Goal: Information Seeking & Learning: Compare options

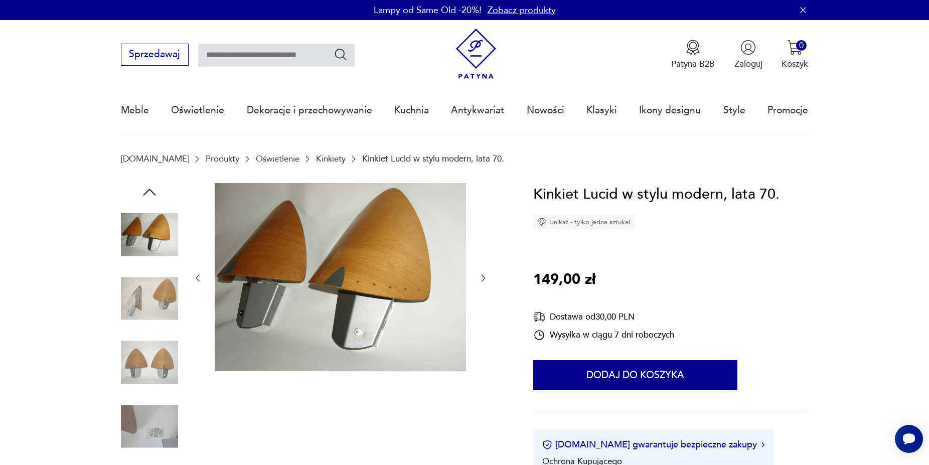
click at [481, 279] on icon "button" at bounding box center [483, 278] width 10 height 10
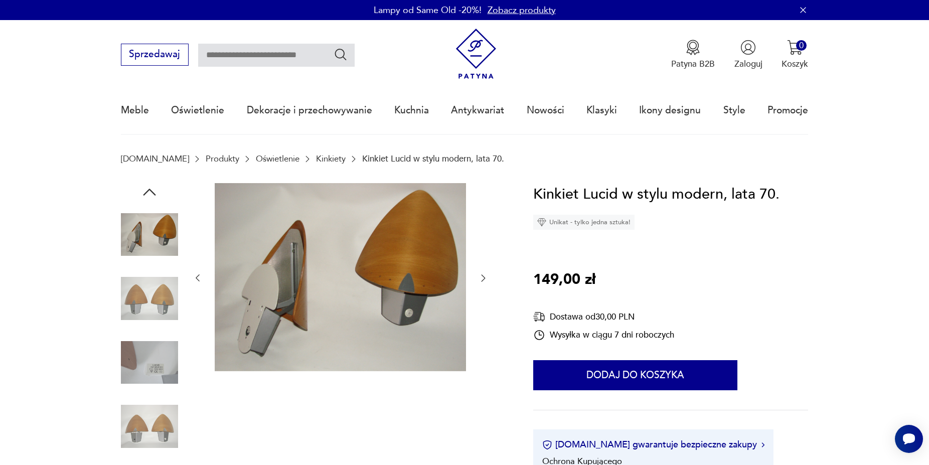
click at [481, 279] on icon "button" at bounding box center [483, 278] width 10 height 10
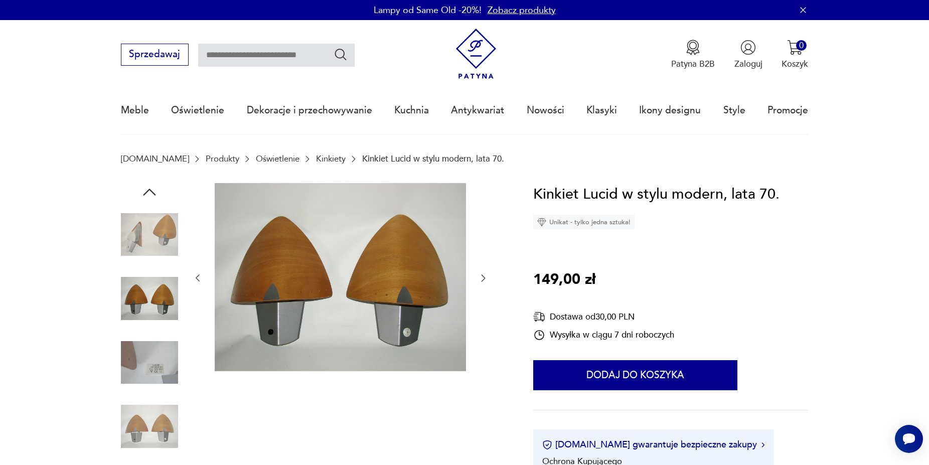
click at [481, 279] on icon "button" at bounding box center [483, 278] width 10 height 10
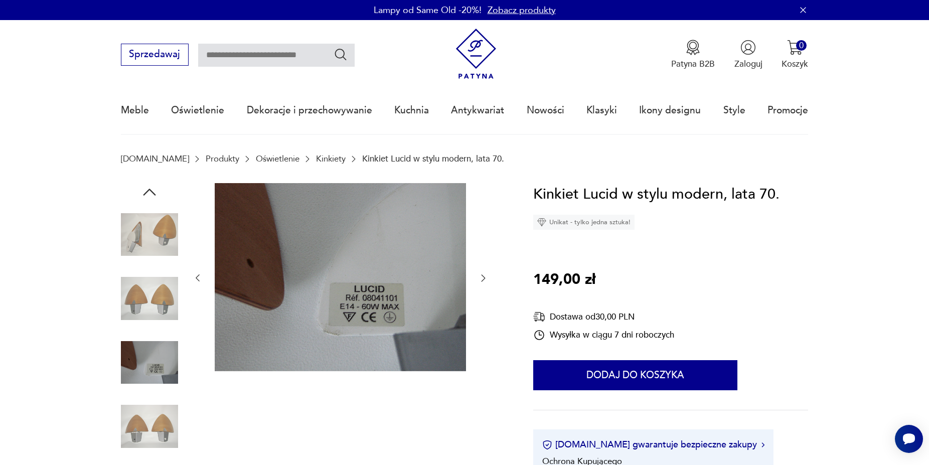
click at [481, 279] on icon "button" at bounding box center [483, 278] width 10 height 10
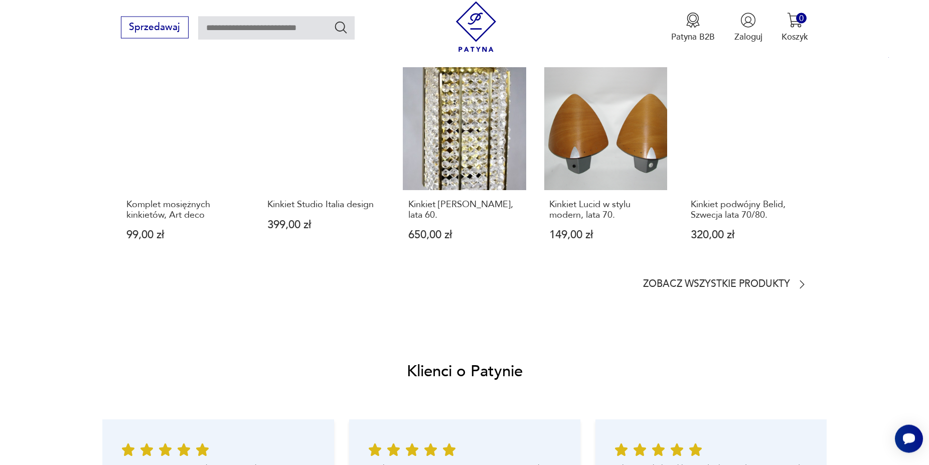
scroll to position [925, 0]
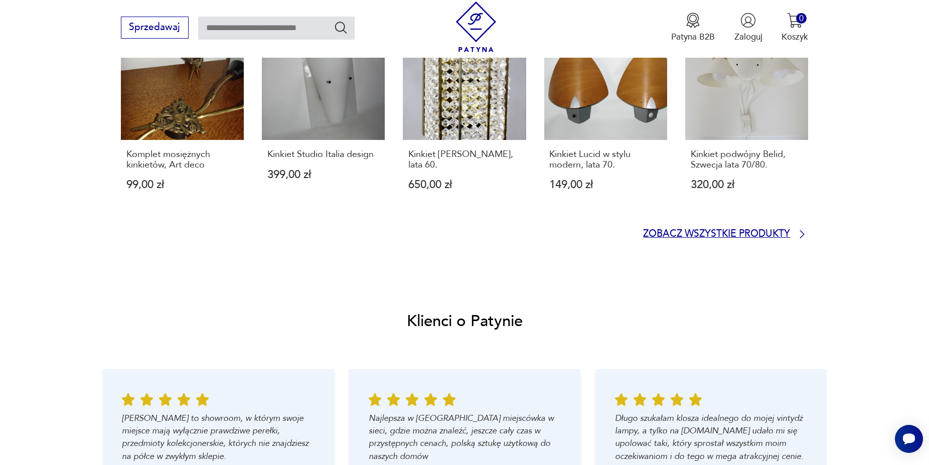
click at [801, 237] on icon at bounding box center [802, 234] width 12 height 12
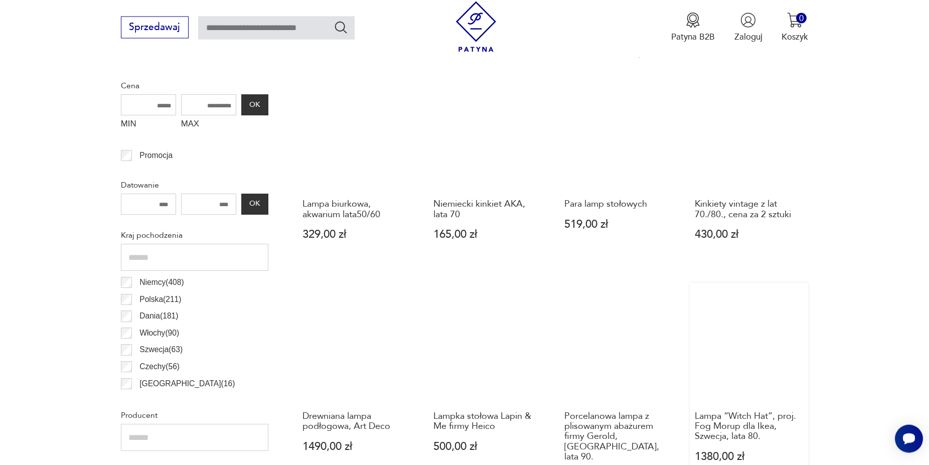
scroll to position [339, 0]
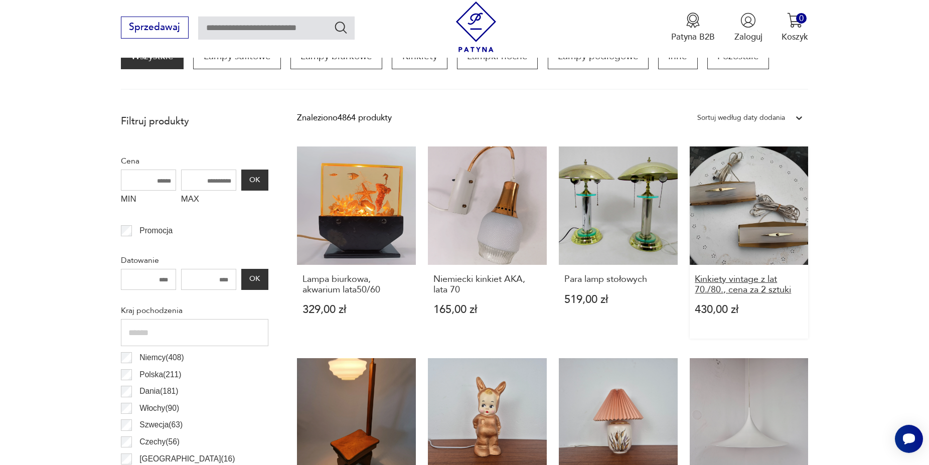
click at [761, 284] on h3 "Kinkiety vintage z lat 70./80., cena za 2 sztuki" at bounding box center [748, 284] width 108 height 21
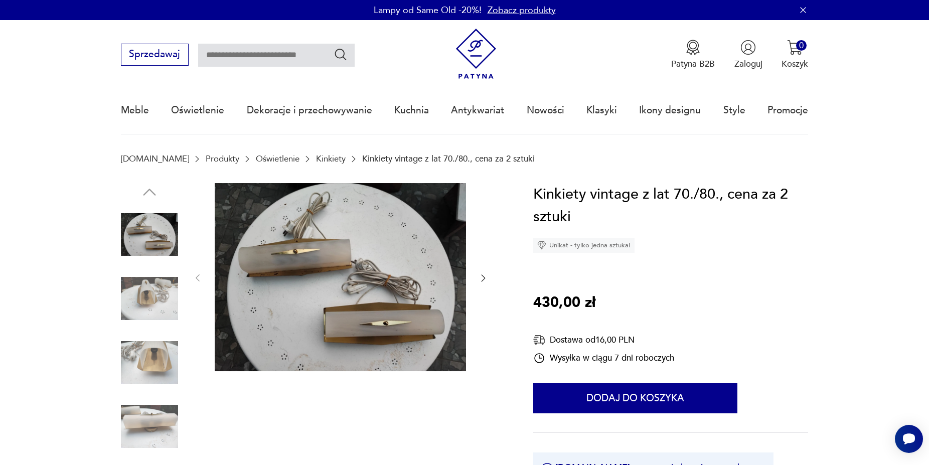
click at [482, 280] on icon "button" at bounding box center [483, 278] width 10 height 10
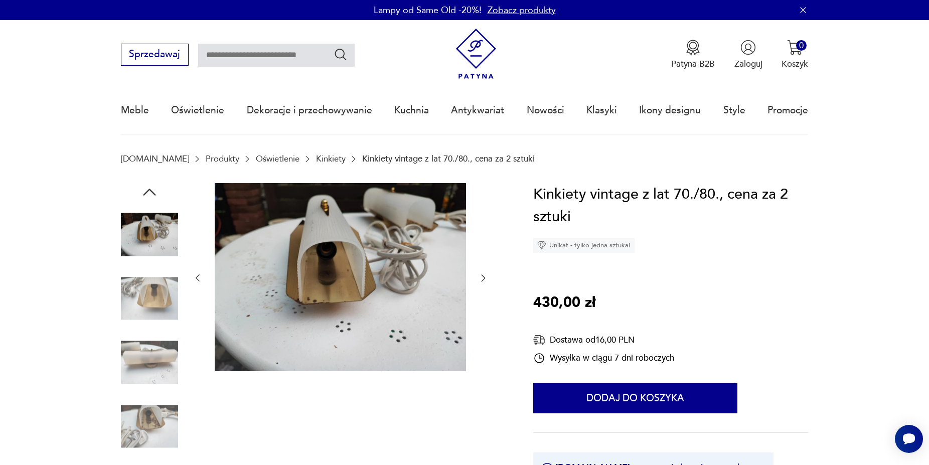
click at [482, 280] on icon "button" at bounding box center [483, 278] width 10 height 10
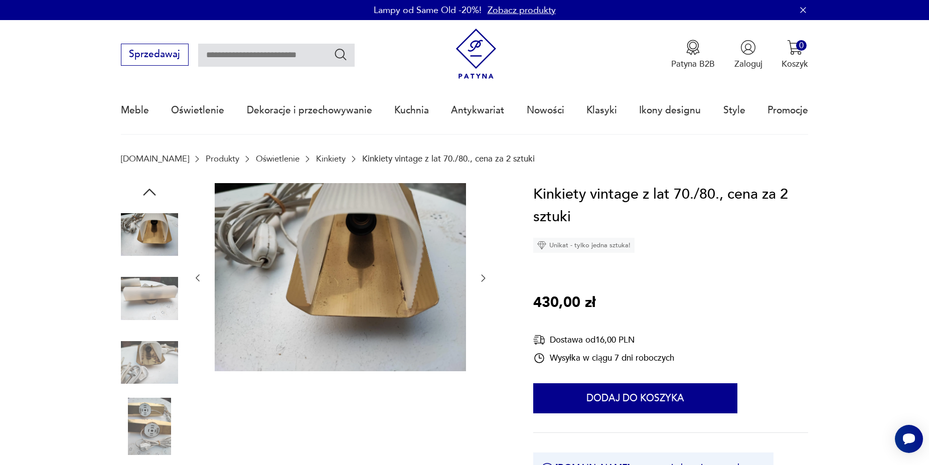
click at [482, 280] on icon "button" at bounding box center [483, 278] width 10 height 10
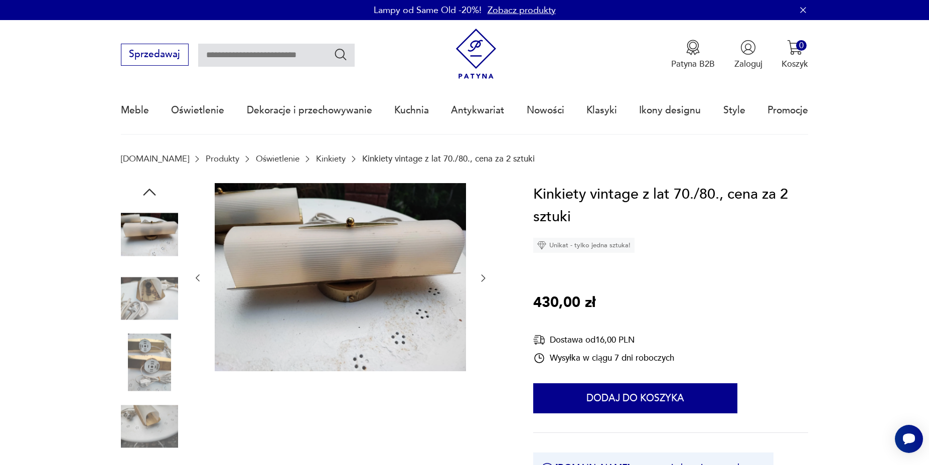
click at [482, 280] on icon "button" at bounding box center [483, 278] width 10 height 10
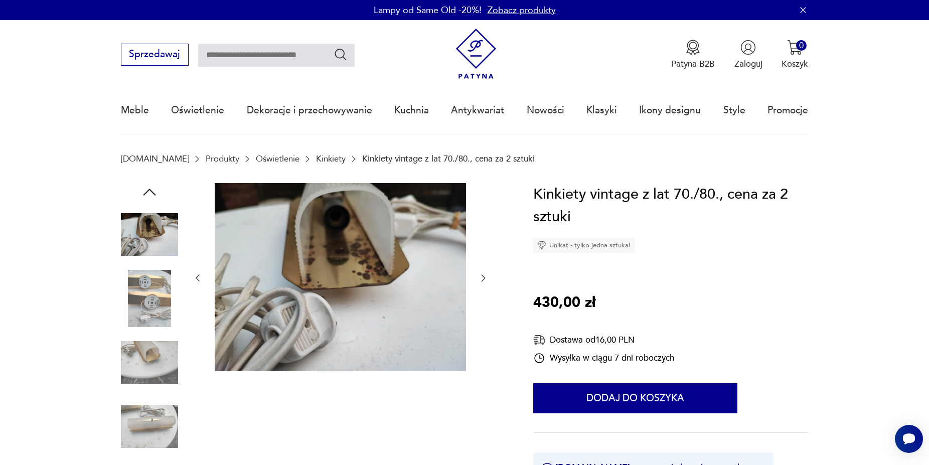
click at [482, 280] on icon "button" at bounding box center [483, 278] width 10 height 10
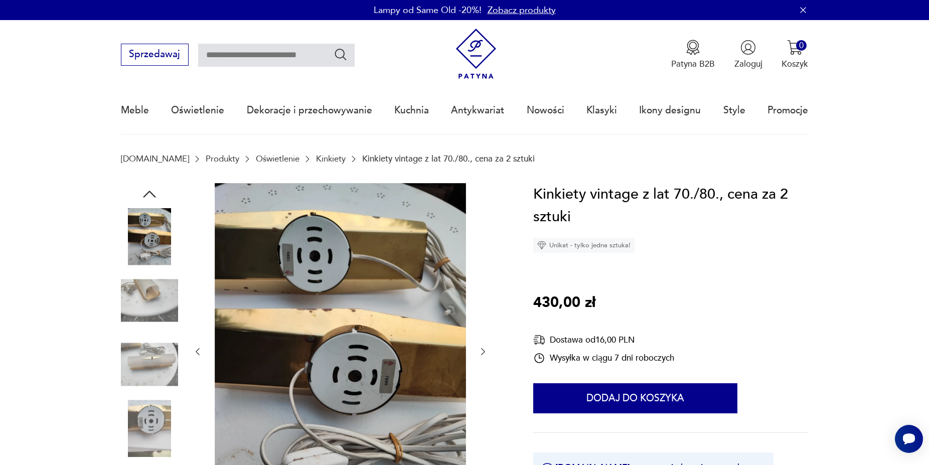
click at [482, 280] on div at bounding box center [341, 351] width 296 height 337
click at [160, 307] on img at bounding box center [149, 300] width 57 height 57
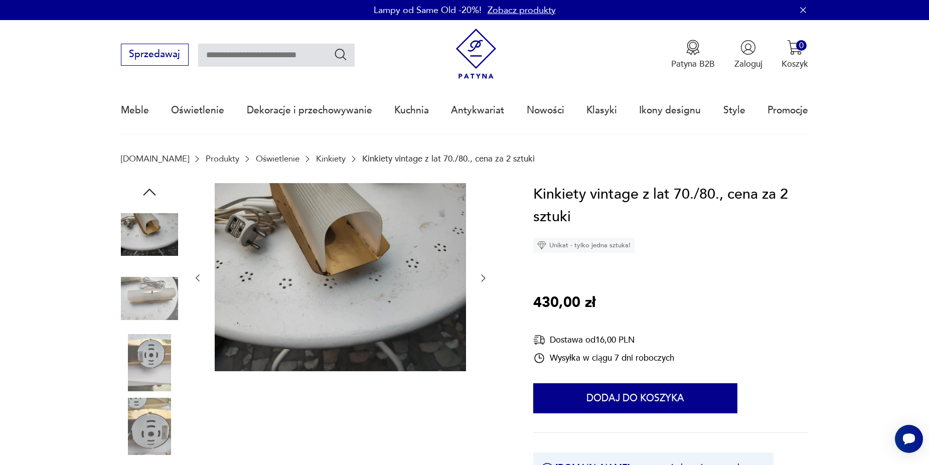
click at [160, 354] on img at bounding box center [149, 362] width 57 height 57
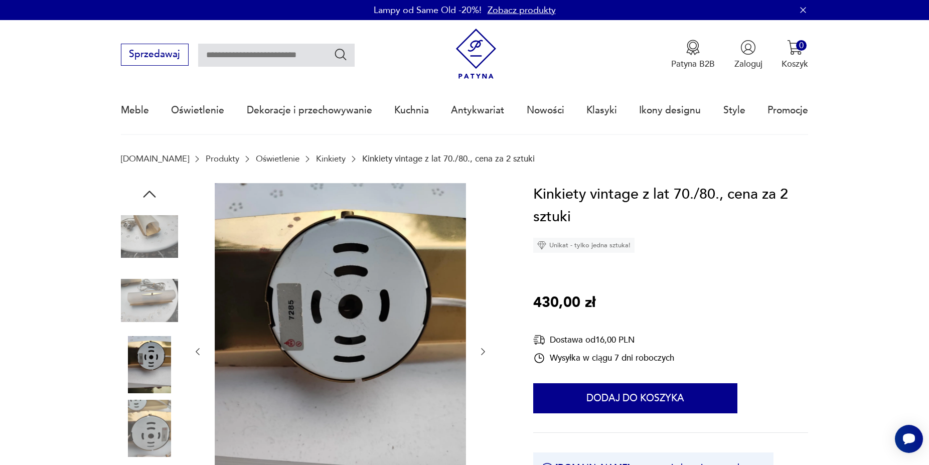
click at [167, 244] on img at bounding box center [149, 236] width 57 height 57
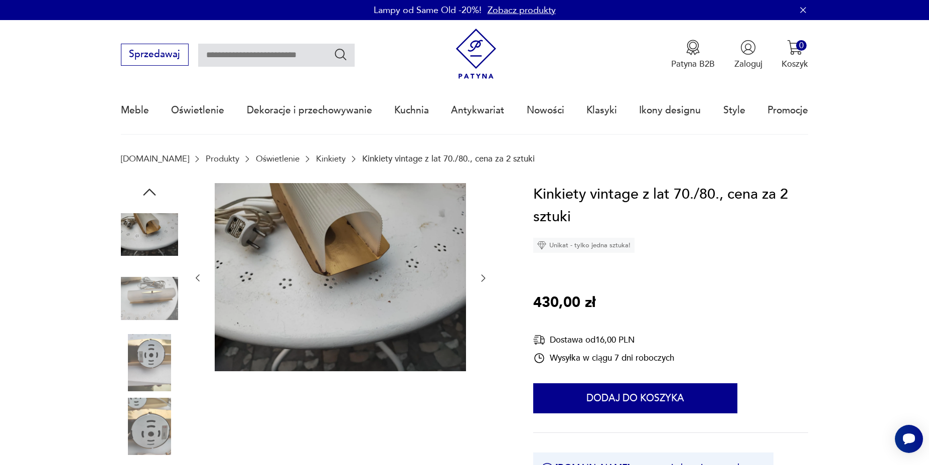
click at [149, 190] on icon "button" at bounding box center [149, 192] width 13 height 7
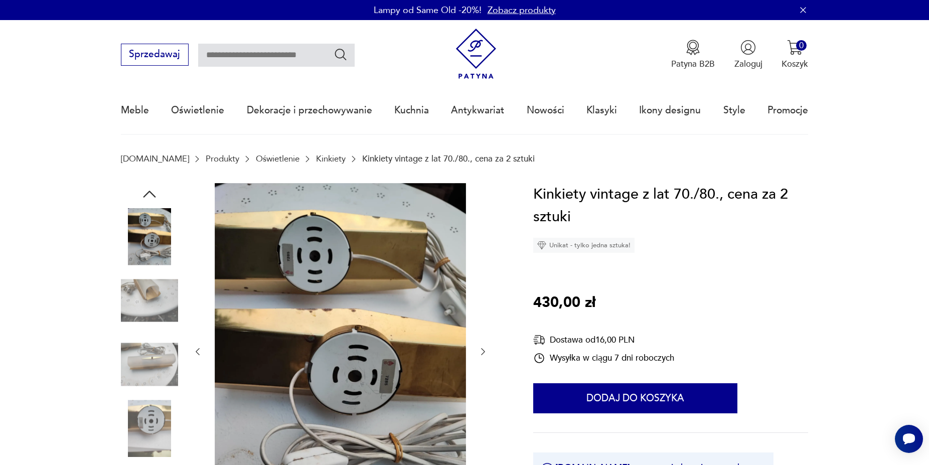
click at [149, 190] on icon "button" at bounding box center [149, 194] width 18 height 18
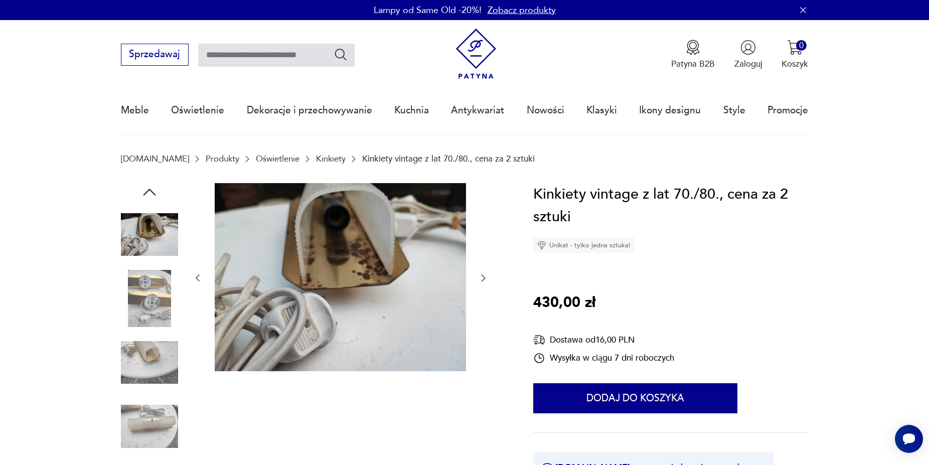
click at [148, 191] on icon "button" at bounding box center [149, 192] width 18 height 18
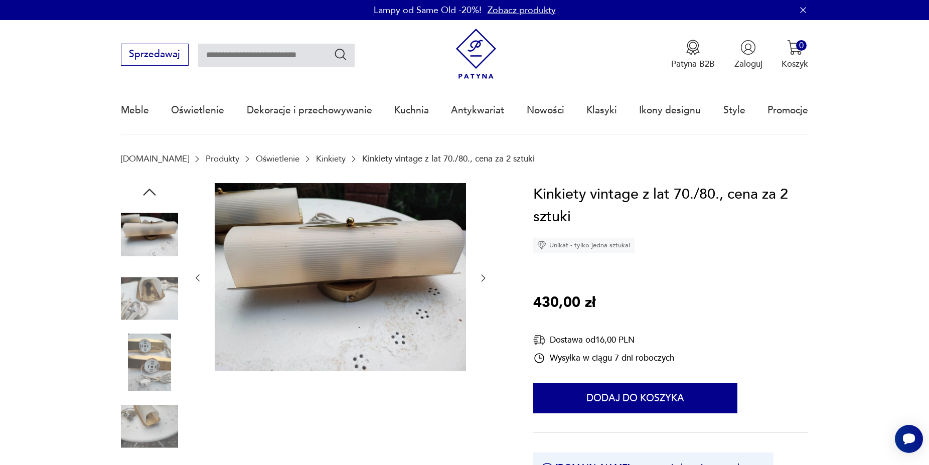
click at [148, 191] on icon "button" at bounding box center [149, 192] width 18 height 18
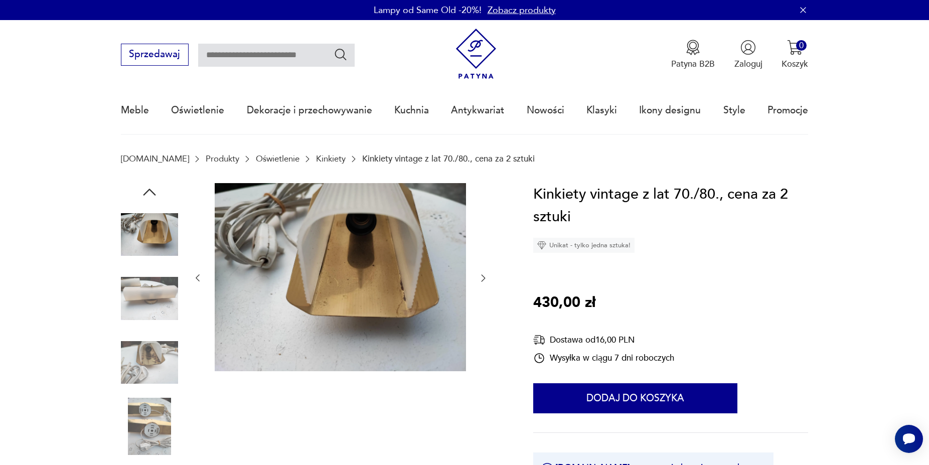
click at [148, 192] on icon "button" at bounding box center [149, 192] width 18 height 18
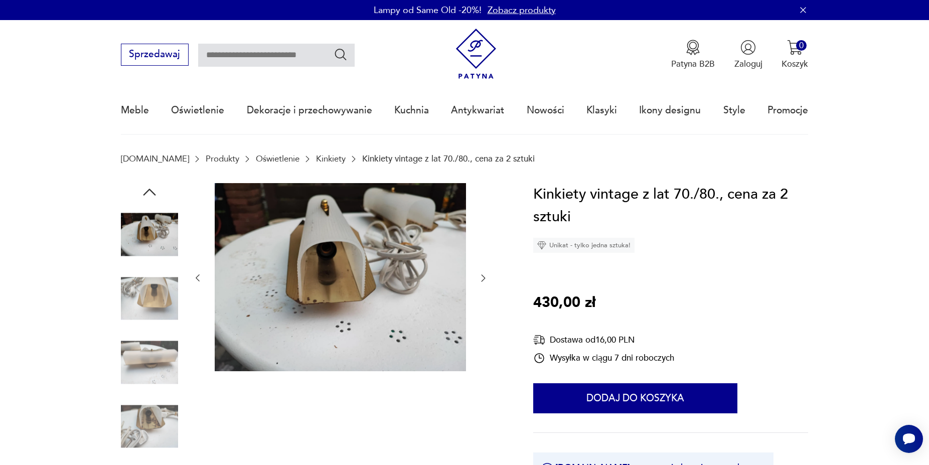
click at [148, 192] on icon "button" at bounding box center [149, 192] width 18 height 18
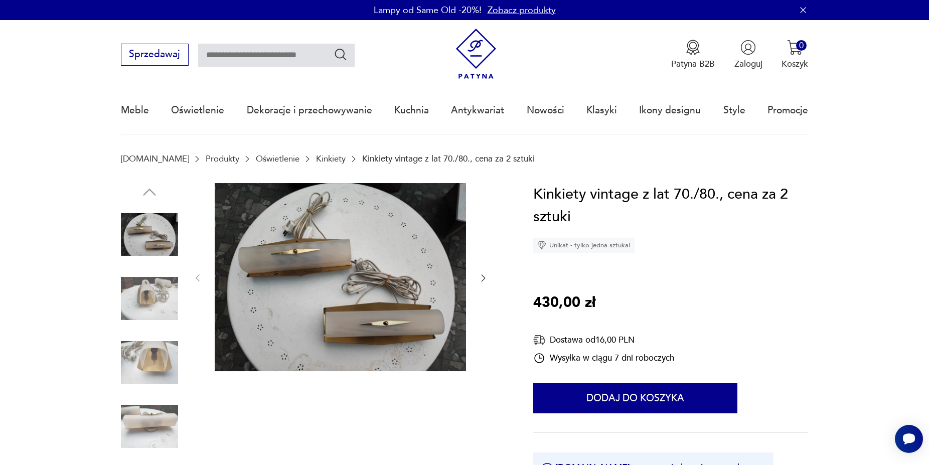
click at [324, 272] on img at bounding box center [340, 277] width 251 height 189
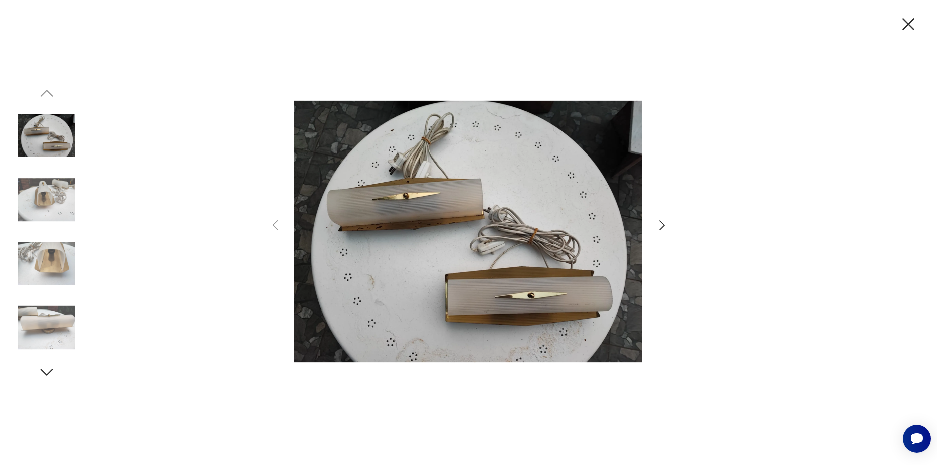
click at [661, 224] on icon "button" at bounding box center [662, 225] width 15 height 15
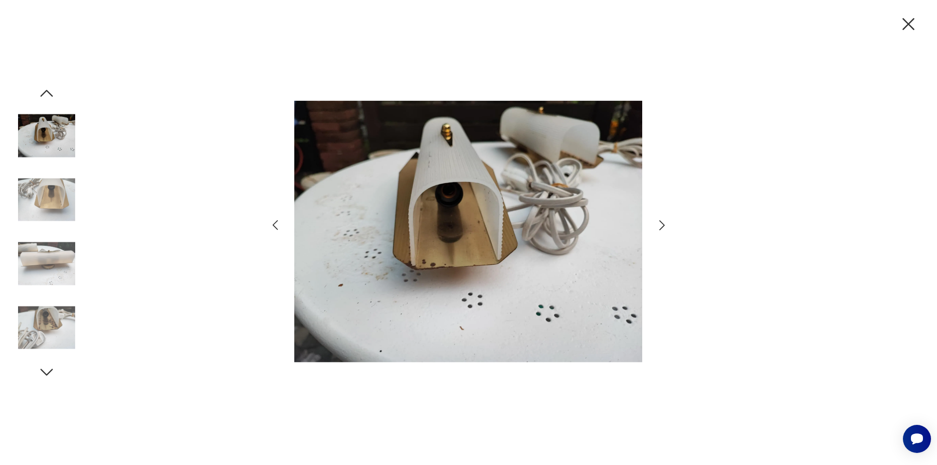
click at [661, 226] on icon "button" at bounding box center [662, 225] width 15 height 15
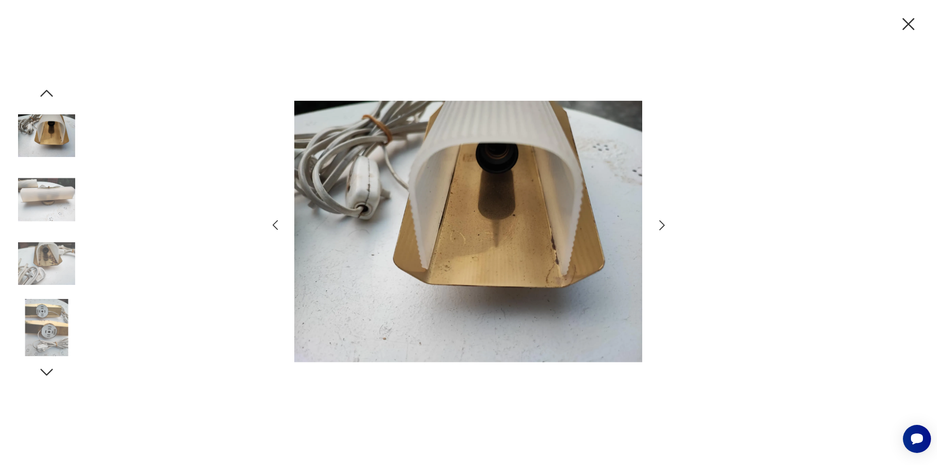
click at [658, 224] on icon "button" at bounding box center [662, 225] width 15 height 15
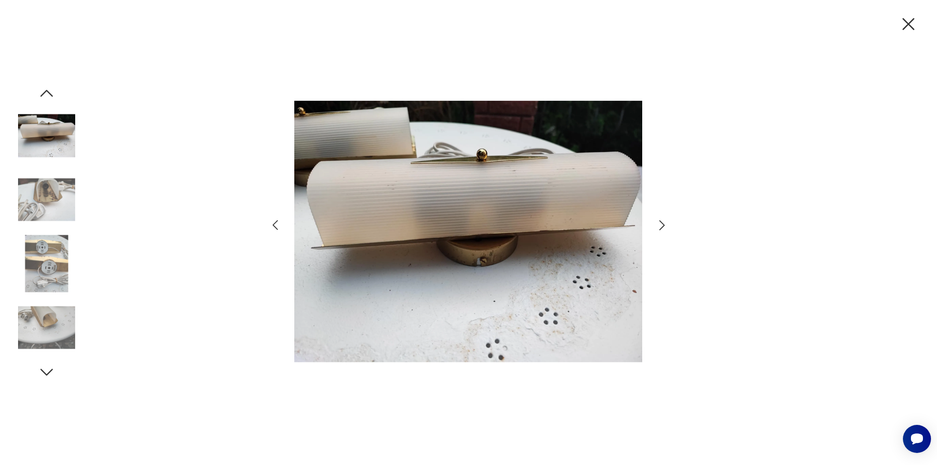
click at [903, 27] on icon "button" at bounding box center [908, 24] width 21 height 21
click at [903, 27] on nav "Sprzedawaj Patyna B2B Zaloguj 0 Koszyk Twój koszyk ( 0 ) Brak produktów w koszy…" at bounding box center [468, 77] width 937 height 115
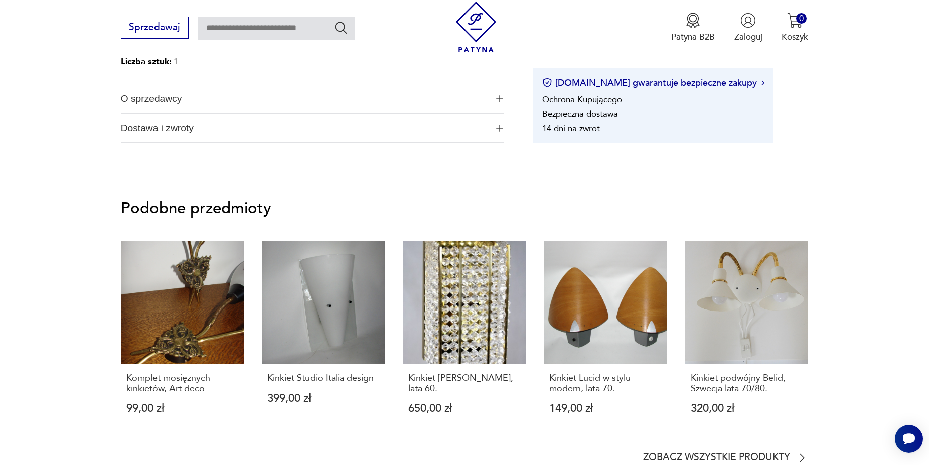
scroll to position [818, 0]
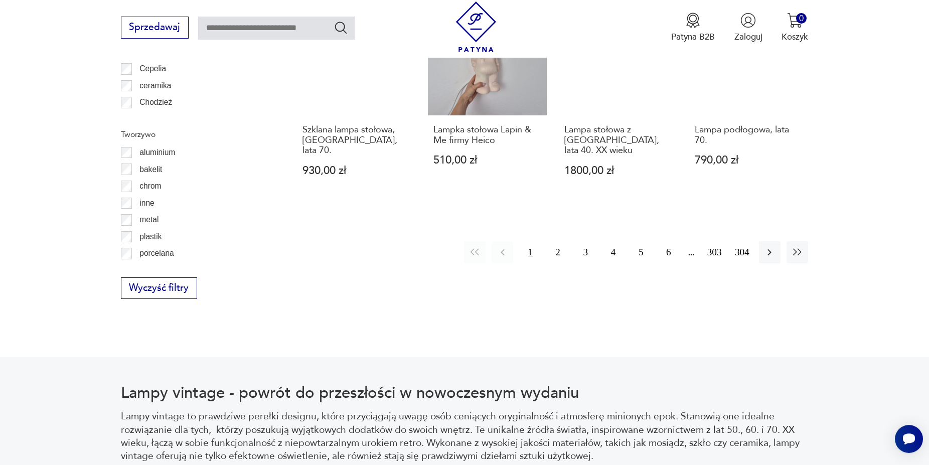
scroll to position [1222, 0]
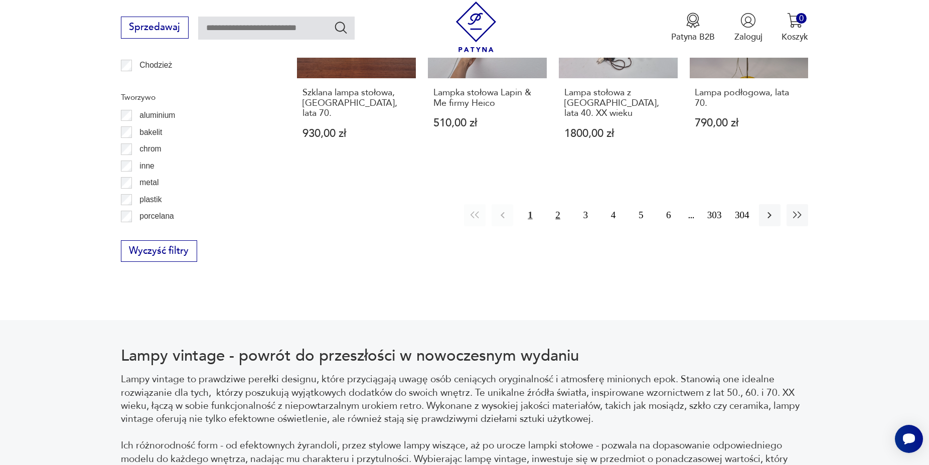
click at [559, 204] on button "2" at bounding box center [558, 215] width 22 height 22
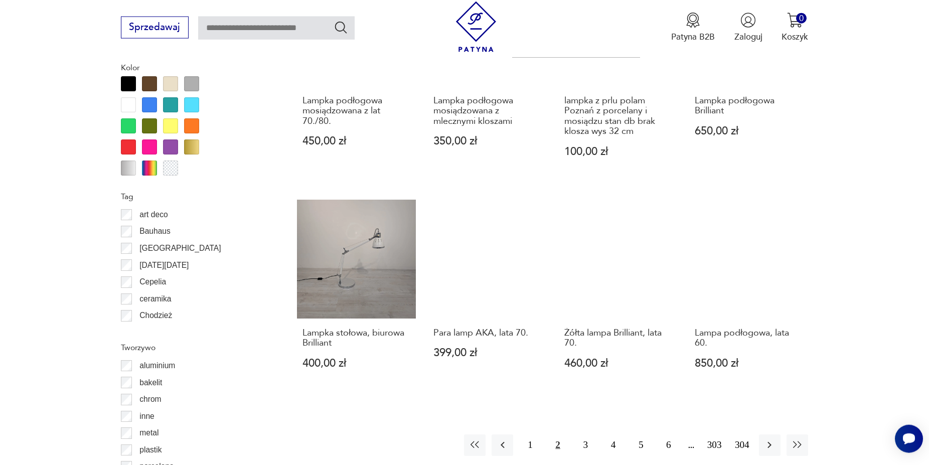
scroll to position [1014, 0]
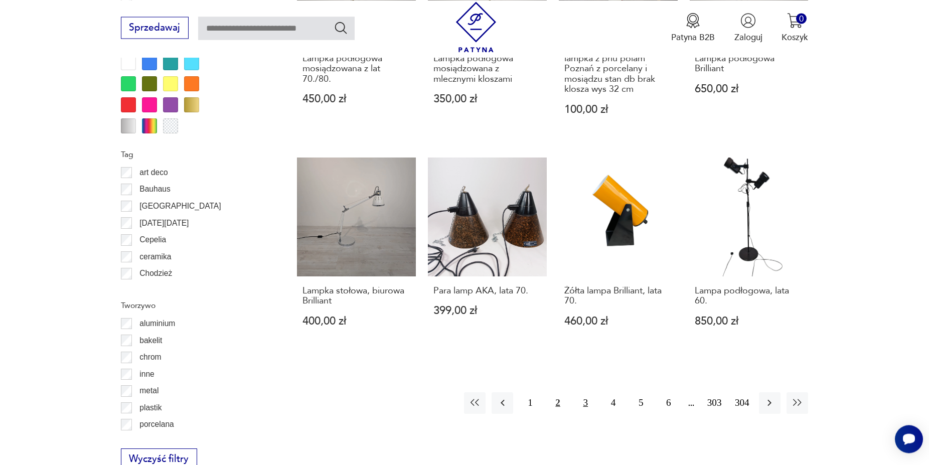
click at [587, 393] on button "3" at bounding box center [586, 403] width 22 height 22
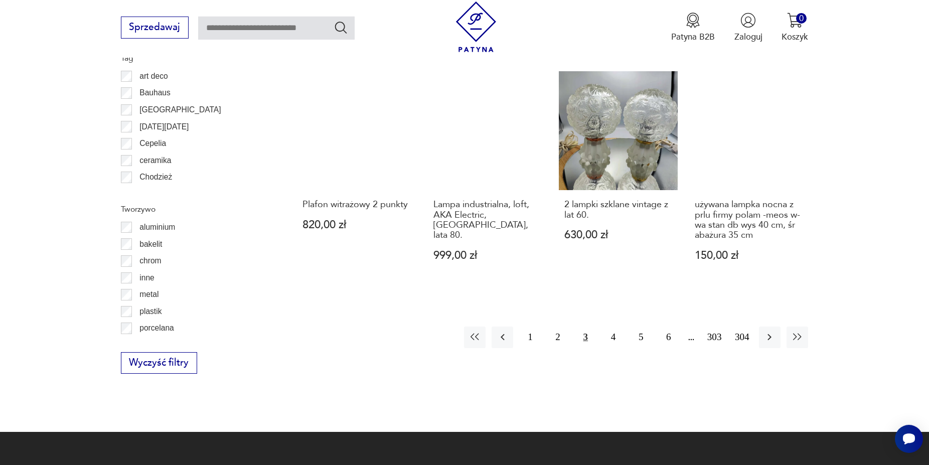
scroll to position [1117, 0]
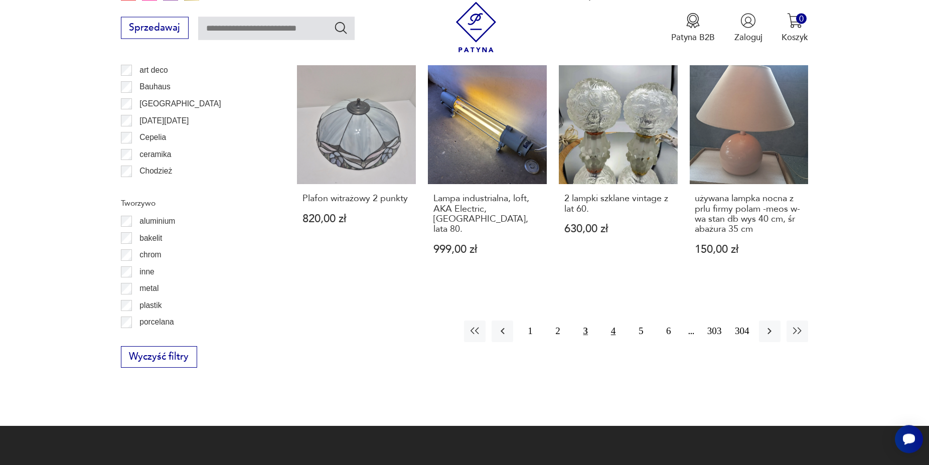
click at [610, 320] on button "4" at bounding box center [613, 331] width 22 height 22
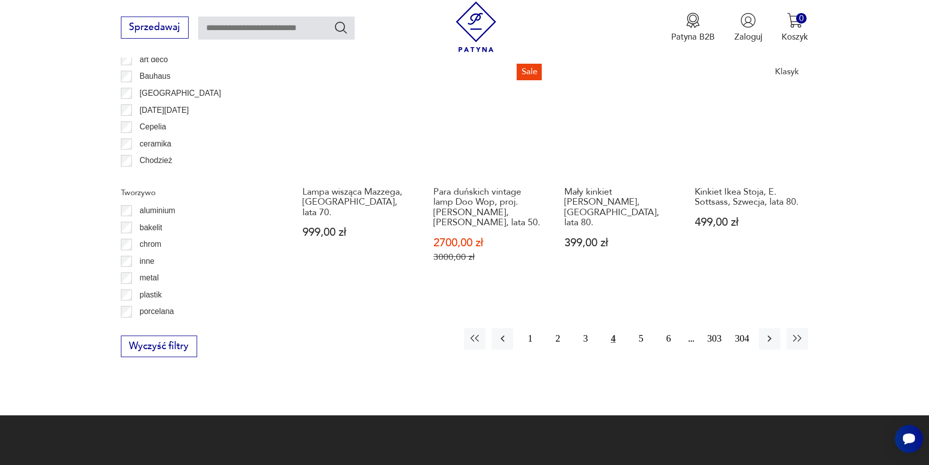
scroll to position [1168, 0]
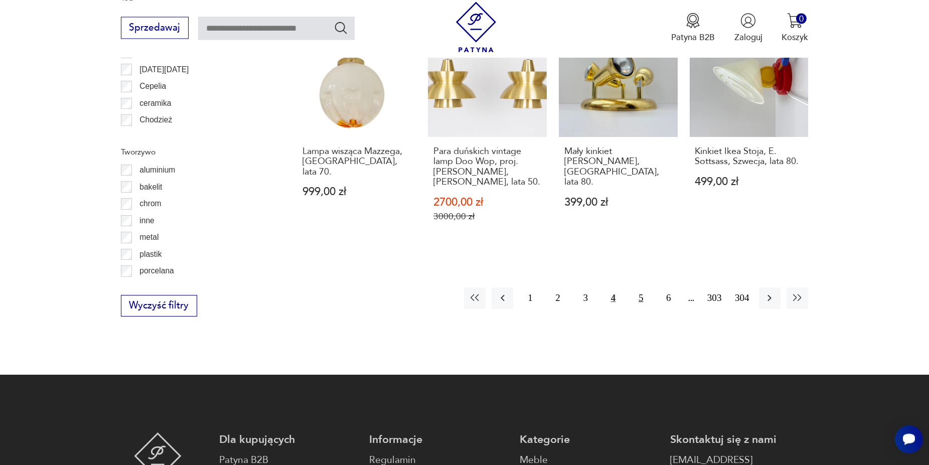
click at [644, 308] on button "5" at bounding box center [641, 298] width 22 height 22
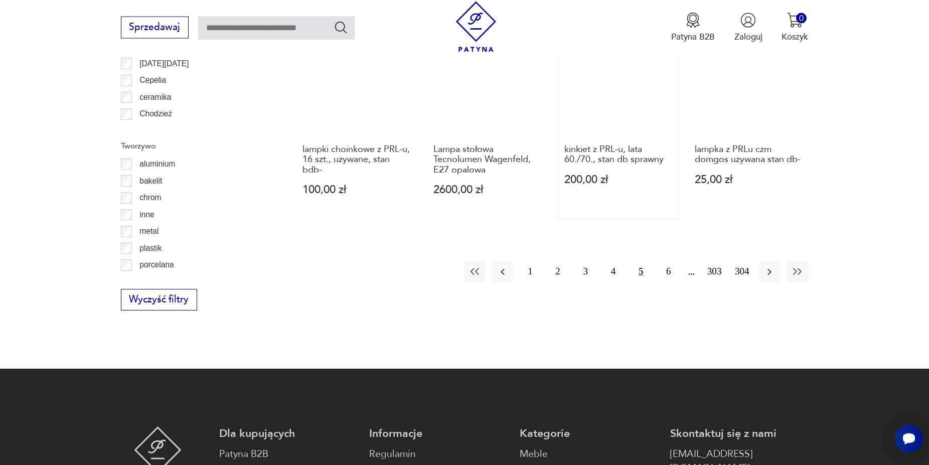
scroll to position [1270, 0]
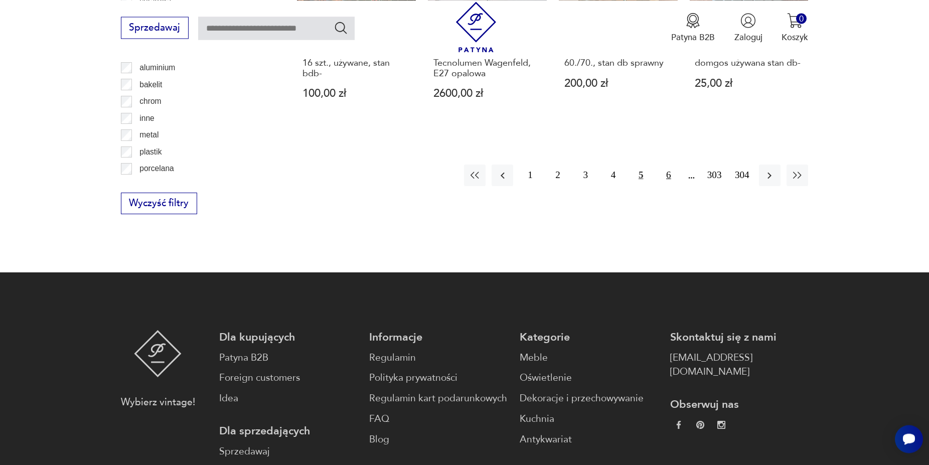
click at [670, 171] on button "6" at bounding box center [668, 175] width 22 height 22
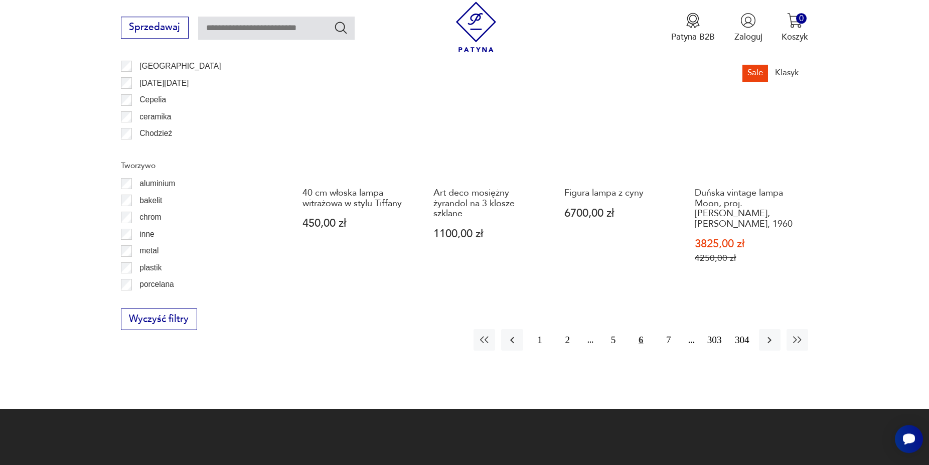
scroll to position [1270, 0]
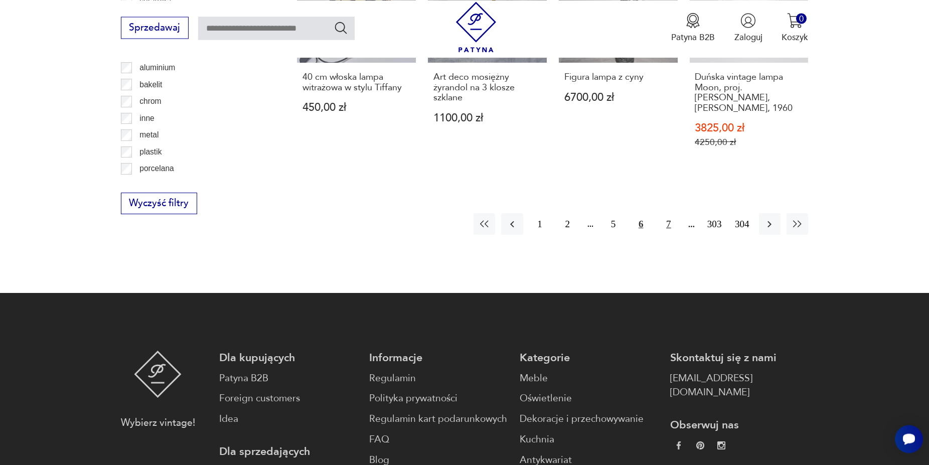
click at [669, 214] on button "7" at bounding box center [668, 224] width 22 height 22
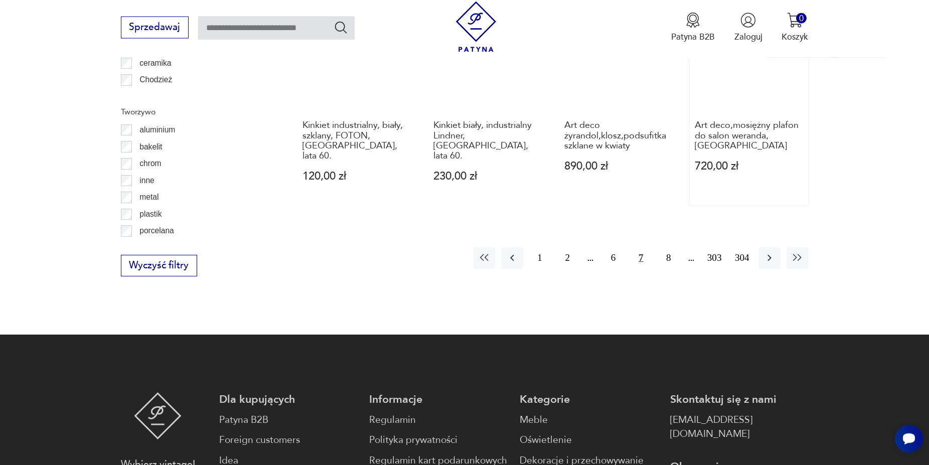
scroll to position [1270, 0]
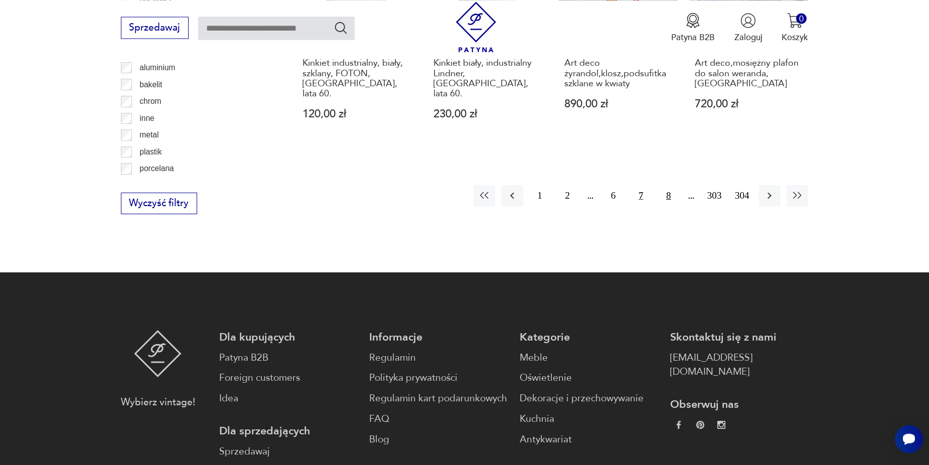
click at [666, 185] on button "8" at bounding box center [668, 196] width 22 height 22
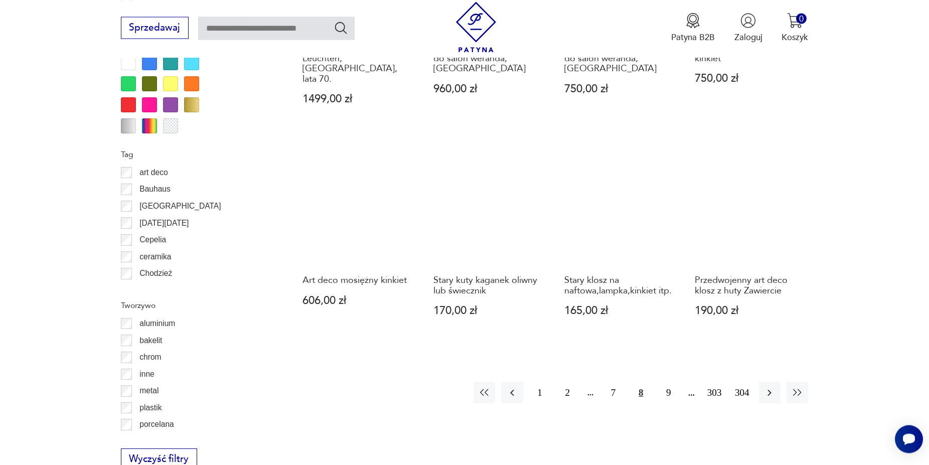
scroll to position [1219, 0]
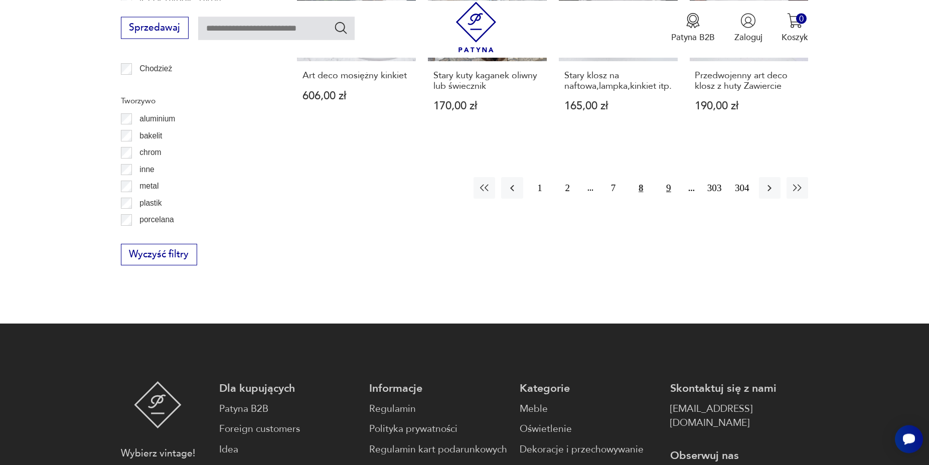
click at [674, 177] on button "9" at bounding box center [668, 188] width 22 height 22
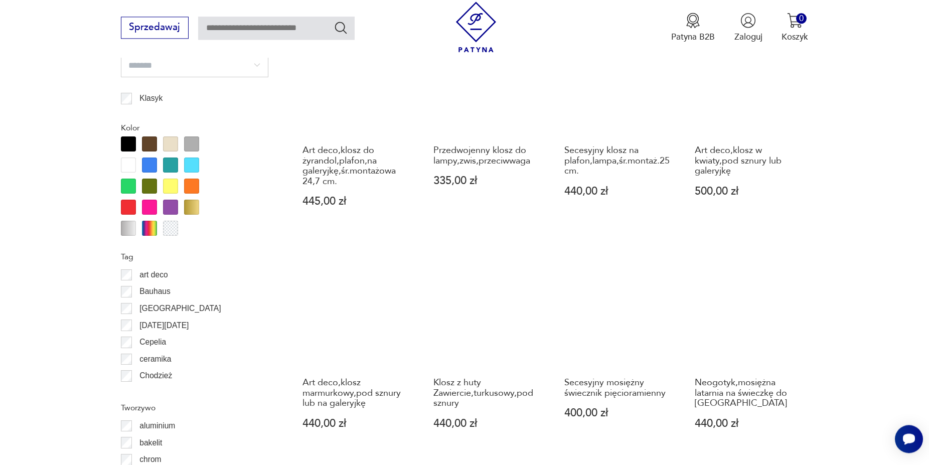
scroll to position [1065, 0]
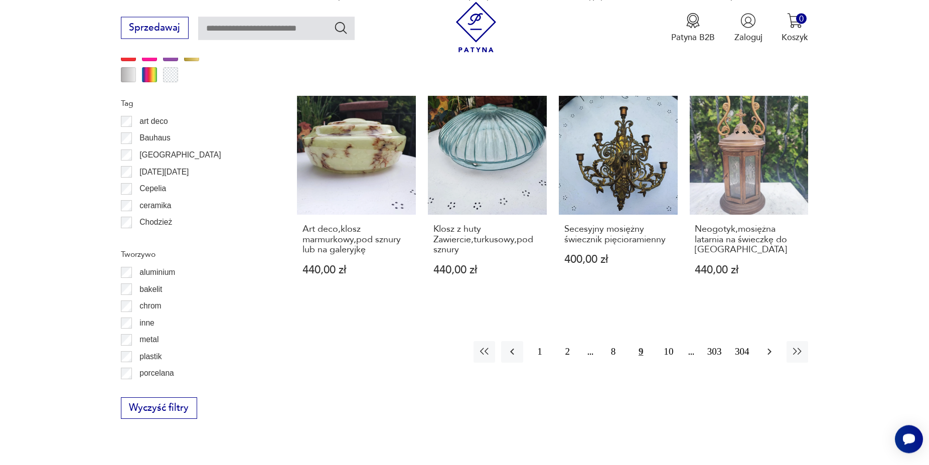
click at [773, 355] on icon "button" at bounding box center [769, 351] width 12 height 12
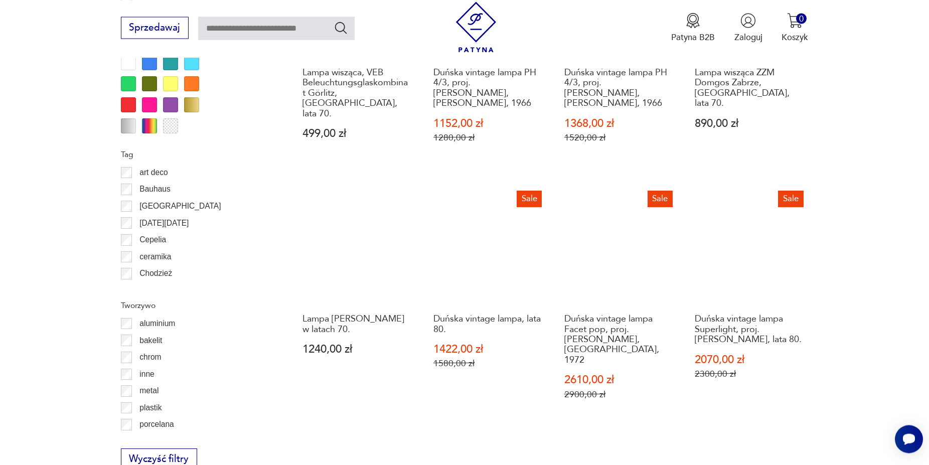
scroll to position [1270, 0]
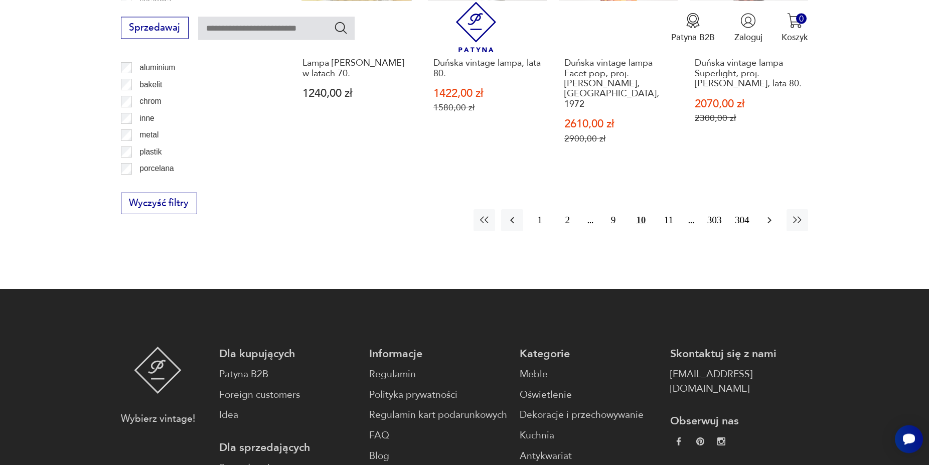
click at [768, 214] on icon "button" at bounding box center [769, 220] width 12 height 12
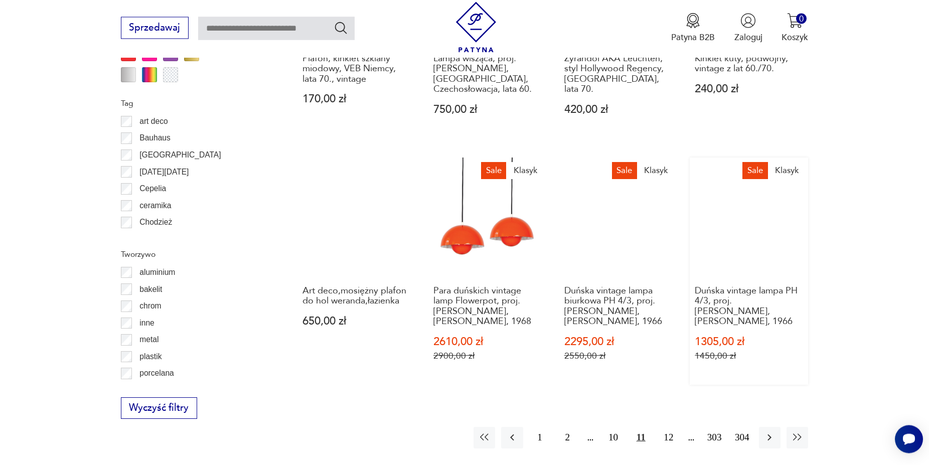
scroll to position [1270, 0]
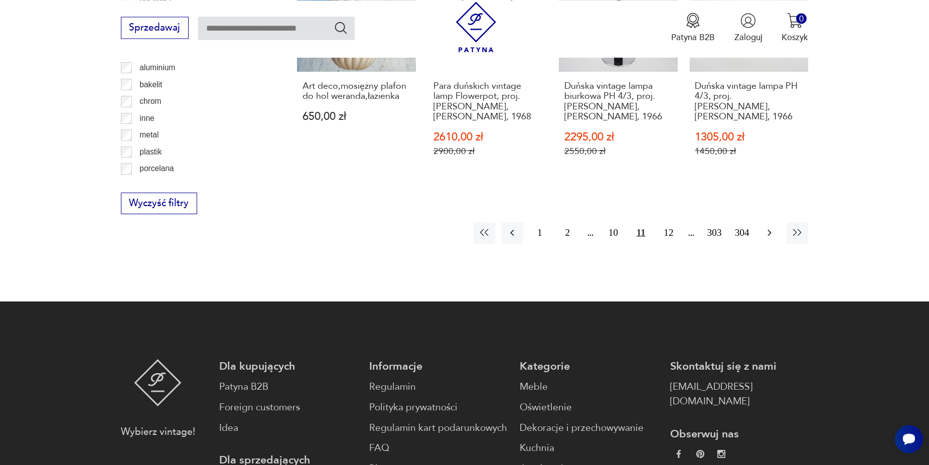
click at [766, 227] on icon "button" at bounding box center [769, 233] width 12 height 12
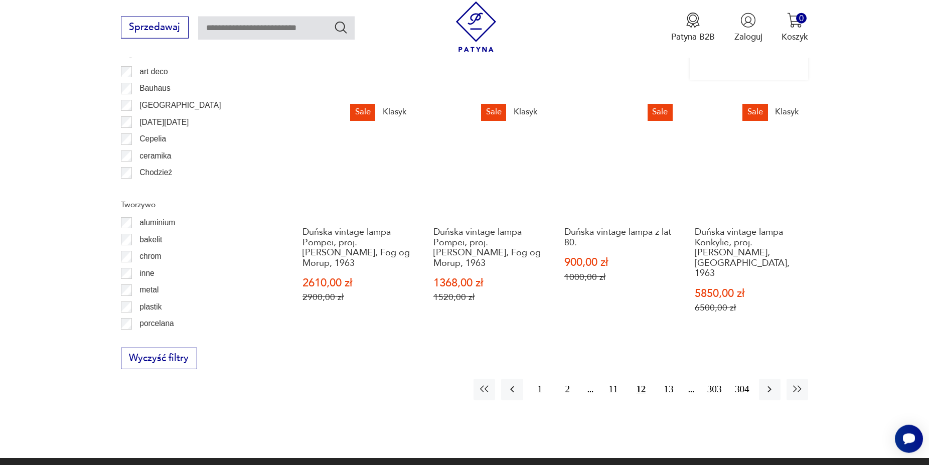
scroll to position [1117, 0]
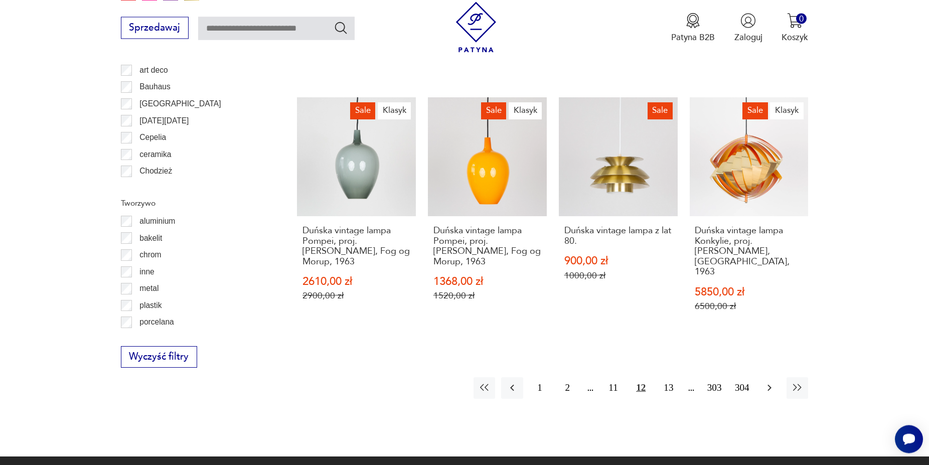
click at [767, 382] on icon "button" at bounding box center [769, 388] width 12 height 12
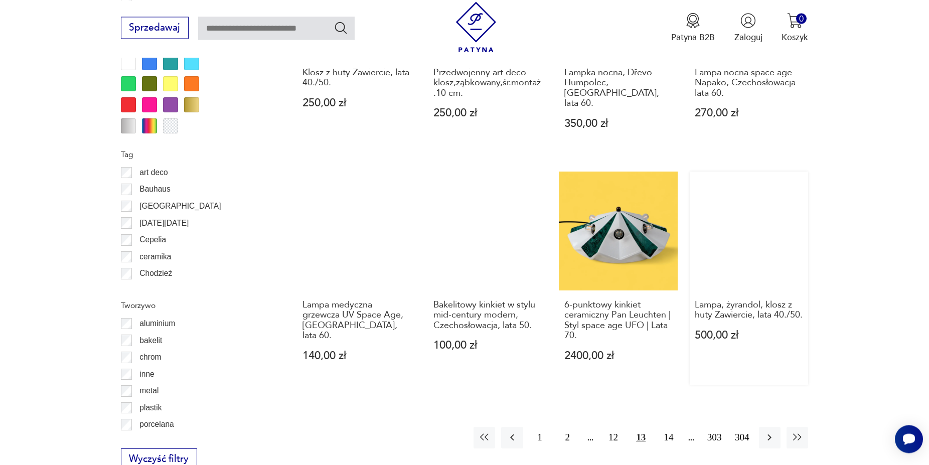
scroll to position [1219, 0]
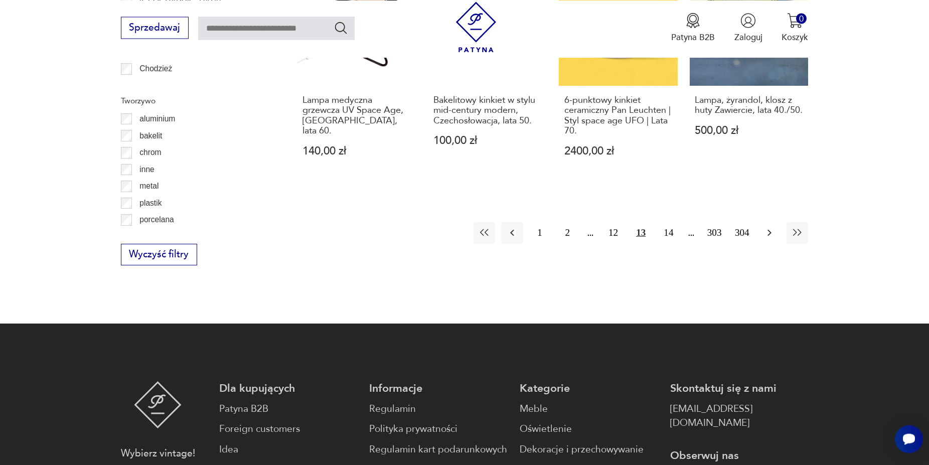
click at [770, 230] on icon "button" at bounding box center [770, 233] width 4 height 7
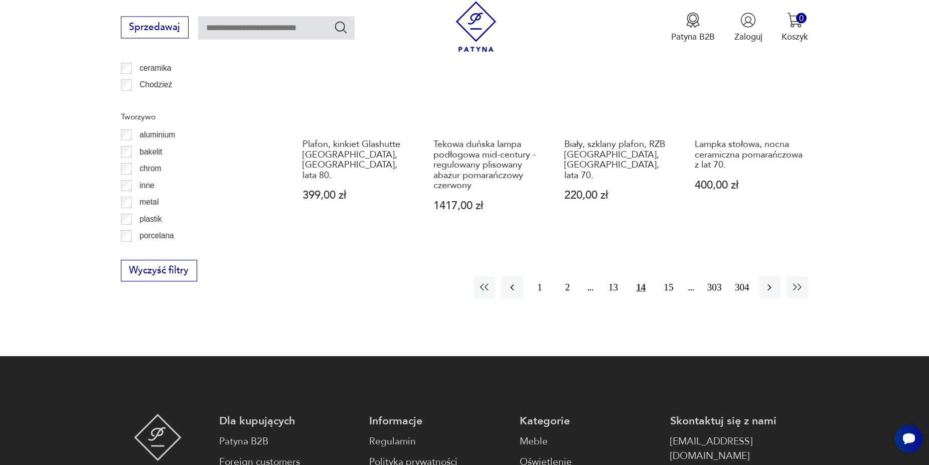
scroll to position [1270, 0]
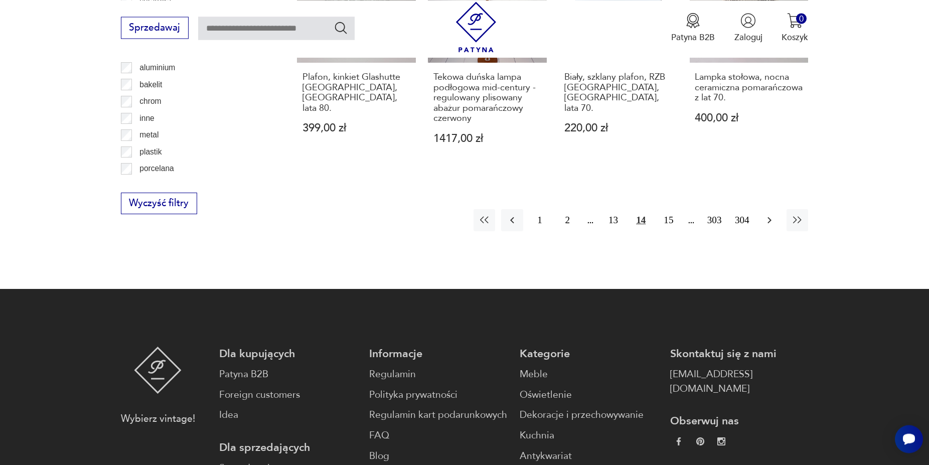
click at [768, 215] on icon "button" at bounding box center [769, 220] width 12 height 12
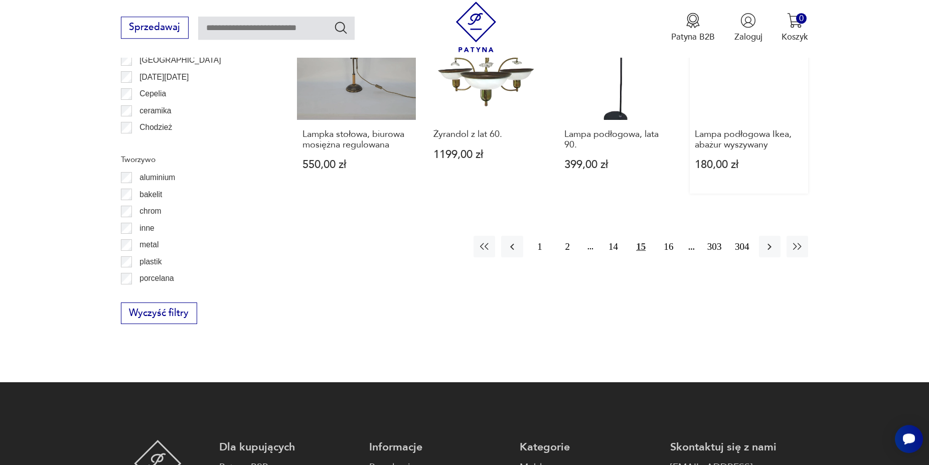
scroll to position [1168, 0]
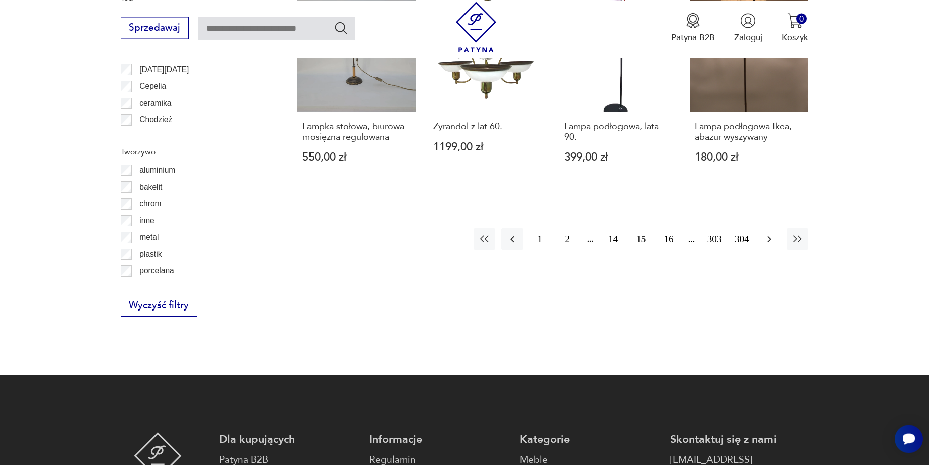
click at [768, 233] on icon "button" at bounding box center [769, 239] width 12 height 12
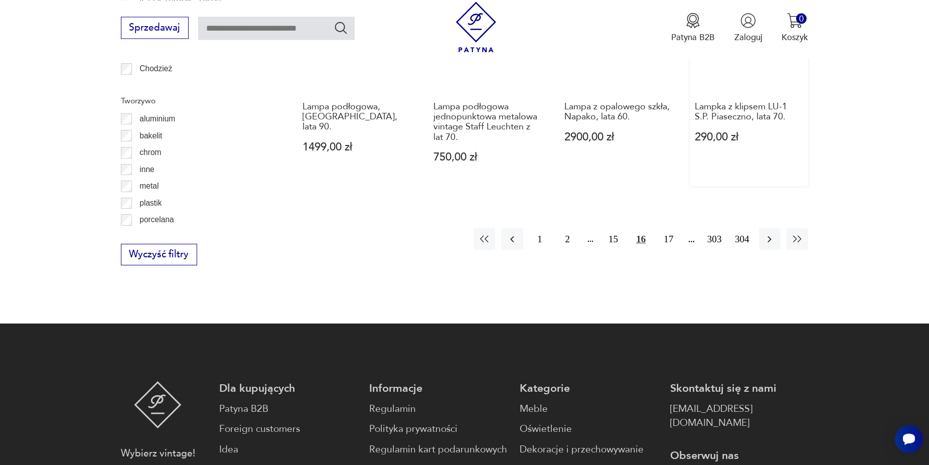
scroll to position [963, 0]
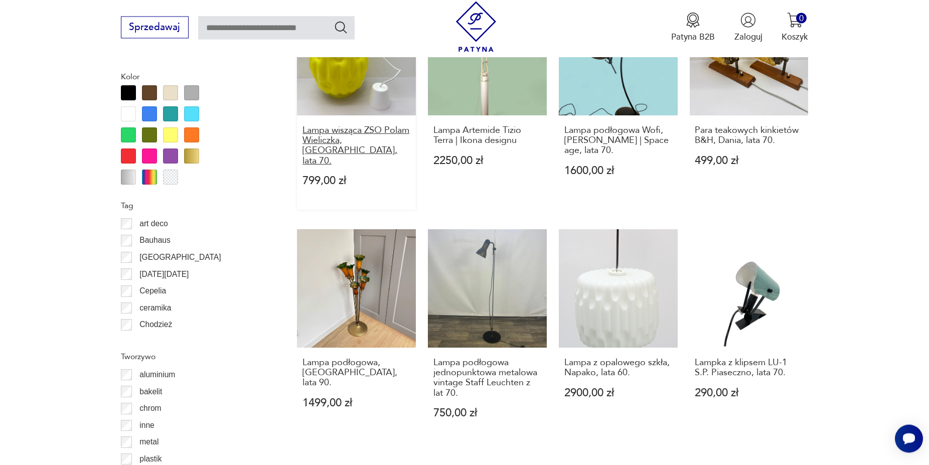
click at [368, 126] on h3 "Lampa wisząca ZSO Polam Wieliczka, [GEOGRAPHIC_DATA], lata 70." at bounding box center [356, 146] width 108 height 41
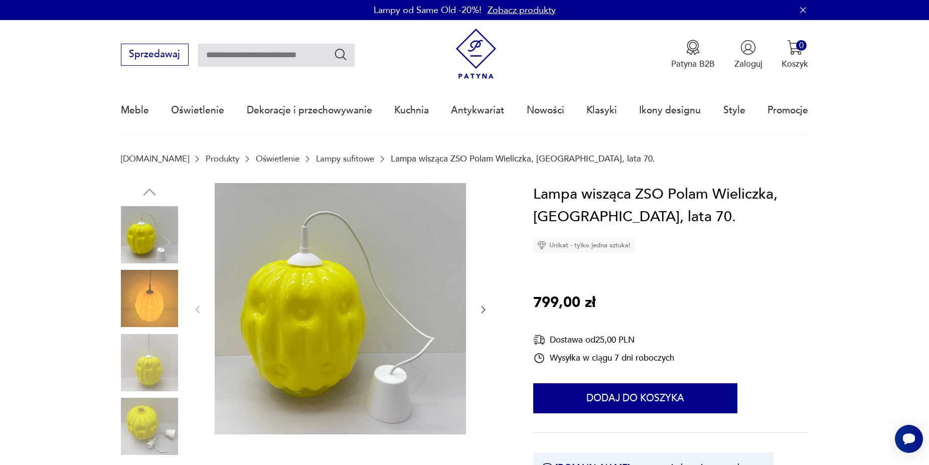
click at [145, 377] on img at bounding box center [149, 362] width 57 height 57
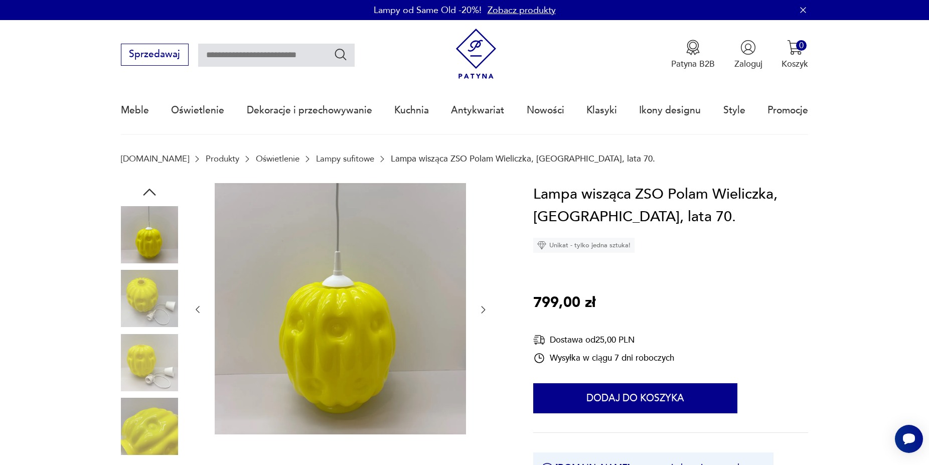
click at [405, 313] on img at bounding box center [340, 308] width 251 height 251
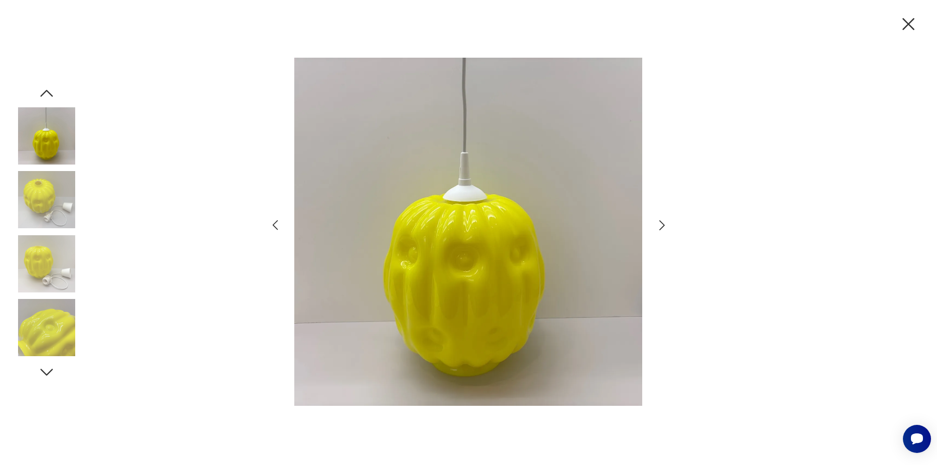
click at [662, 223] on icon "button" at bounding box center [662, 225] width 6 height 10
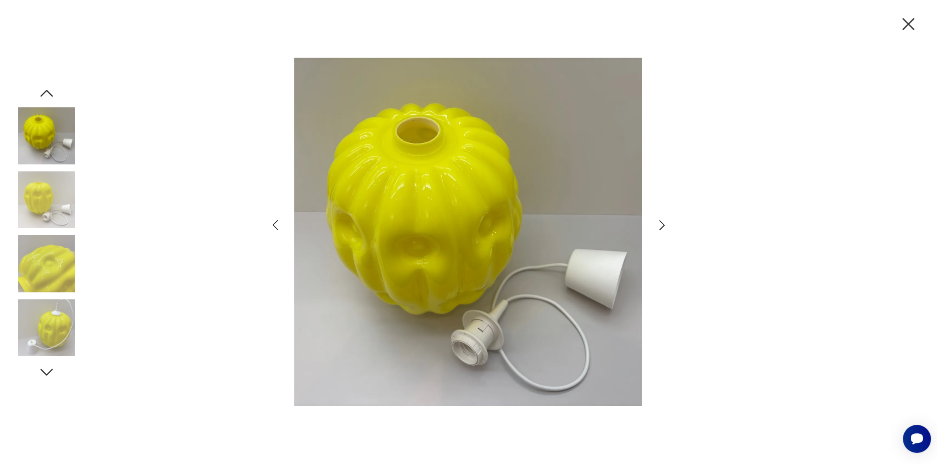
click at [662, 223] on icon "button" at bounding box center [662, 225] width 6 height 10
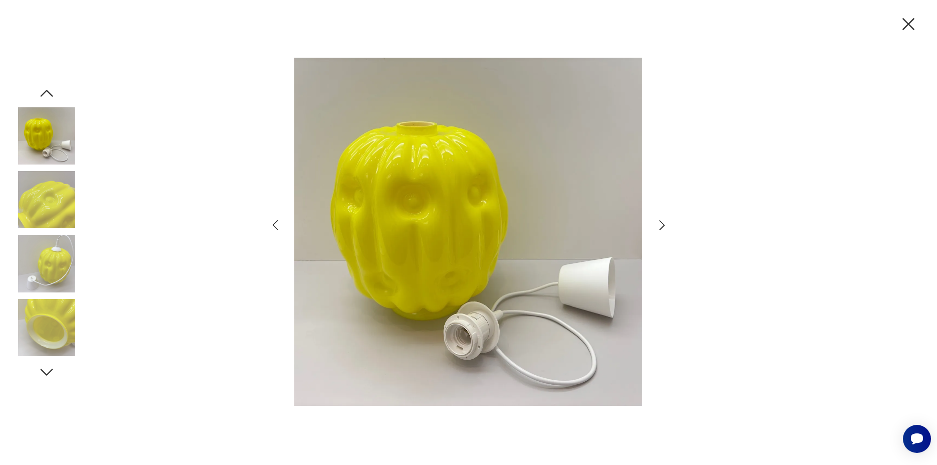
click at [662, 223] on icon "button" at bounding box center [662, 225] width 6 height 10
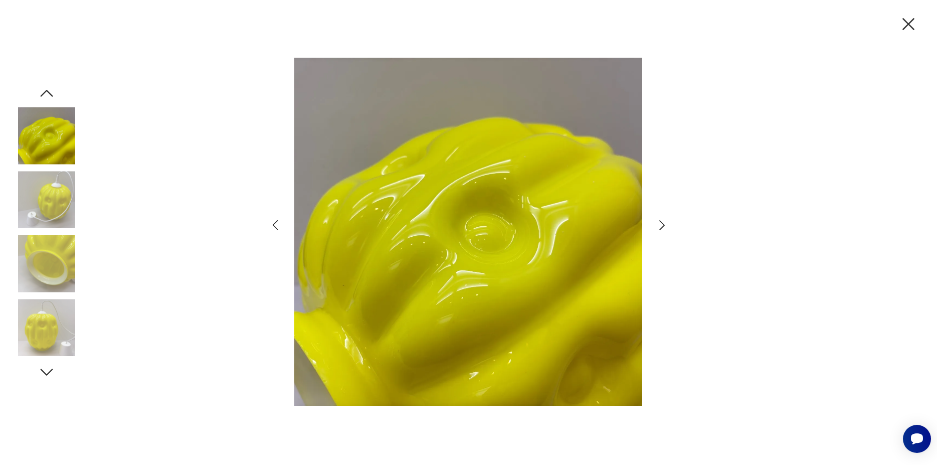
click at [662, 223] on icon "button" at bounding box center [662, 225] width 6 height 10
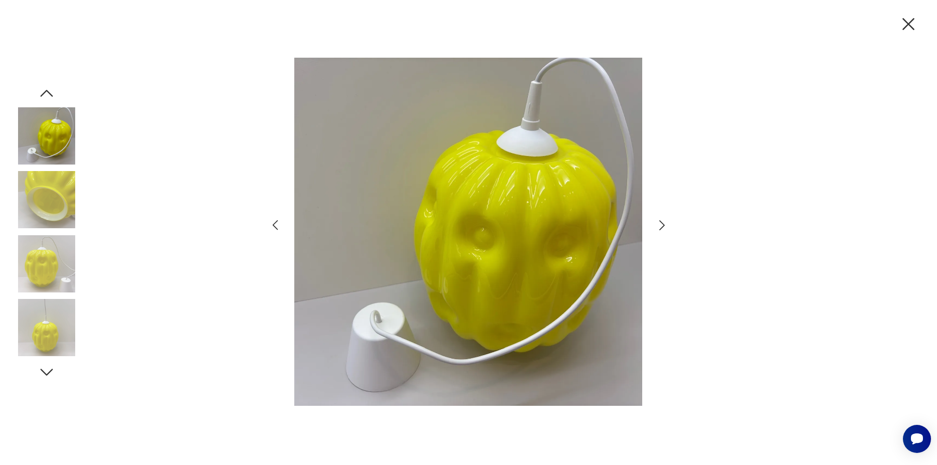
click at [662, 223] on icon "button" at bounding box center [662, 225] width 6 height 10
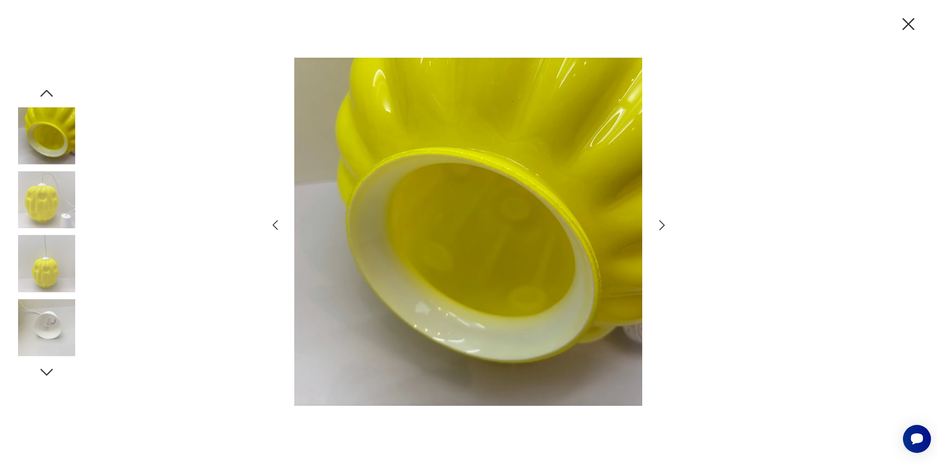
click at [662, 223] on icon "button" at bounding box center [662, 225] width 6 height 10
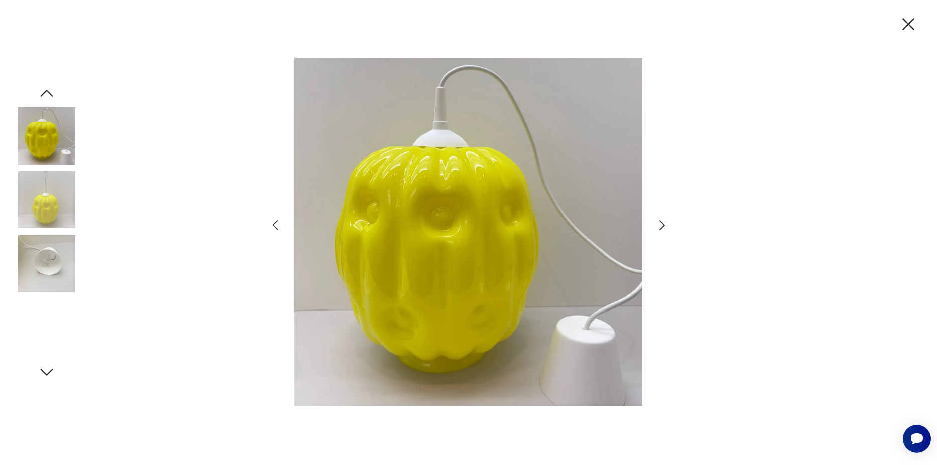
click at [662, 223] on icon "button" at bounding box center [662, 225] width 6 height 10
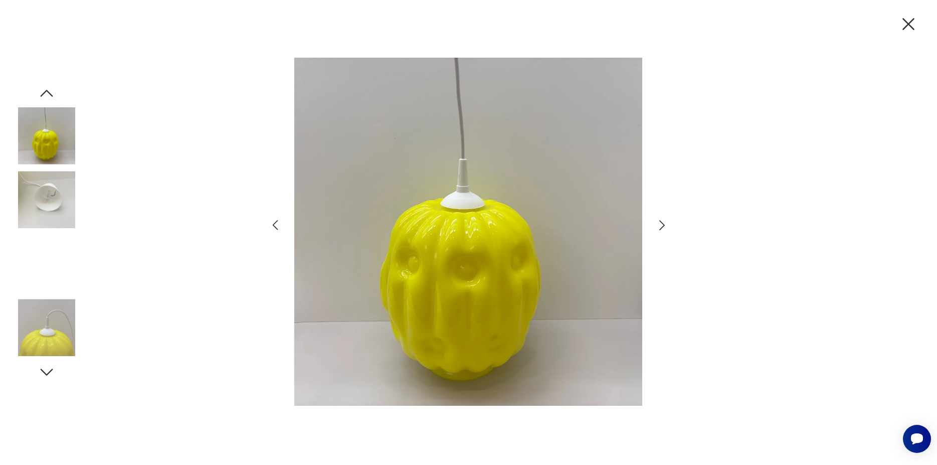
click at [662, 223] on icon "button" at bounding box center [662, 225] width 6 height 10
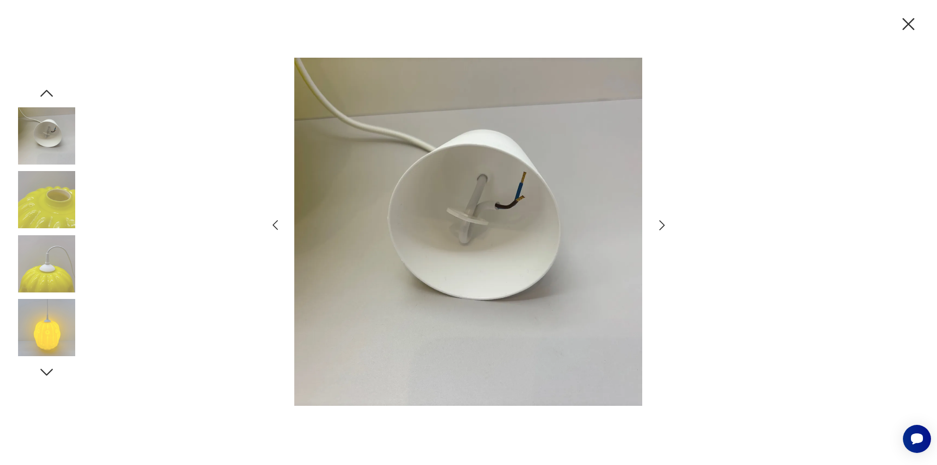
click at [662, 223] on icon "button" at bounding box center [662, 225] width 6 height 10
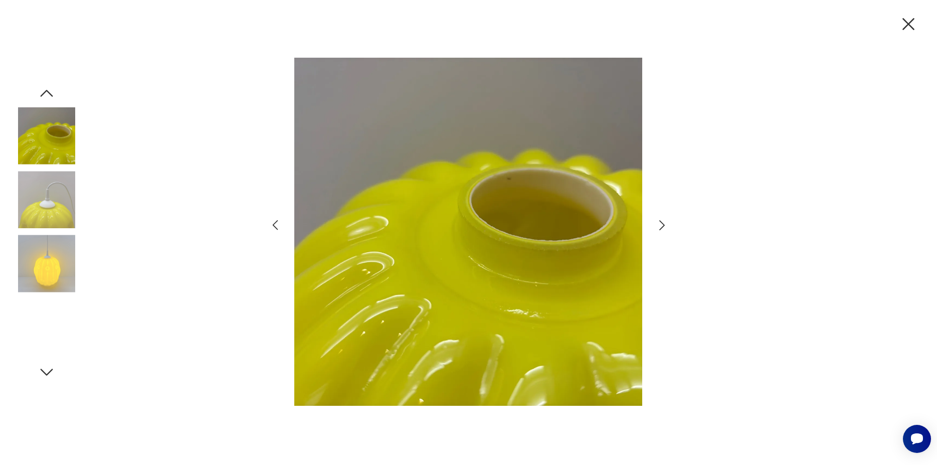
click at [662, 223] on icon "button" at bounding box center [662, 225] width 6 height 10
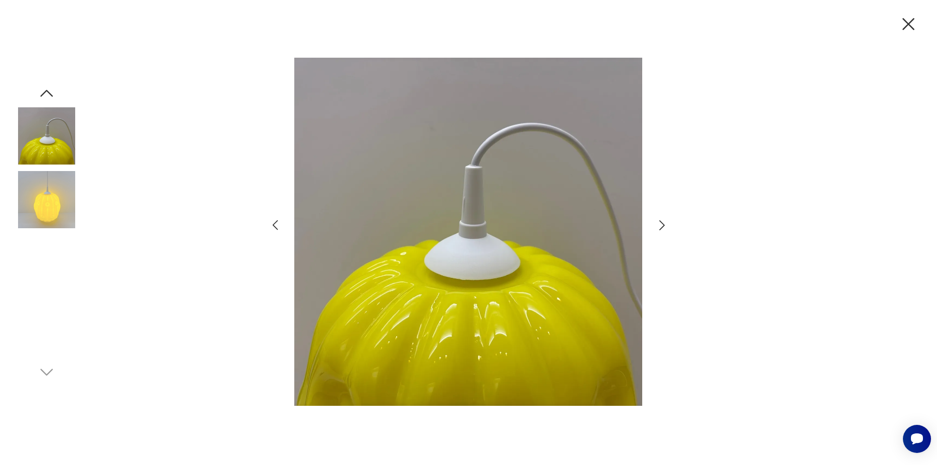
click at [662, 224] on icon "button" at bounding box center [662, 225] width 15 height 15
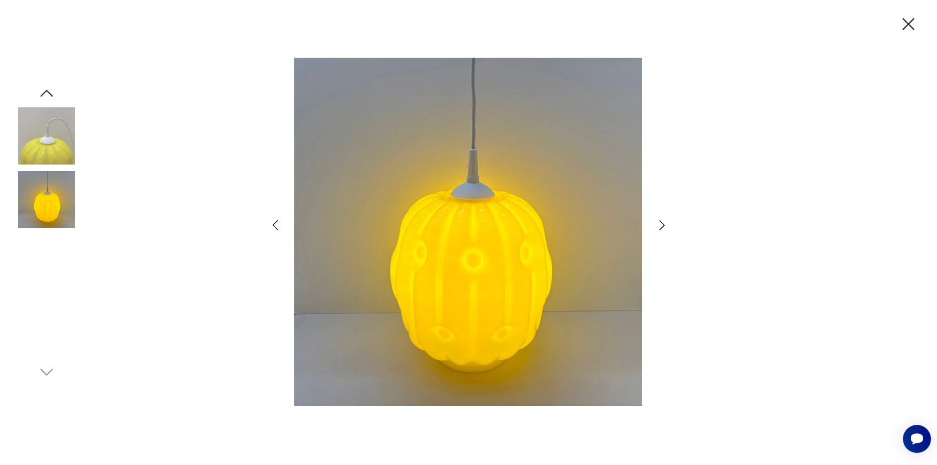
click at [662, 224] on icon "button" at bounding box center [662, 225] width 15 height 15
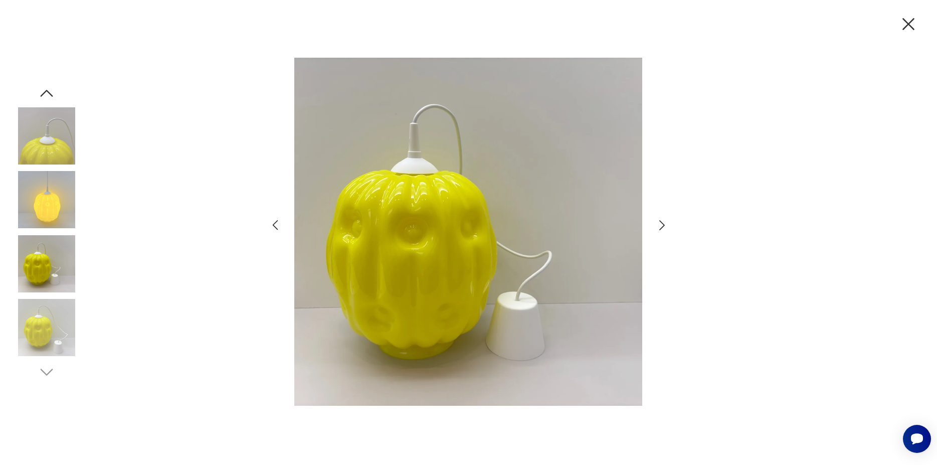
click at [662, 224] on icon "button" at bounding box center [662, 225] width 15 height 15
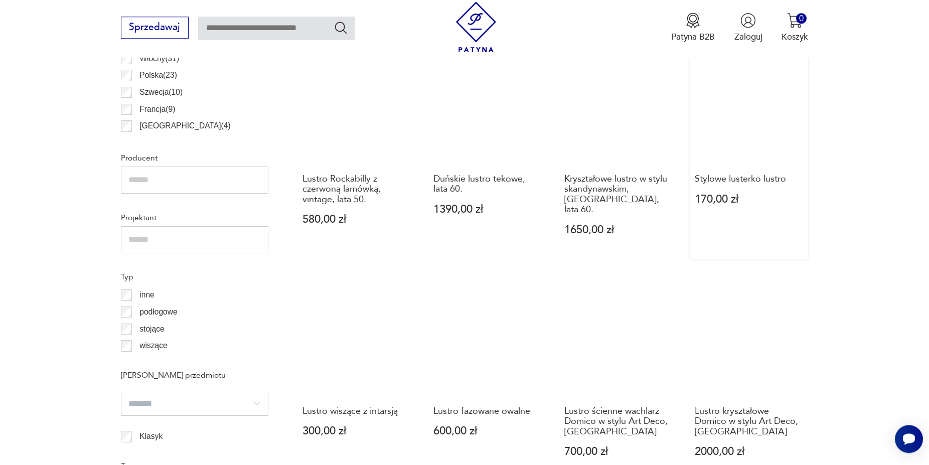
scroll to position [795, 0]
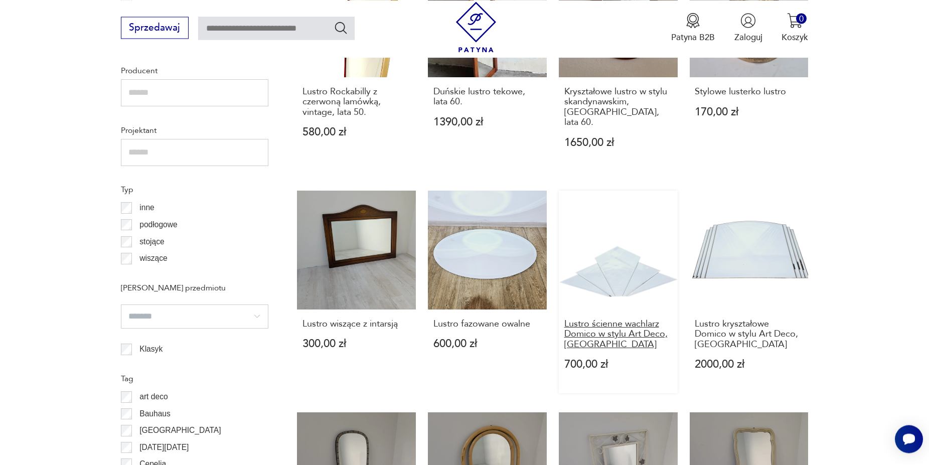
click at [627, 319] on h3 "Lustro ścienne wachlarz Domico w stylu Art Deco, Niemcy" at bounding box center [618, 334] width 108 height 31
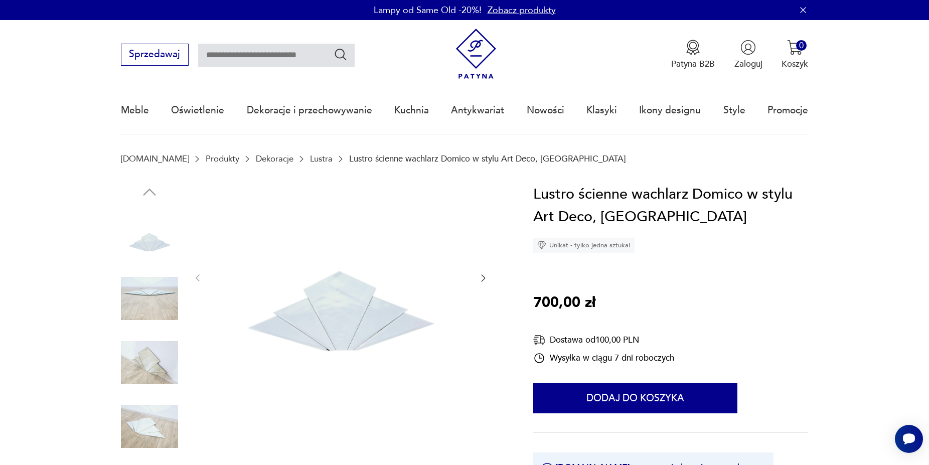
click at [381, 336] on img at bounding box center [340, 277] width 251 height 189
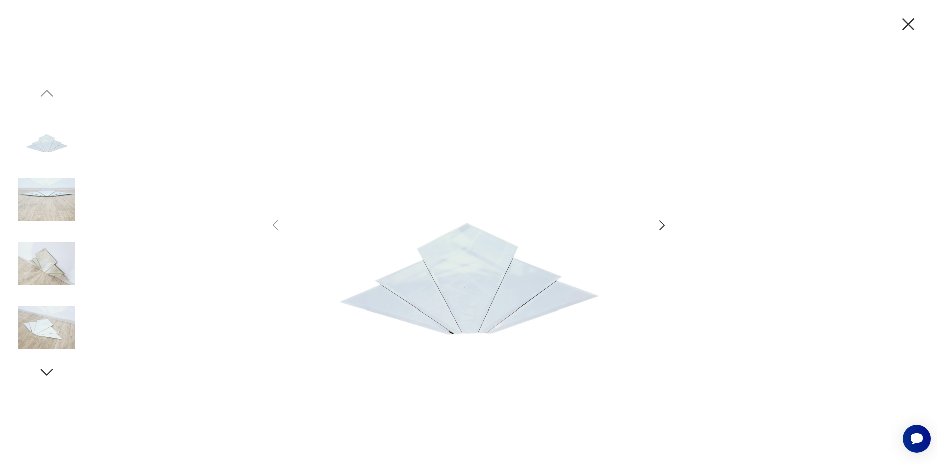
click at [656, 224] on icon "button" at bounding box center [662, 225] width 15 height 15
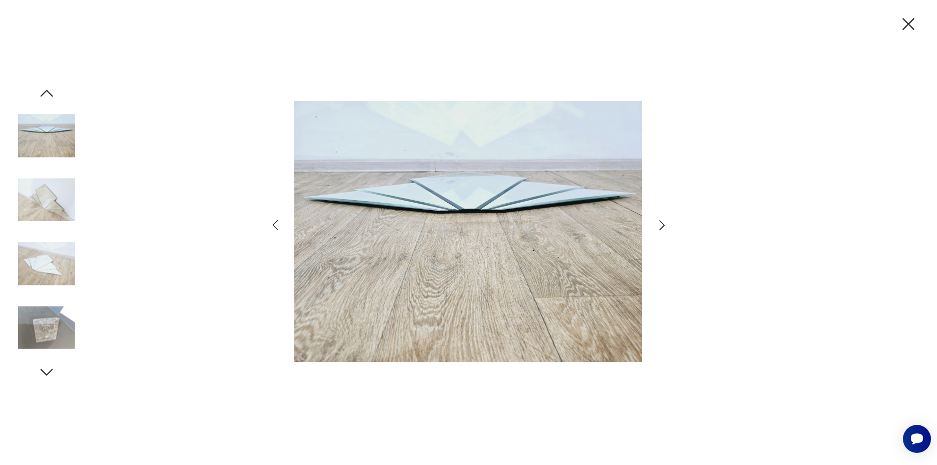
click at [660, 223] on icon "button" at bounding box center [662, 225] width 15 height 15
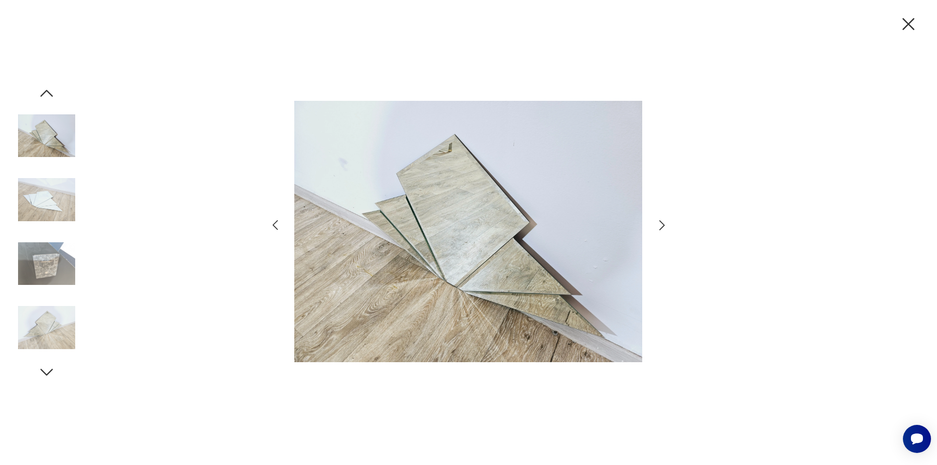
click at [660, 222] on icon "button" at bounding box center [662, 225] width 15 height 15
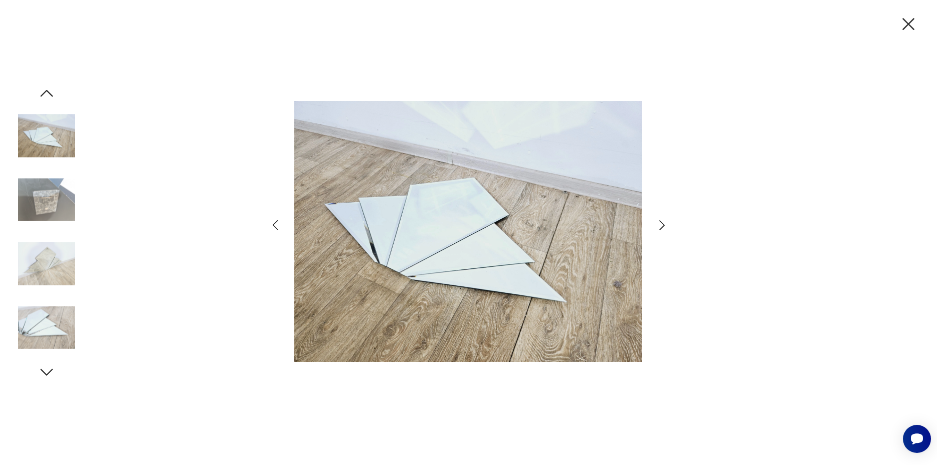
click at [660, 222] on icon "button" at bounding box center [662, 225] width 15 height 15
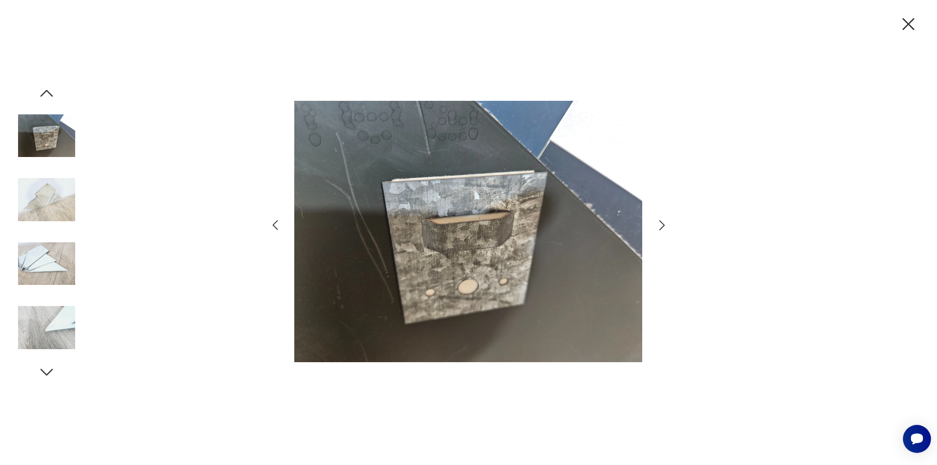
click at [660, 225] on icon "button" at bounding box center [662, 225] width 15 height 15
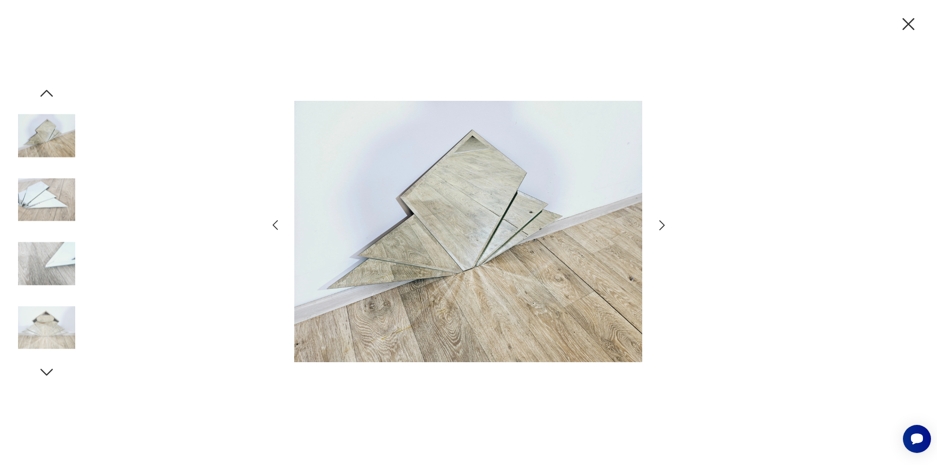
click at [660, 225] on icon "button" at bounding box center [662, 225] width 15 height 15
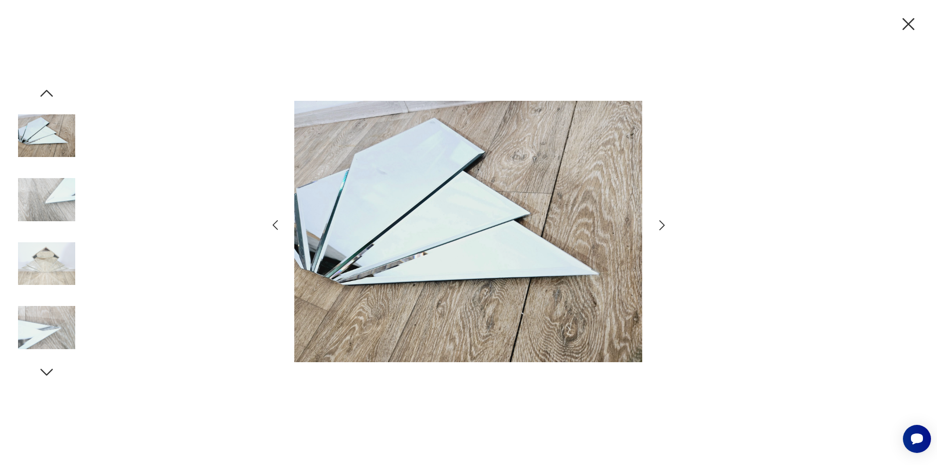
click at [661, 224] on icon "button" at bounding box center [662, 225] width 15 height 15
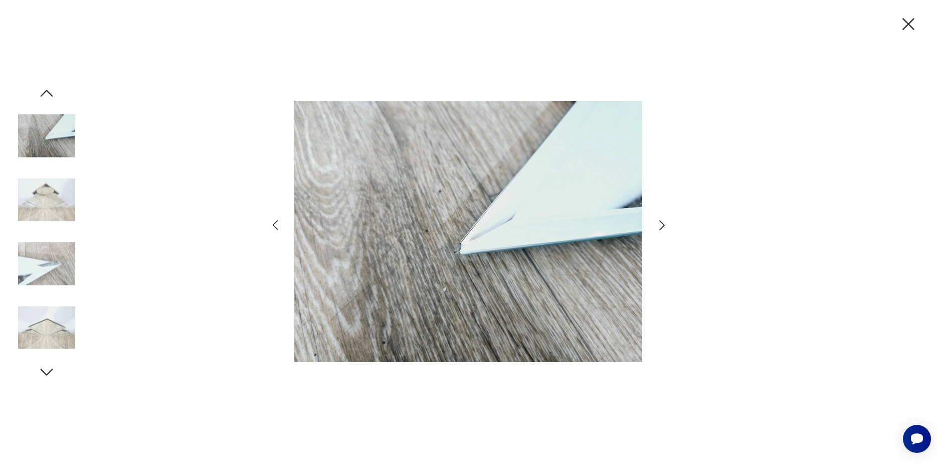
click at [661, 224] on icon "button" at bounding box center [662, 225] width 15 height 15
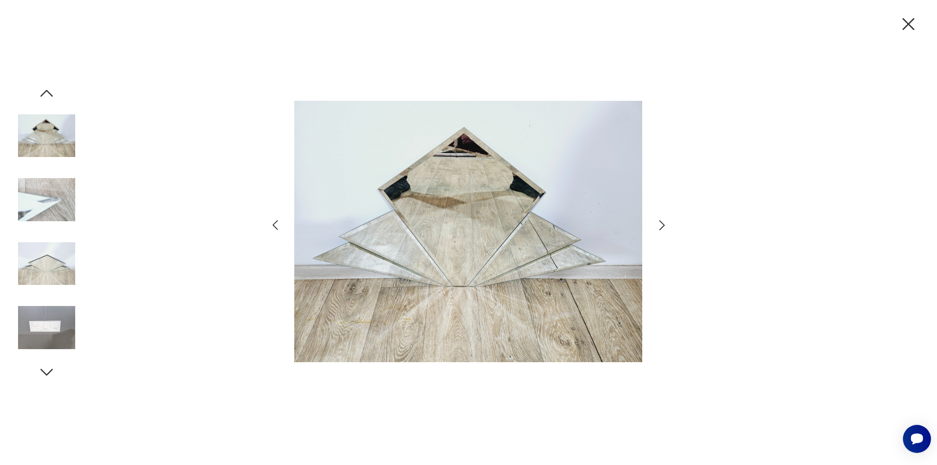
click at [660, 223] on icon "button" at bounding box center [662, 225] width 15 height 15
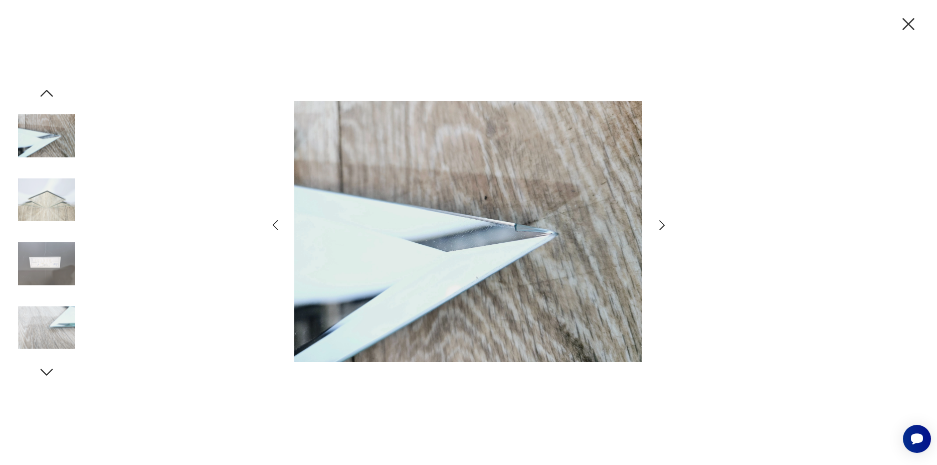
click at [660, 223] on icon "button" at bounding box center [662, 225] width 15 height 15
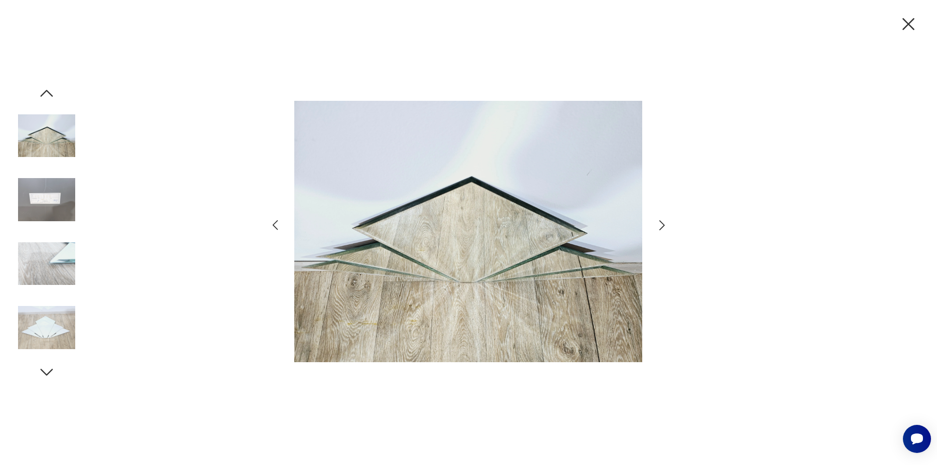
click at [660, 224] on icon "button" at bounding box center [662, 225] width 15 height 15
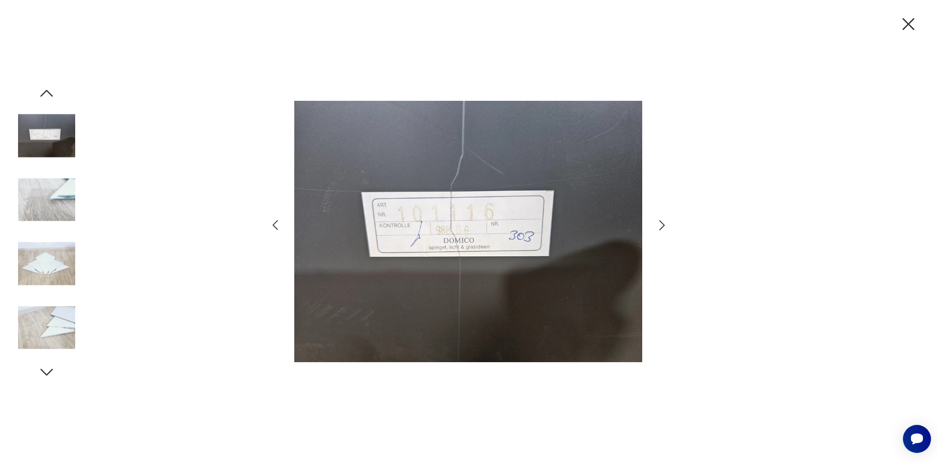
click at [660, 224] on icon "button" at bounding box center [662, 225] width 15 height 15
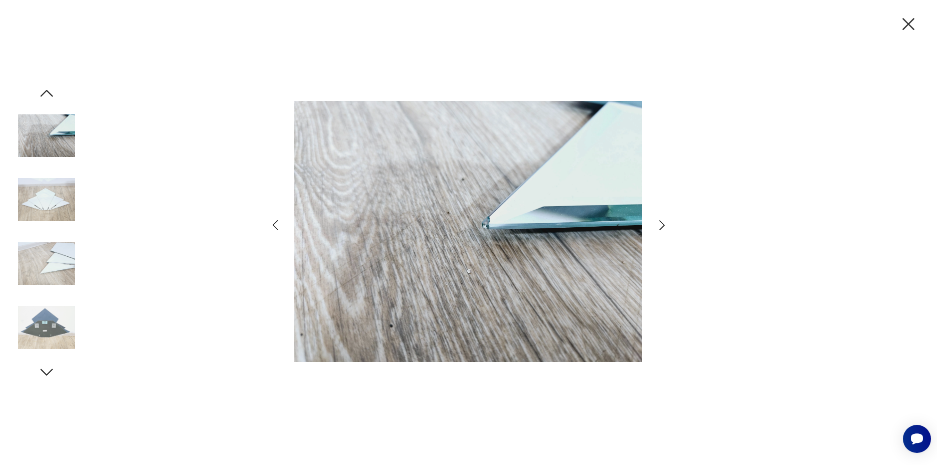
click at [662, 223] on icon "button" at bounding box center [662, 225] width 6 height 10
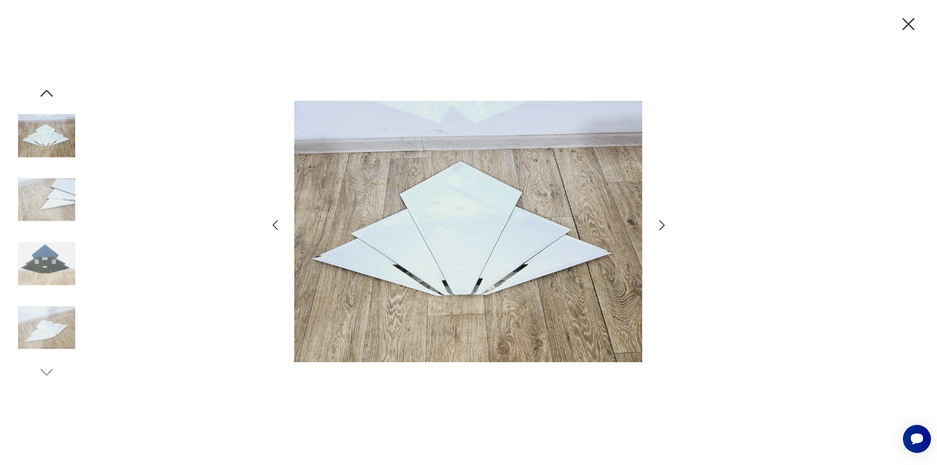
click at [908, 24] on icon "button" at bounding box center [908, 24] width 12 height 12
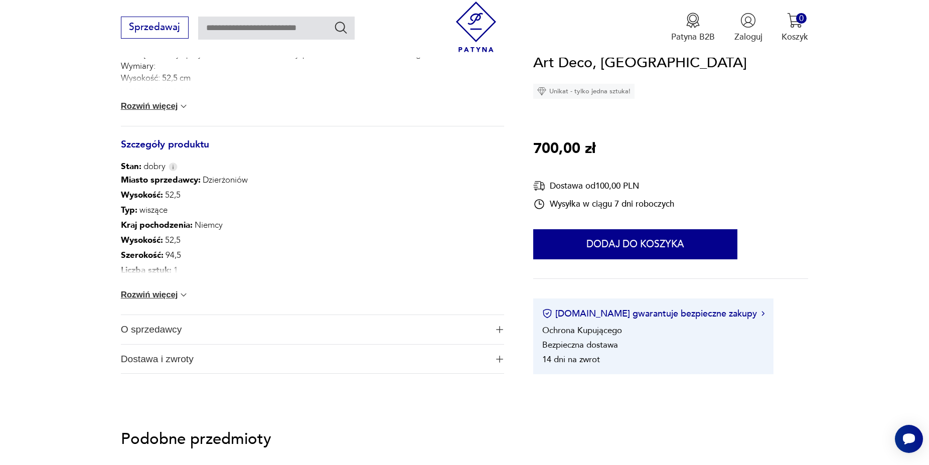
scroll to position [716, 0]
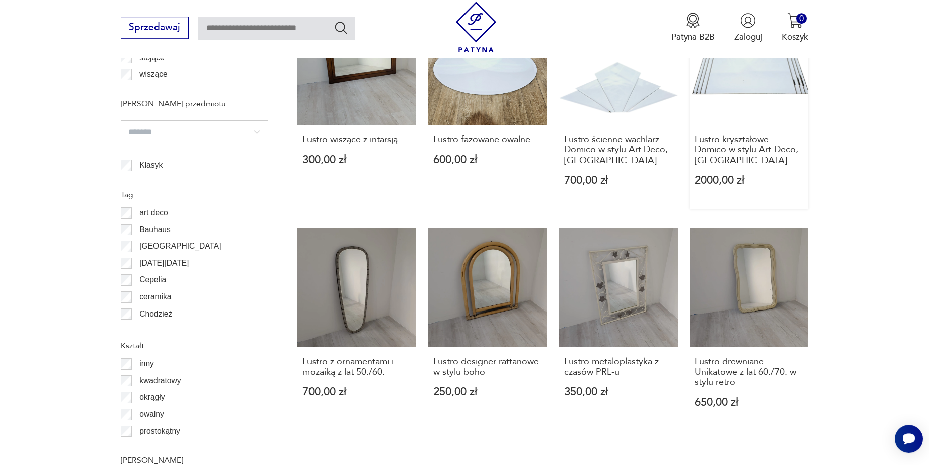
scroll to position [1085, 0]
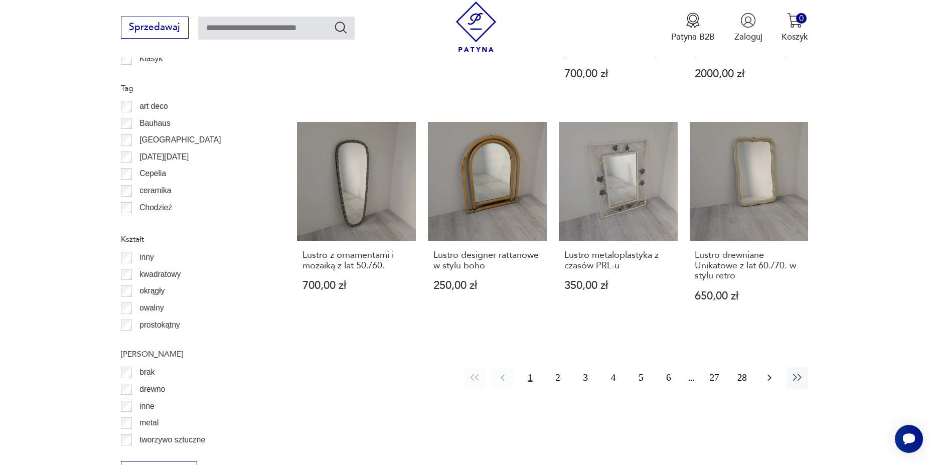
click at [773, 372] on icon "button" at bounding box center [769, 378] width 12 height 12
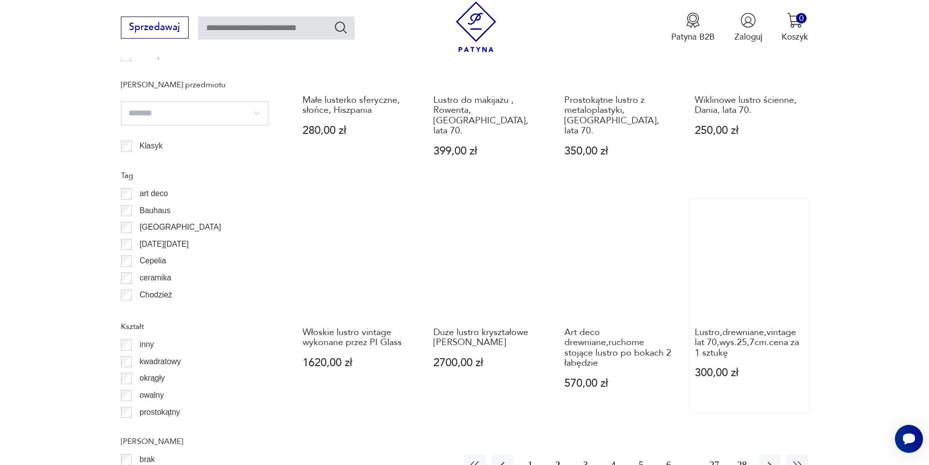
scroll to position [948, 0]
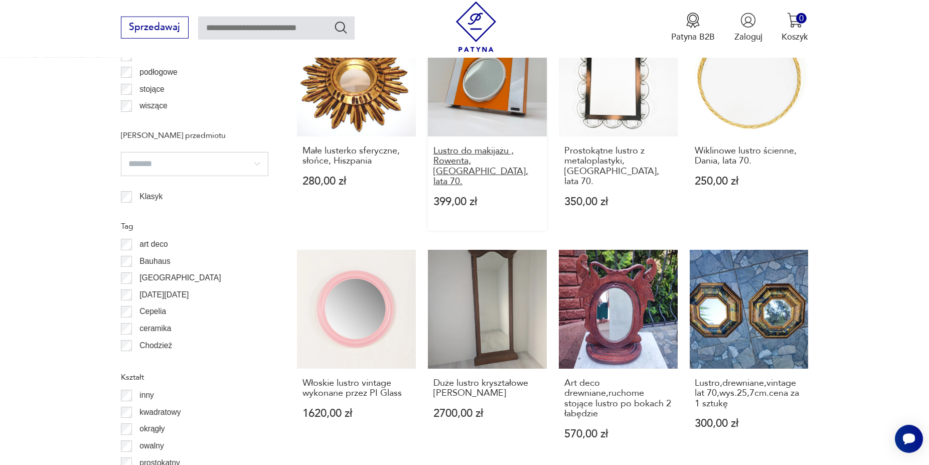
click at [489, 148] on h3 "Lustro do makijażu , Rowenta, Niemcy, lata 70." at bounding box center [487, 166] width 108 height 41
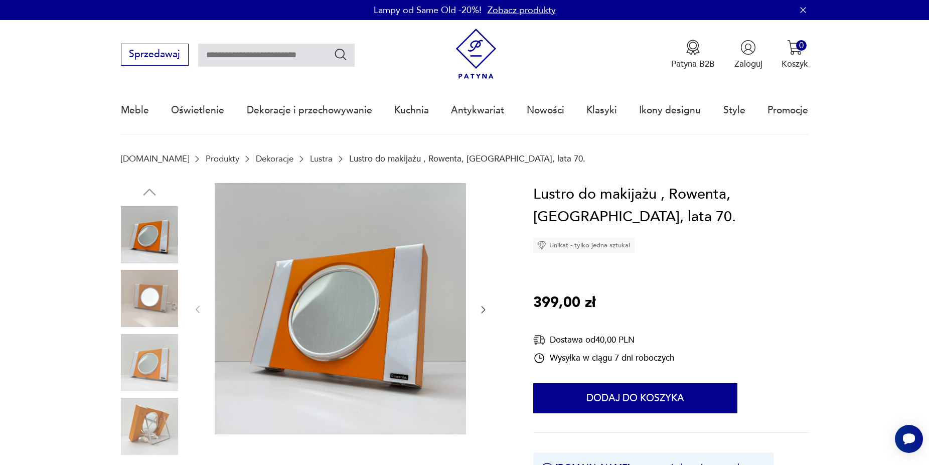
click at [483, 311] on icon "button" at bounding box center [483, 309] width 4 height 7
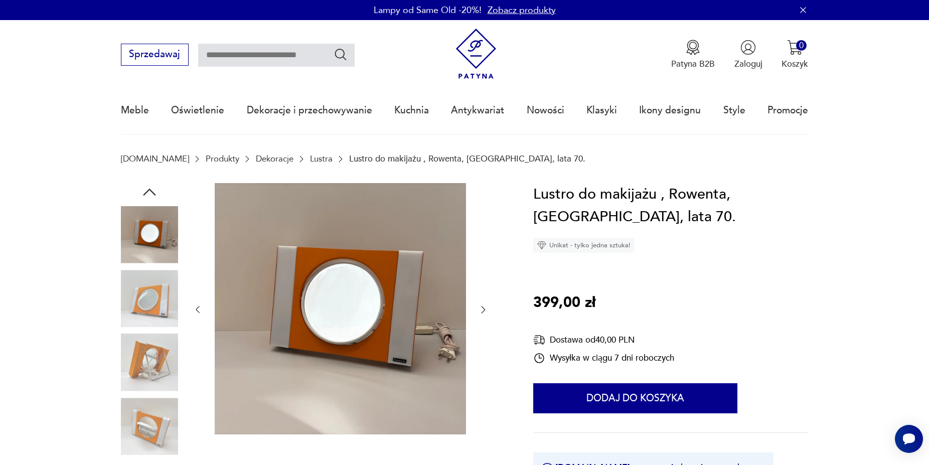
click at [483, 311] on icon "button" at bounding box center [483, 309] width 4 height 7
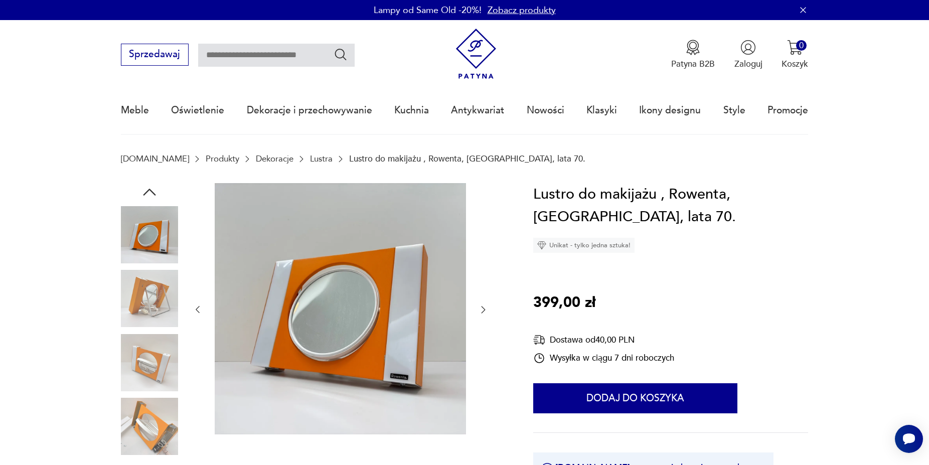
click at [483, 311] on icon "button" at bounding box center [483, 309] width 4 height 7
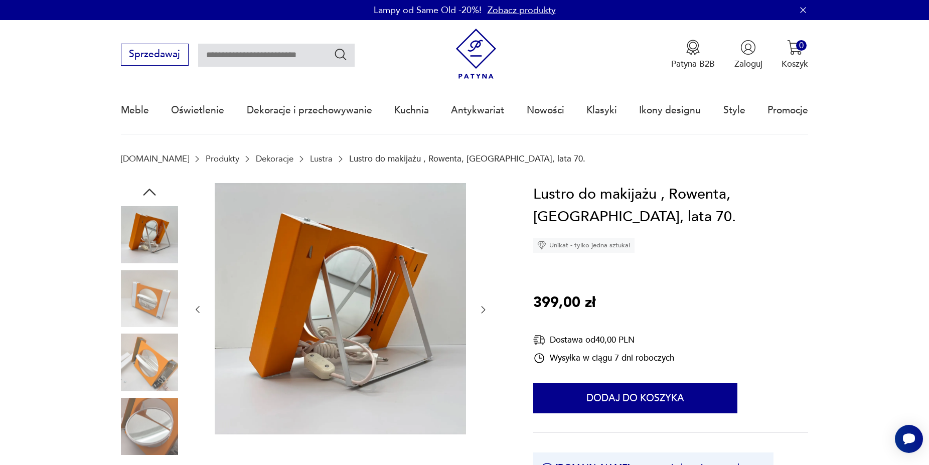
click at [483, 311] on icon "button" at bounding box center [483, 309] width 4 height 7
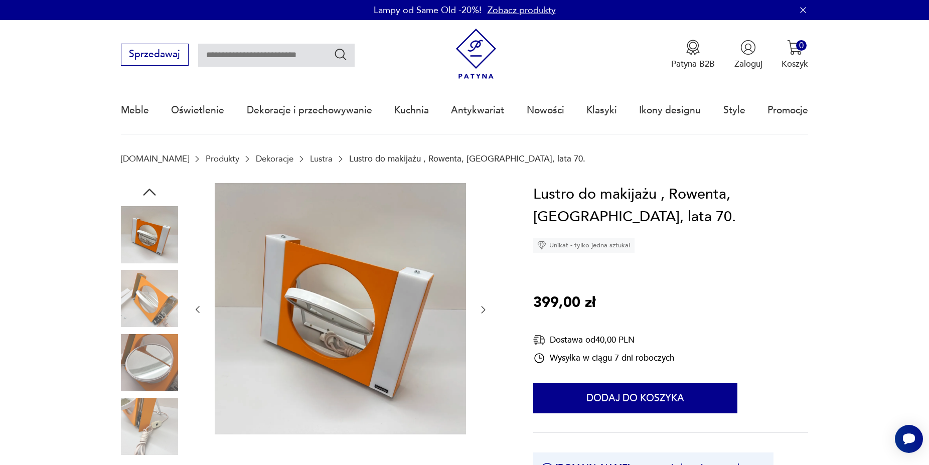
click at [483, 312] on icon "button" at bounding box center [483, 309] width 4 height 7
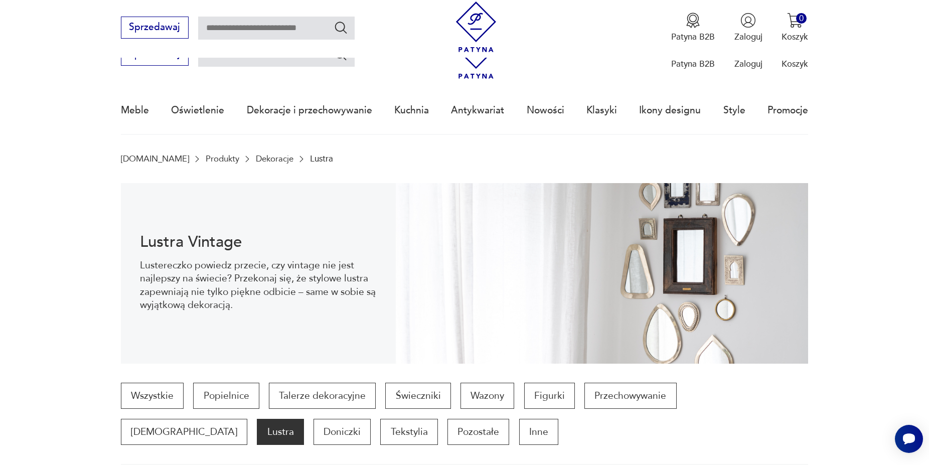
scroll to position [1058, 0]
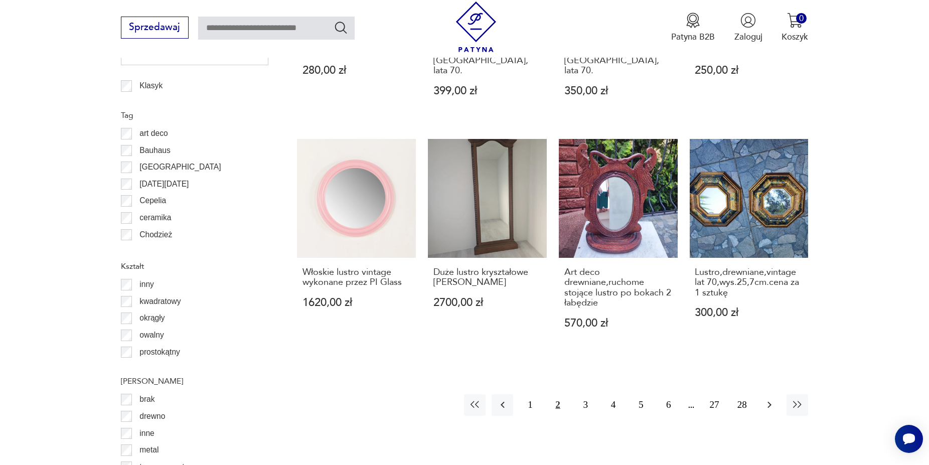
click at [768, 399] on icon "button" at bounding box center [769, 405] width 12 height 12
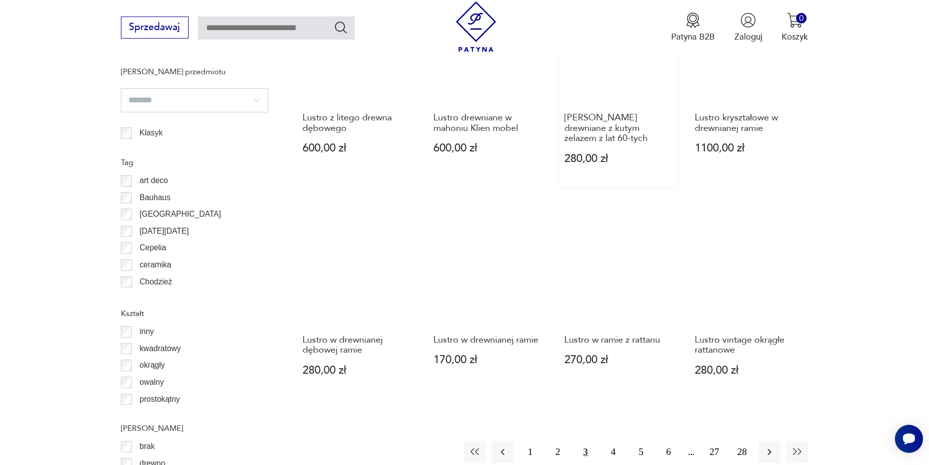
scroll to position [1152, 0]
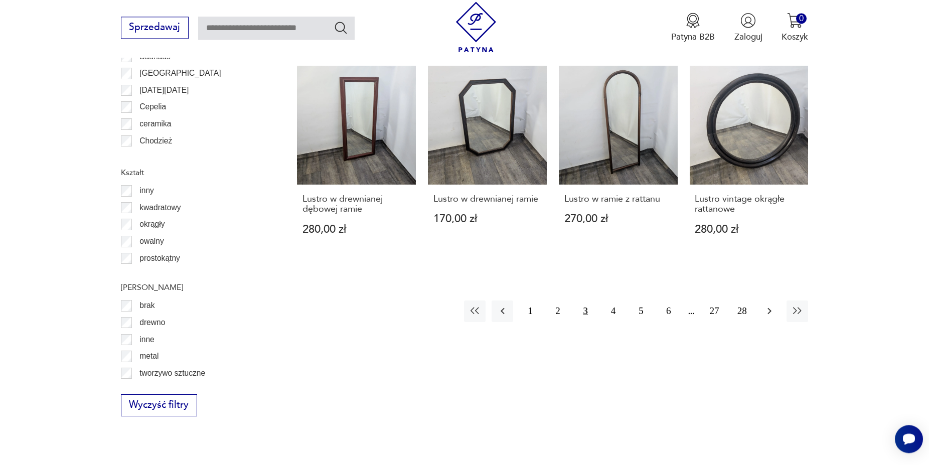
click at [769, 305] on icon "button" at bounding box center [769, 311] width 12 height 12
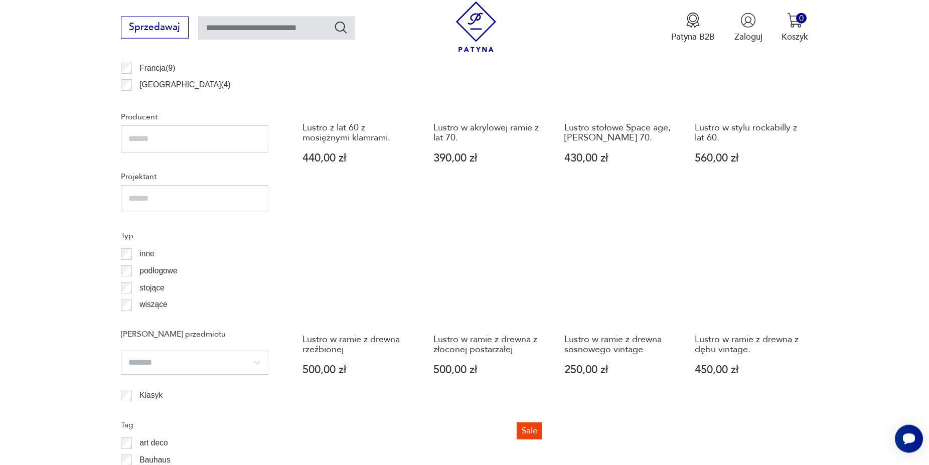
scroll to position [692, 0]
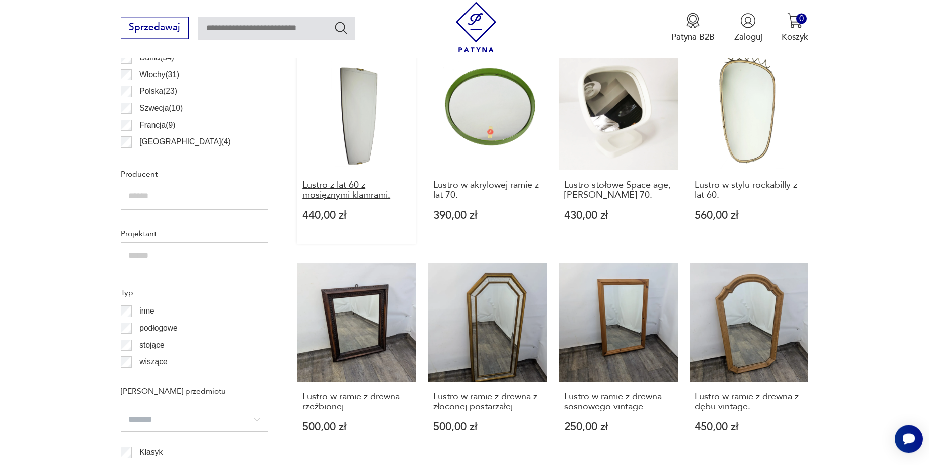
click at [346, 197] on h3 "Lustro z lat 60 z mosiężnymi klamrami." at bounding box center [356, 190] width 108 height 21
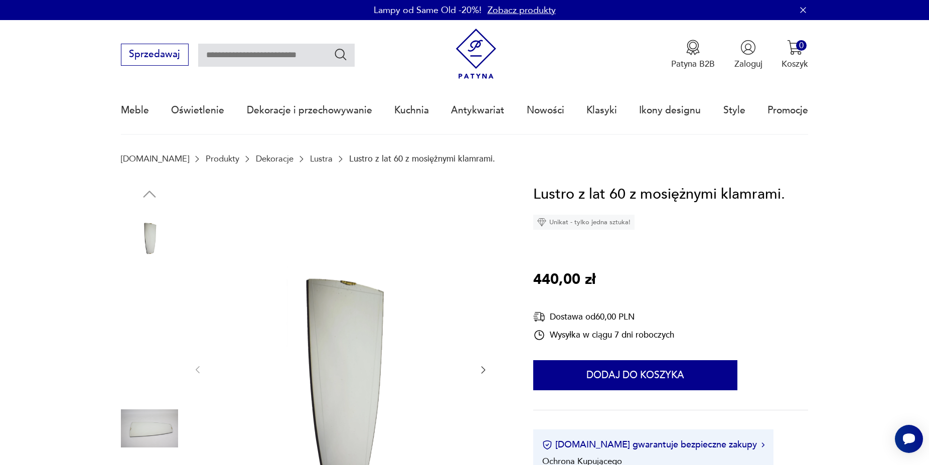
click at [351, 353] on img at bounding box center [340, 369] width 251 height 372
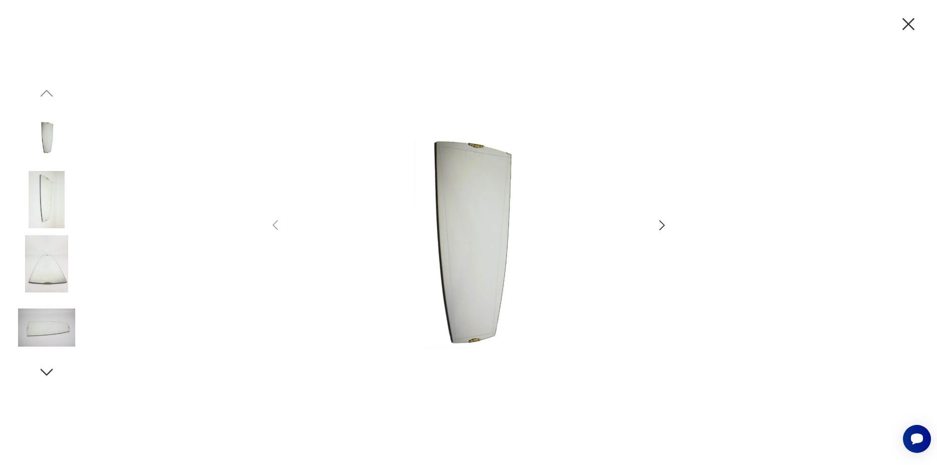
click at [659, 225] on icon "button" at bounding box center [662, 225] width 15 height 15
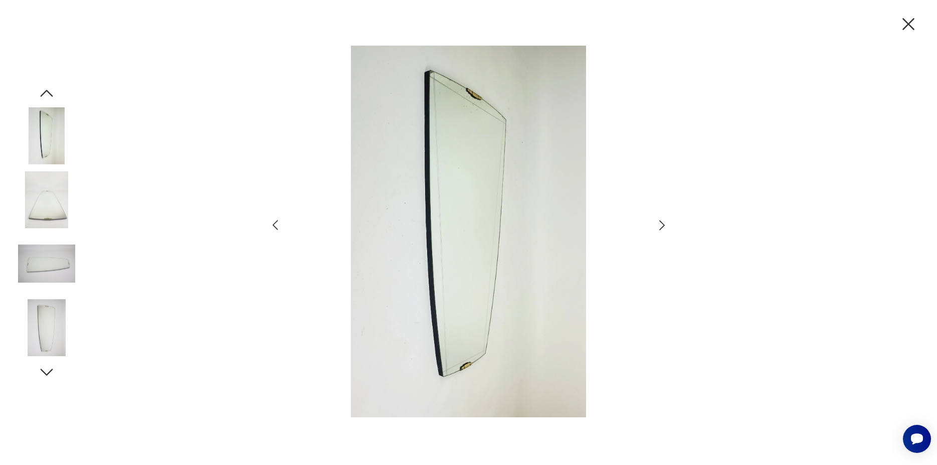
click at [658, 224] on icon "button" at bounding box center [662, 225] width 15 height 15
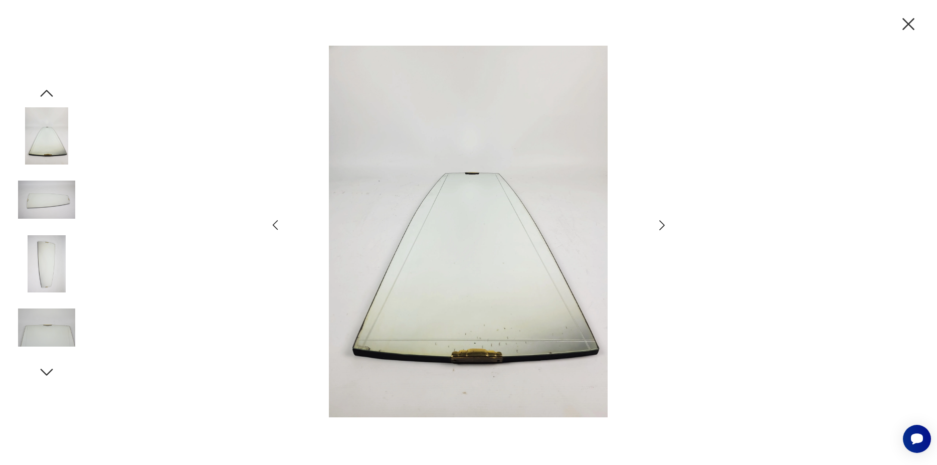
click at [658, 224] on icon "button" at bounding box center [662, 225] width 15 height 15
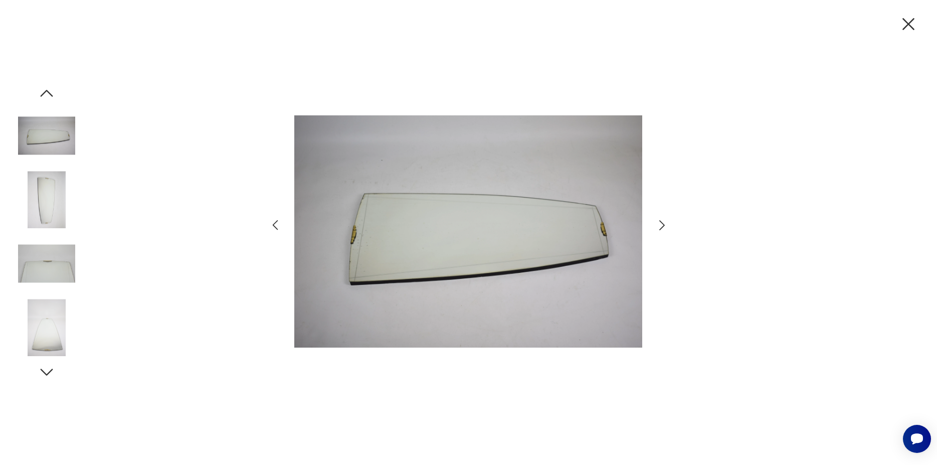
click at [658, 224] on icon "button" at bounding box center [662, 225] width 15 height 15
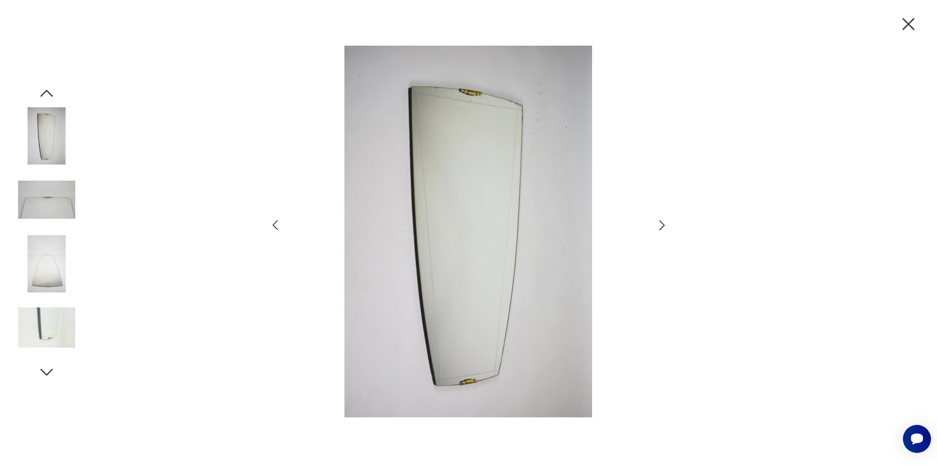
click at [658, 225] on icon "button" at bounding box center [662, 225] width 15 height 15
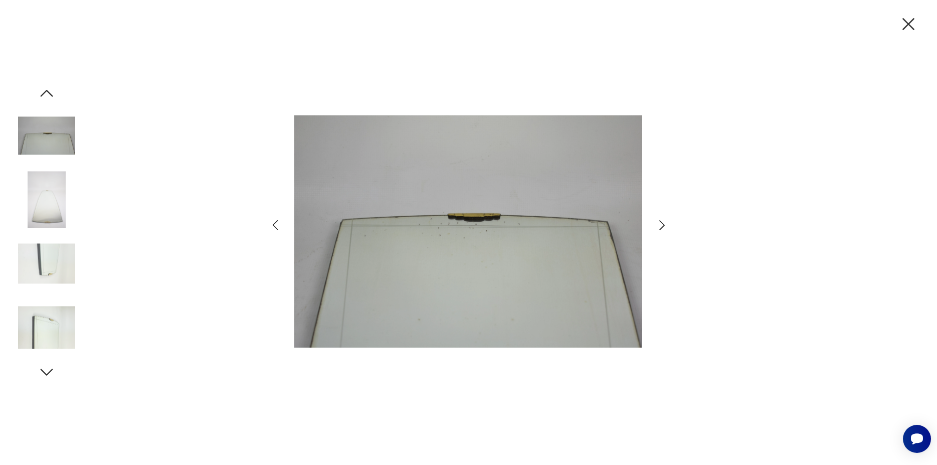
click at [658, 225] on icon "button" at bounding box center [662, 225] width 15 height 15
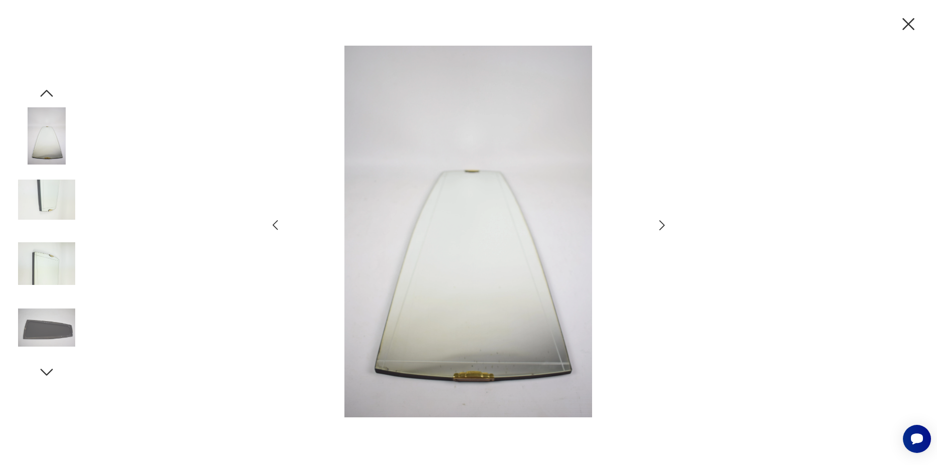
click at [911, 26] on icon "button" at bounding box center [908, 24] width 21 height 21
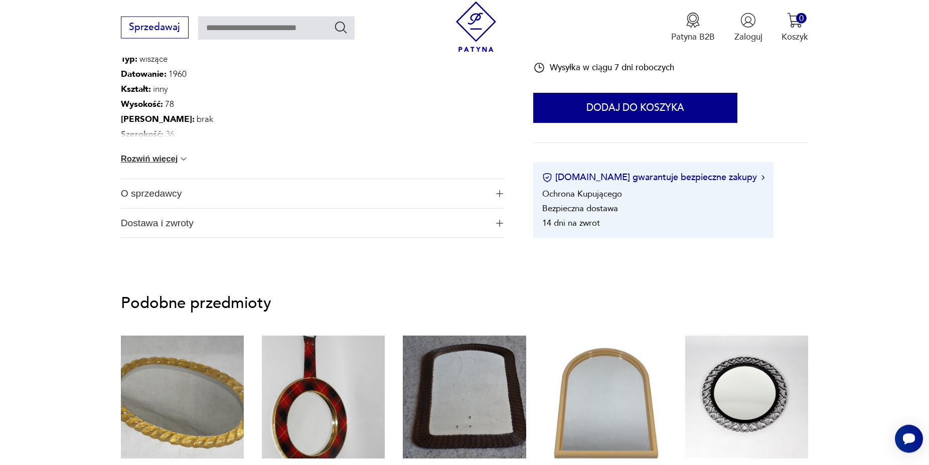
scroll to position [767, 0]
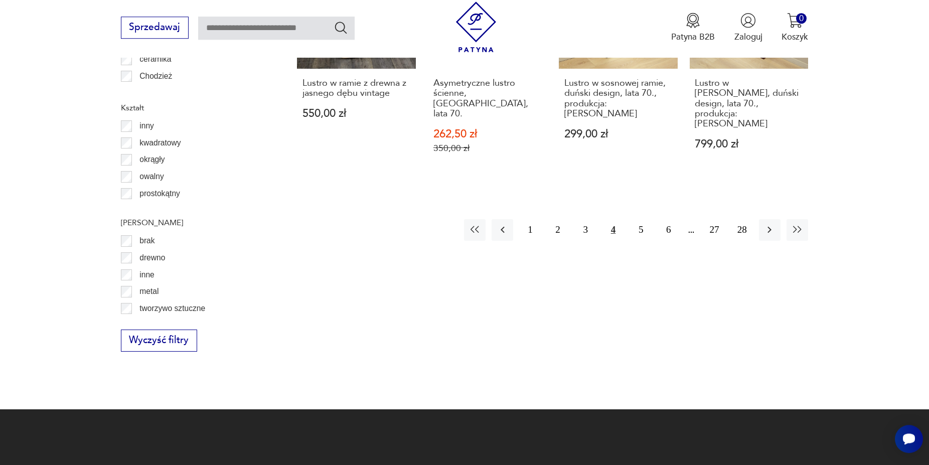
scroll to position [1254, 0]
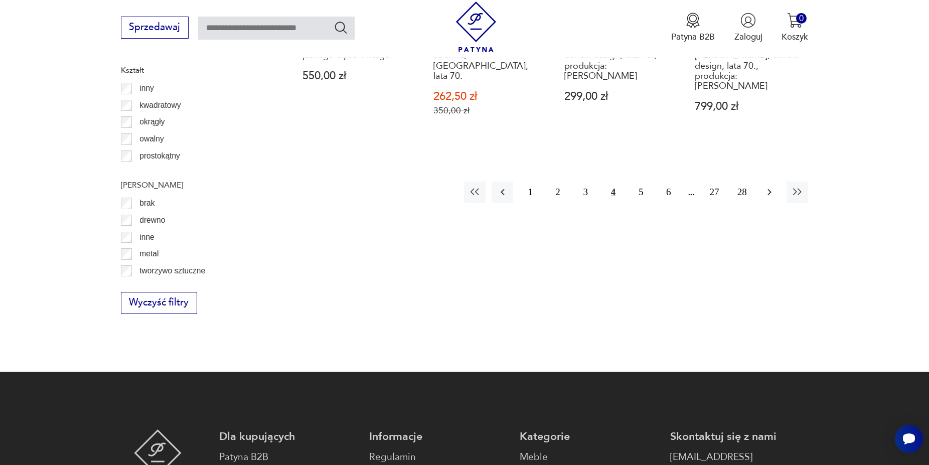
click at [768, 189] on icon "button" at bounding box center [770, 192] width 4 height 7
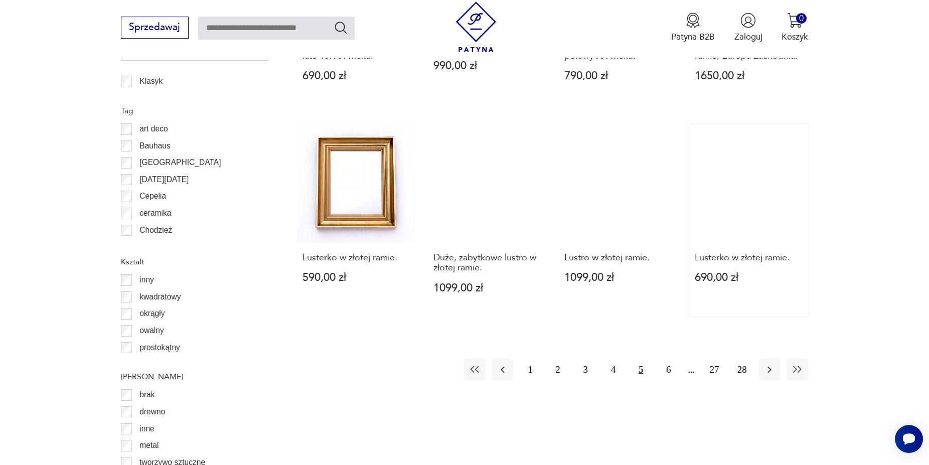
scroll to position [1152, 0]
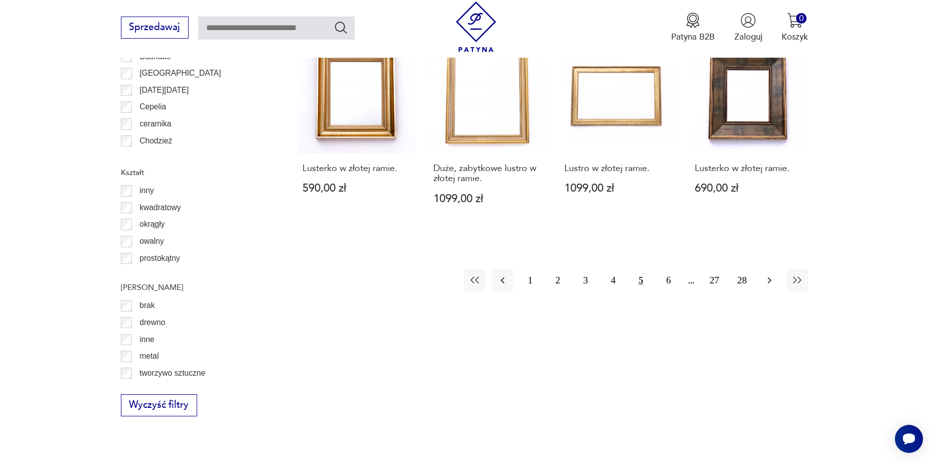
click at [767, 274] on icon "button" at bounding box center [769, 280] width 12 height 12
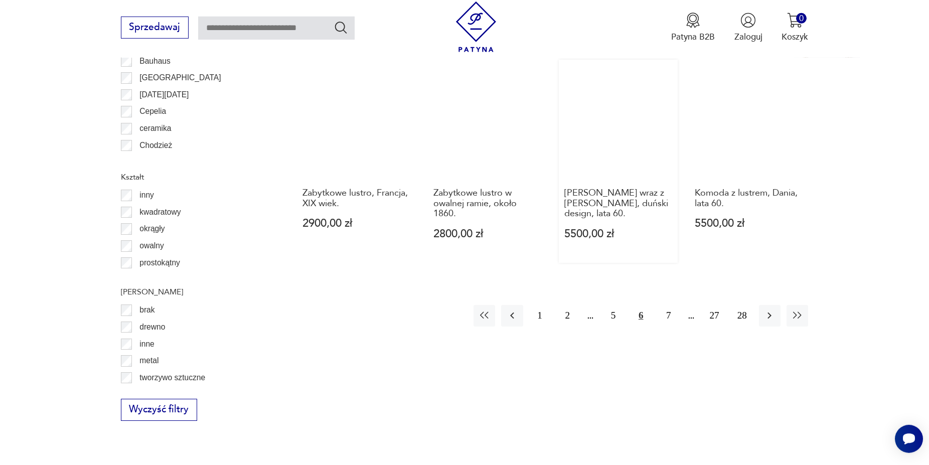
scroll to position [1152, 0]
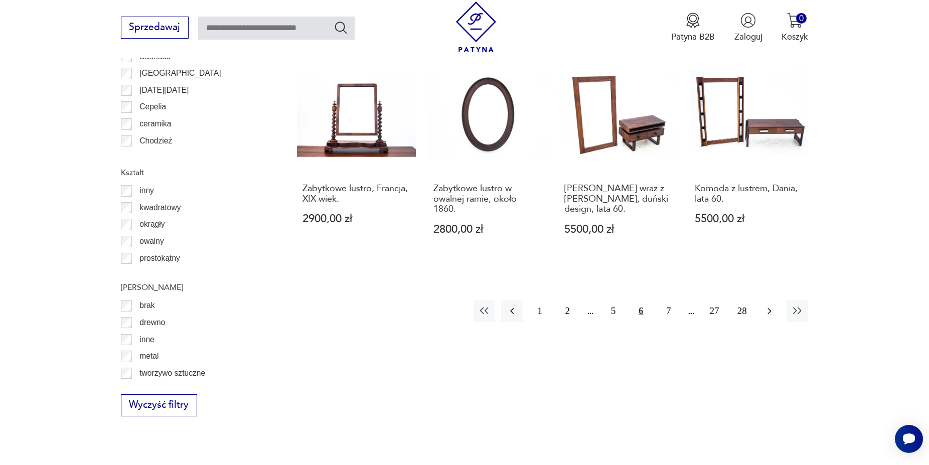
click at [769, 305] on icon "button" at bounding box center [769, 311] width 12 height 12
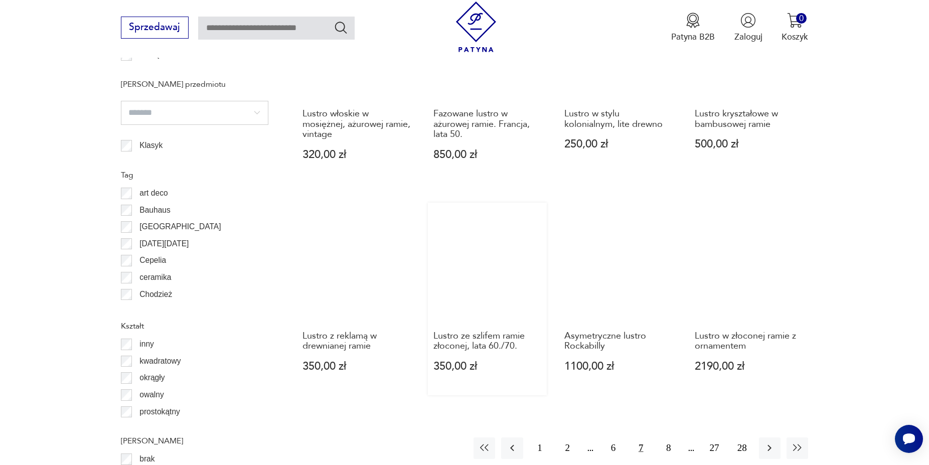
scroll to position [1203, 0]
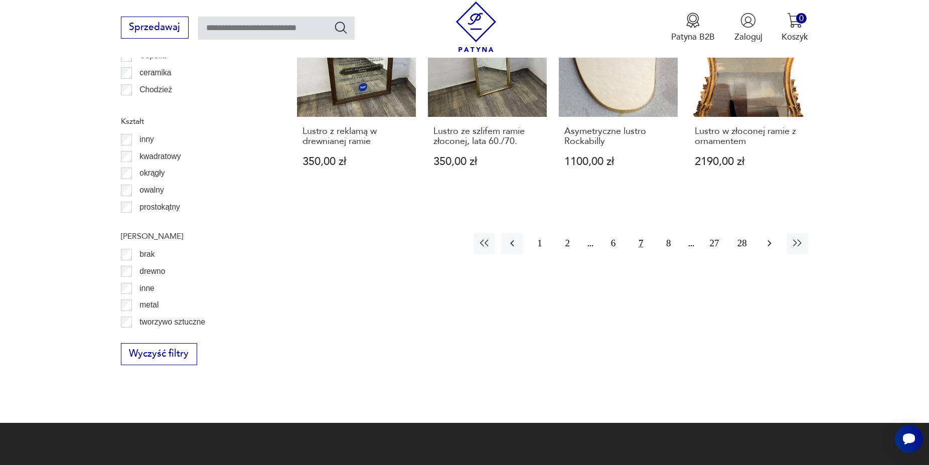
click at [766, 242] on icon "button" at bounding box center [769, 243] width 12 height 12
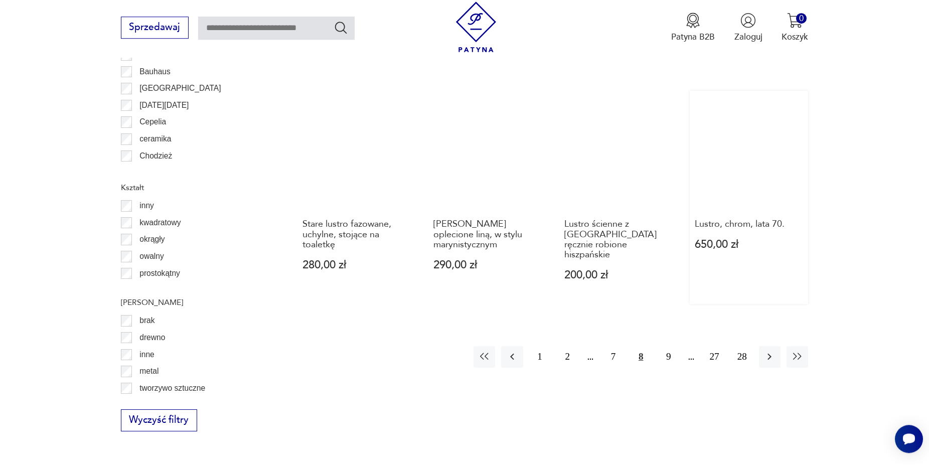
scroll to position [1152, 0]
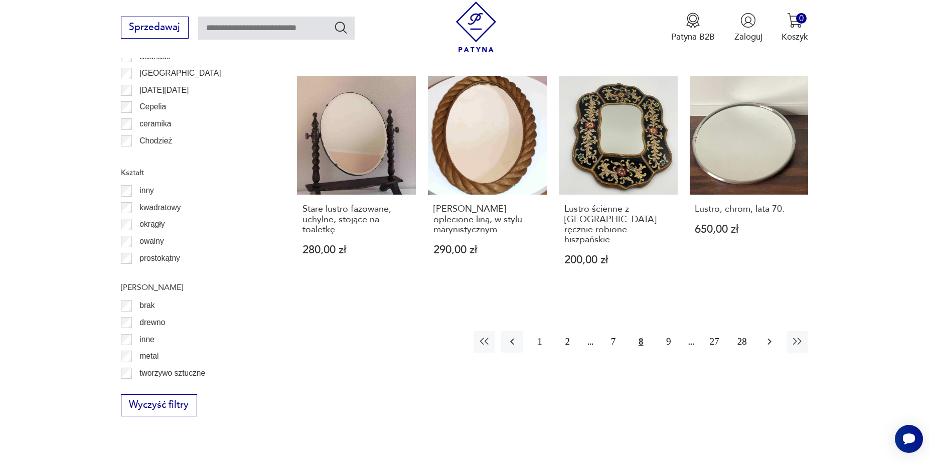
click at [768, 335] on icon "button" at bounding box center [769, 341] width 12 height 12
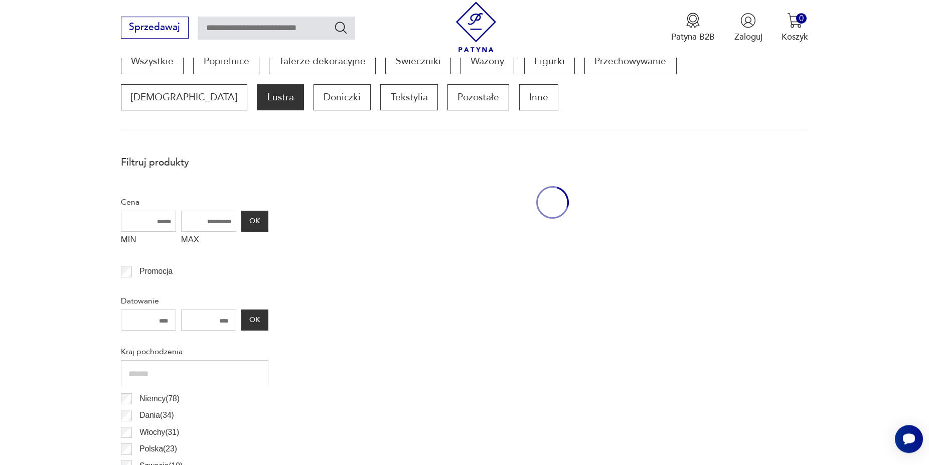
scroll to position [334, 0]
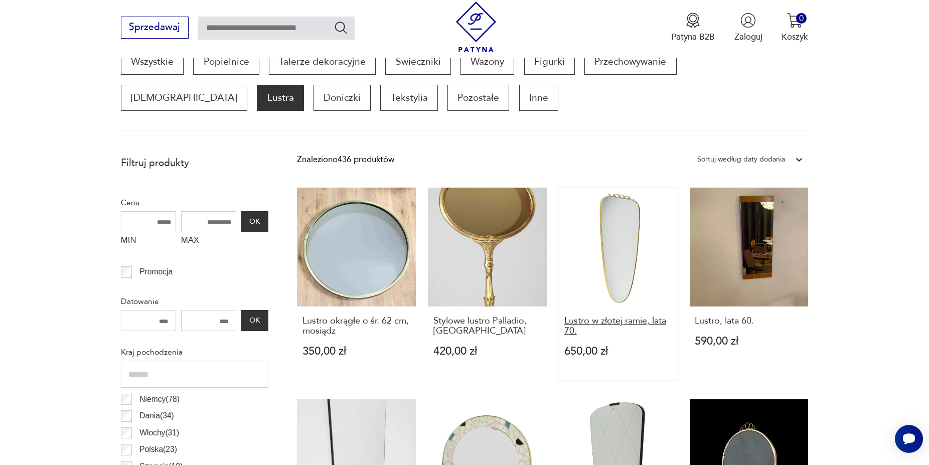
click at [606, 328] on h3 "Lustro w złotej ramie, lata 70." at bounding box center [618, 326] width 108 height 21
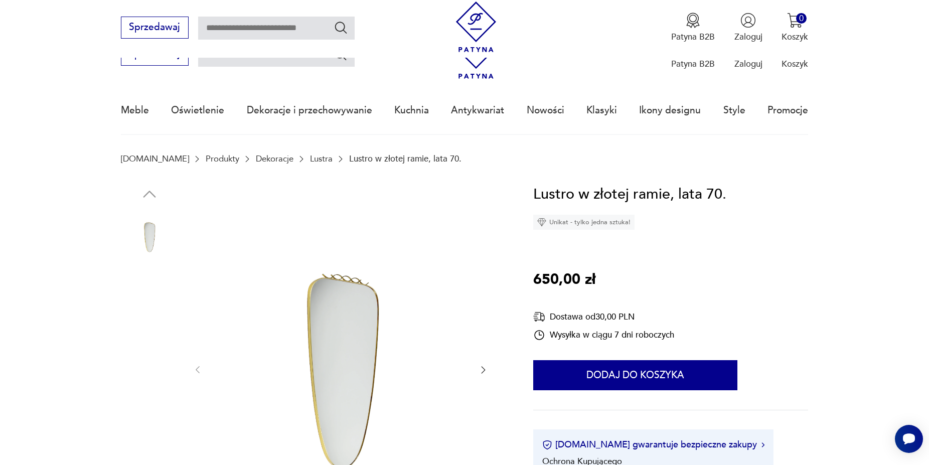
scroll to position [205, 0]
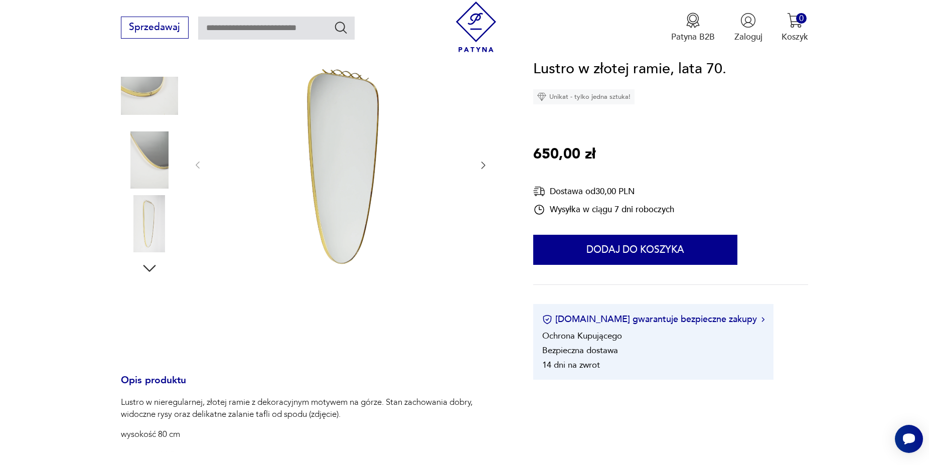
click at [484, 167] on icon "button" at bounding box center [483, 165] width 10 height 10
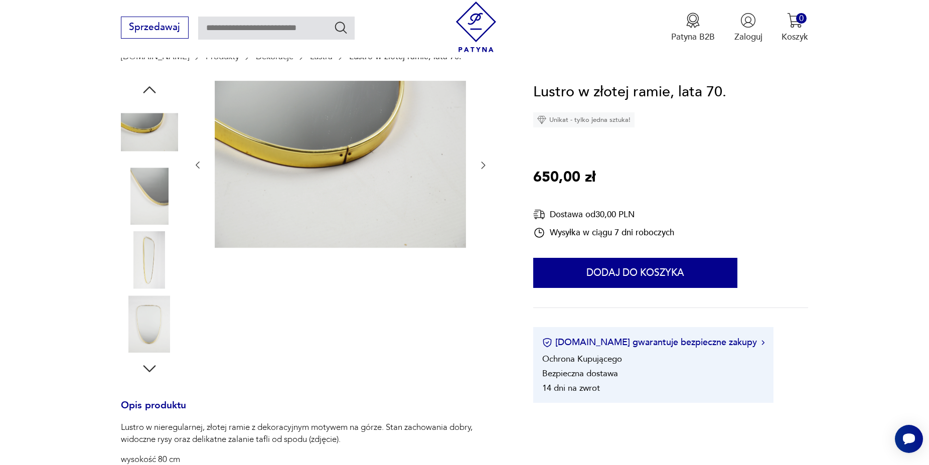
click at [484, 167] on icon "button" at bounding box center [483, 165] width 10 height 10
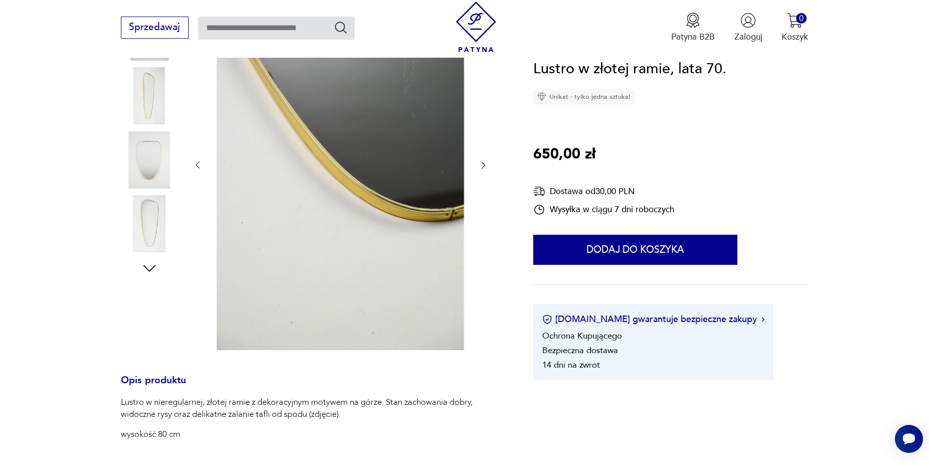
click at [484, 167] on icon "button" at bounding box center [483, 165] width 10 height 10
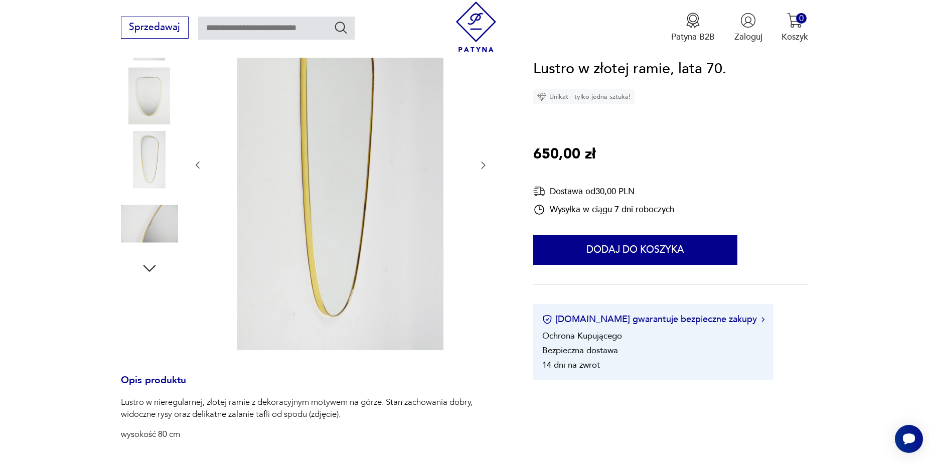
click at [484, 168] on icon "button" at bounding box center [483, 165] width 10 height 10
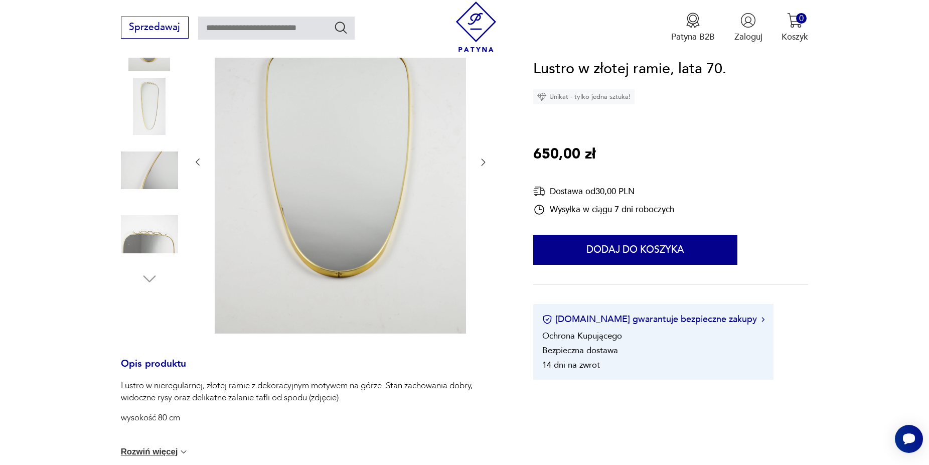
scroll to position [191, 0]
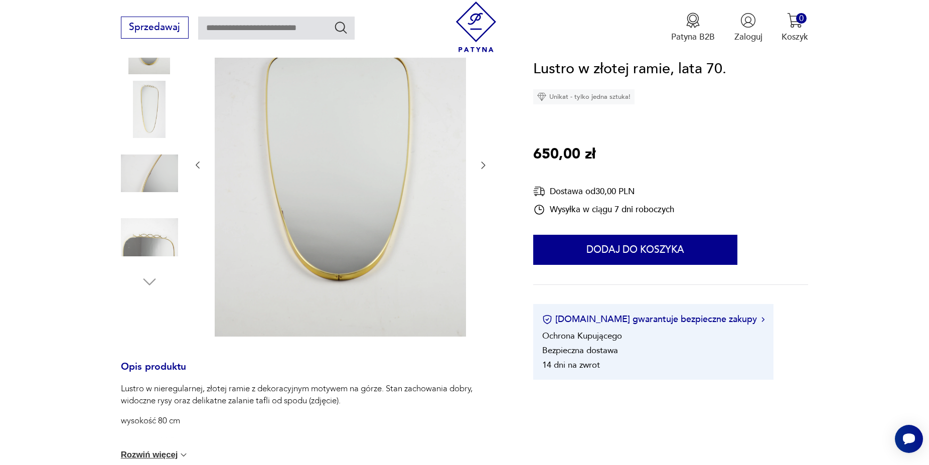
click at [484, 168] on icon "button" at bounding box center [483, 165] width 10 height 10
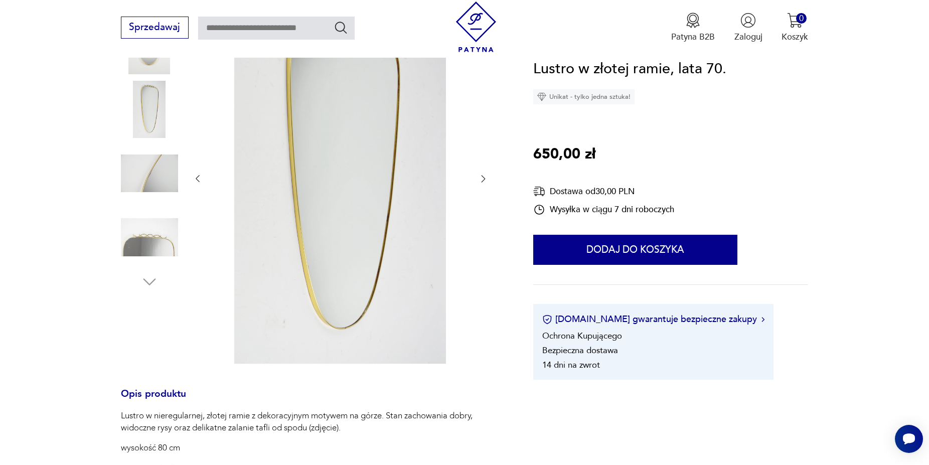
click at [484, 168] on div at bounding box center [341, 179] width 296 height 374
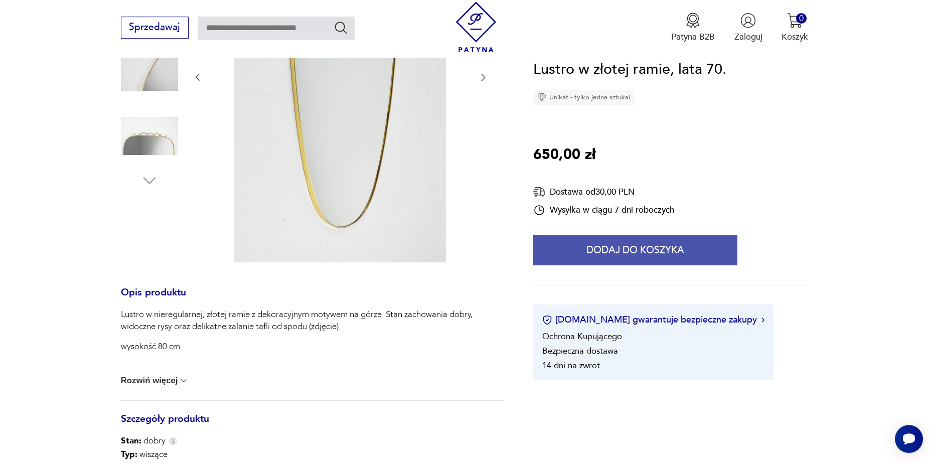
scroll to position [293, 0]
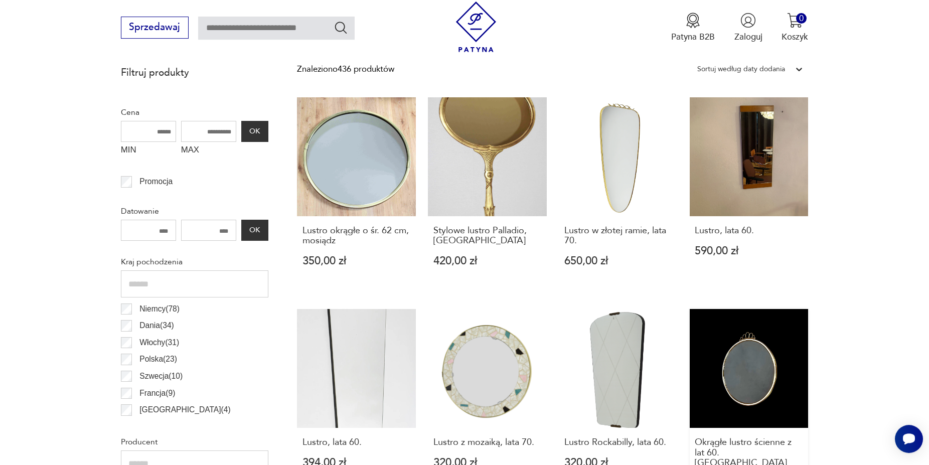
scroll to position [538, 0]
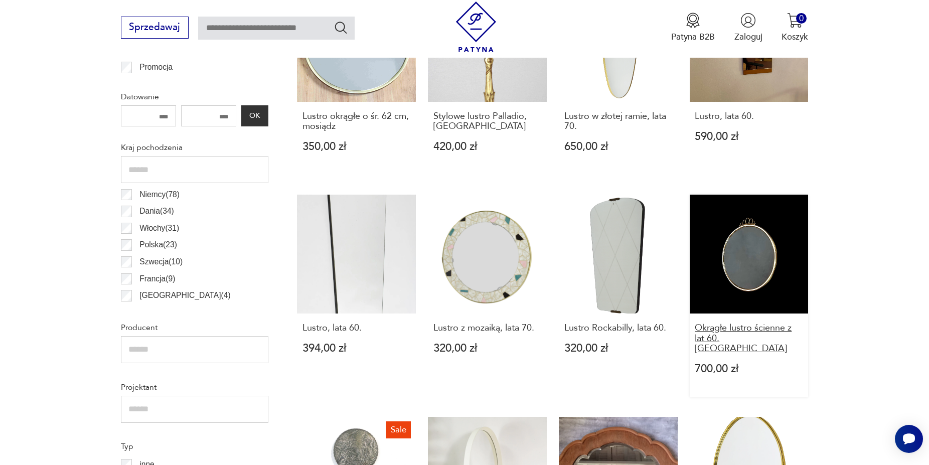
click at [751, 329] on h3 "Okrągłe lustro ścienne z lat 60. Rockabilly" at bounding box center [748, 338] width 108 height 31
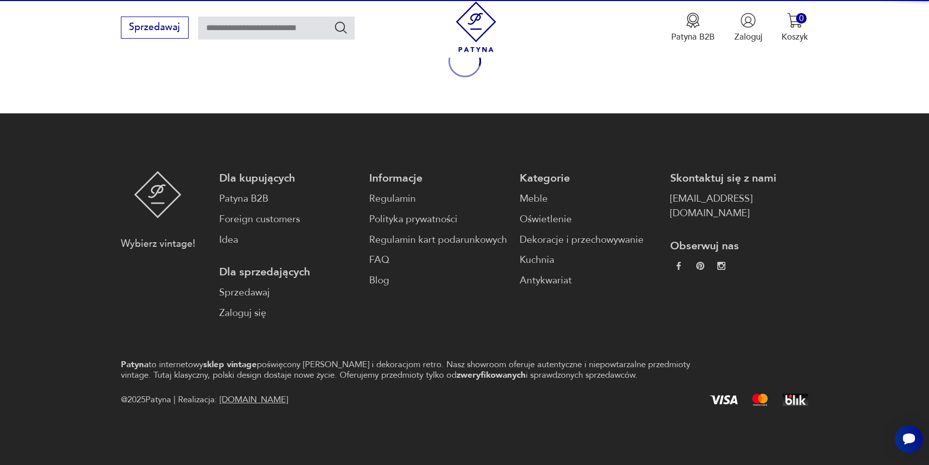
scroll to position [146, 0]
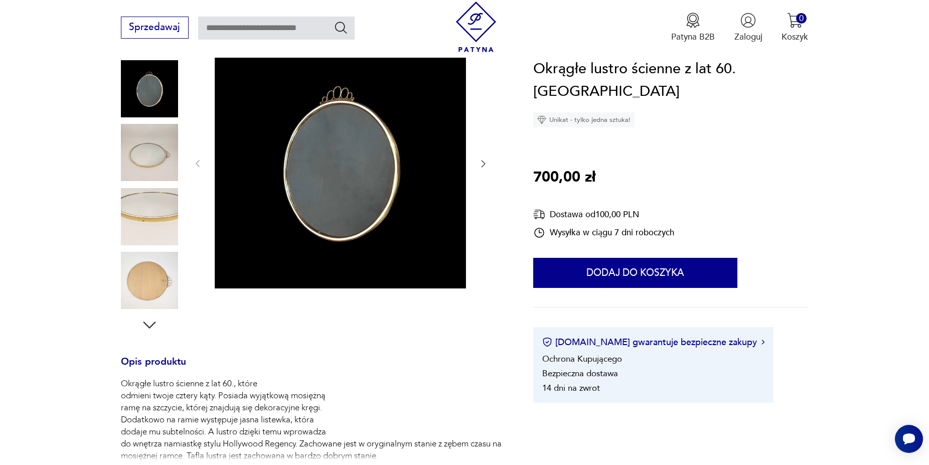
click at [485, 165] on icon "button" at bounding box center [483, 163] width 10 height 10
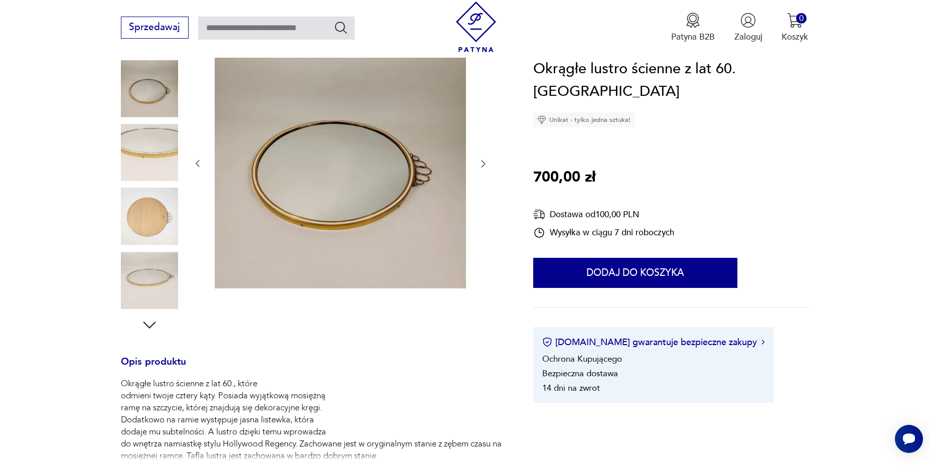
click at [485, 165] on icon "button" at bounding box center [483, 163] width 10 height 10
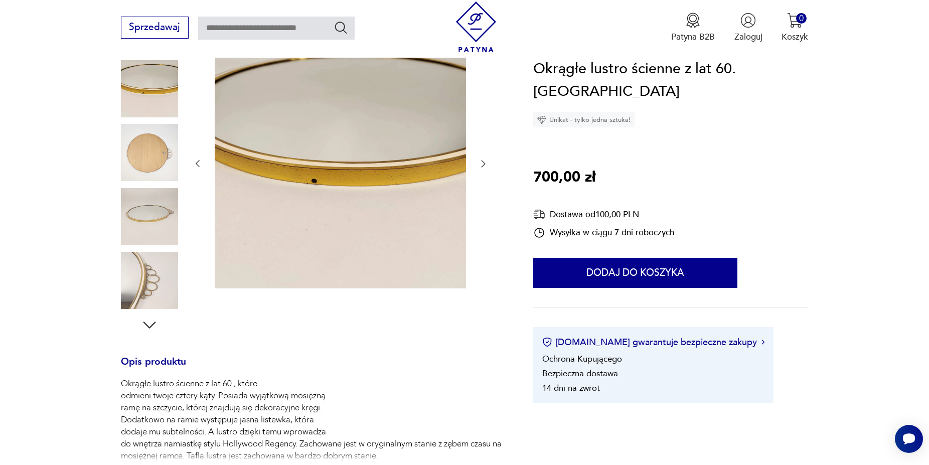
click at [485, 165] on icon "button" at bounding box center [483, 163] width 10 height 10
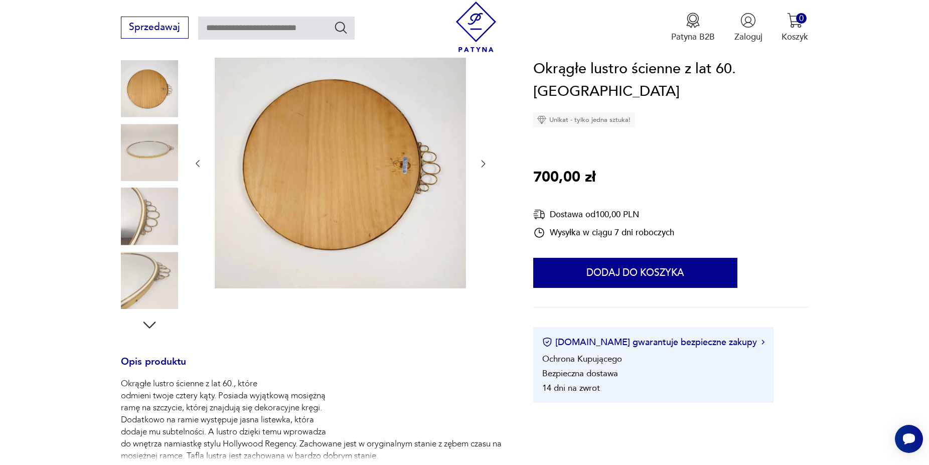
click at [484, 165] on icon "button" at bounding box center [483, 163] width 10 height 10
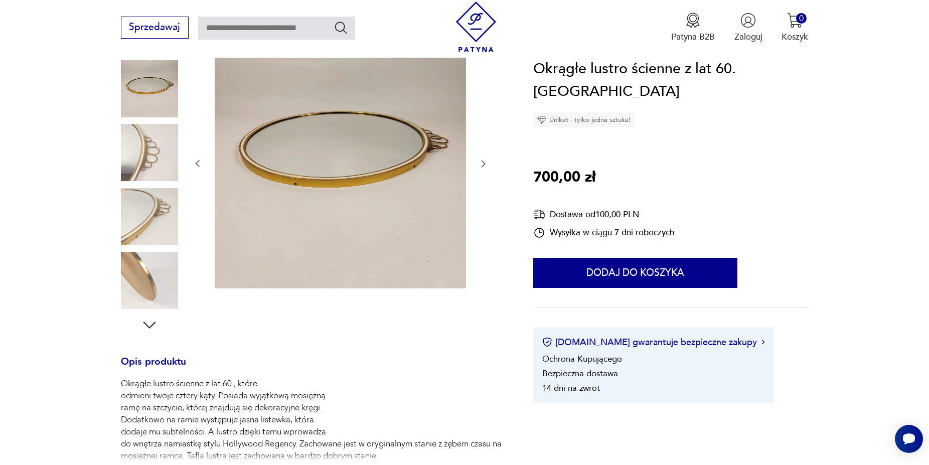
click at [484, 165] on icon "button" at bounding box center [483, 163] width 10 height 10
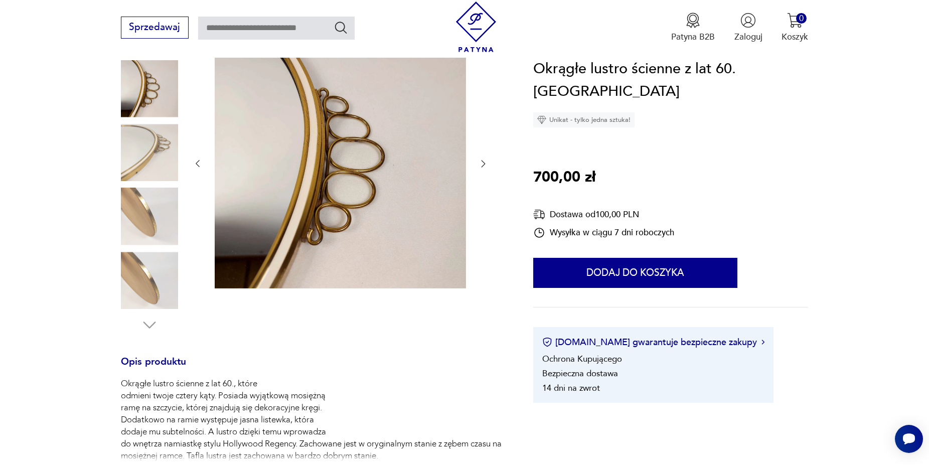
click at [484, 166] on icon "button" at bounding box center [483, 163] width 10 height 10
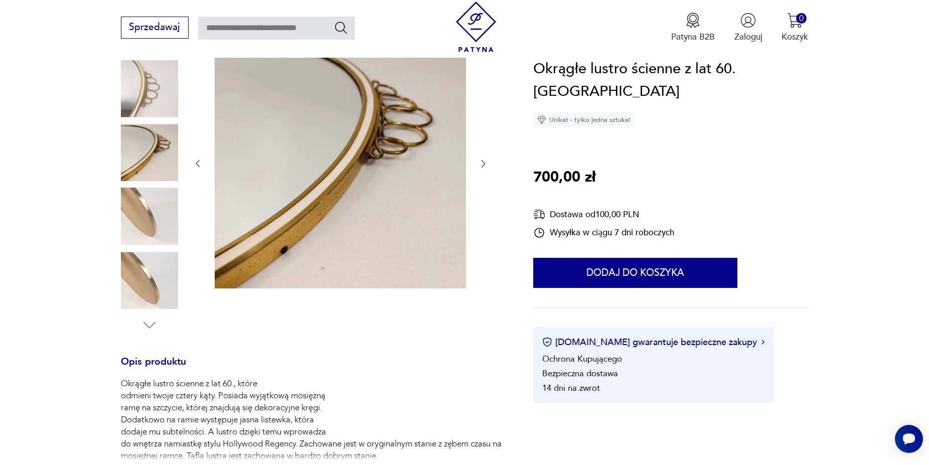
click at [484, 166] on icon "button" at bounding box center [483, 163] width 10 height 10
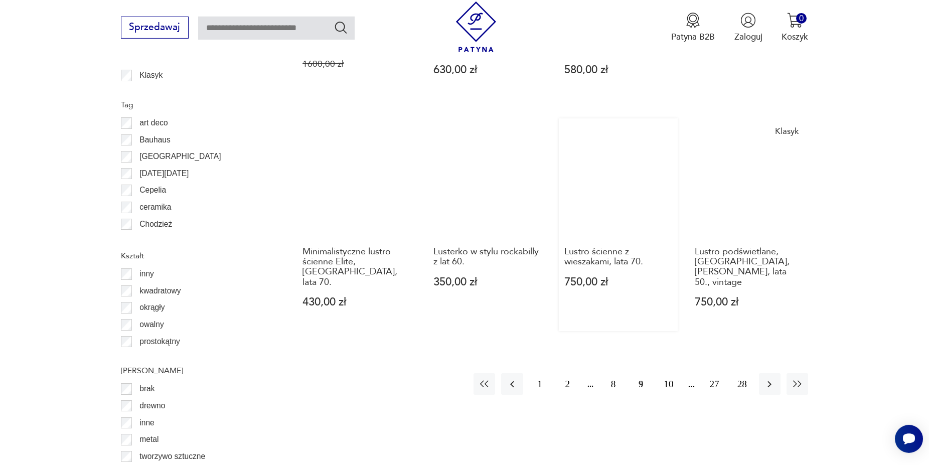
scroll to position [1101, 0]
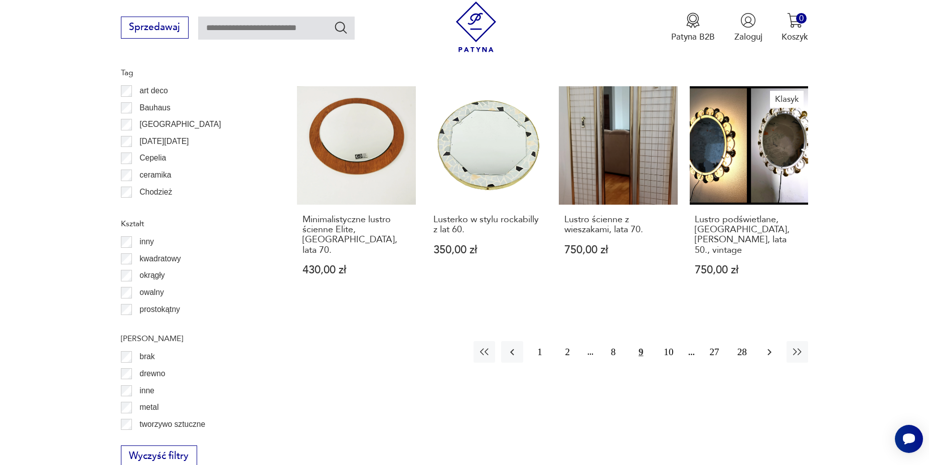
click at [767, 346] on icon "button" at bounding box center [769, 352] width 12 height 12
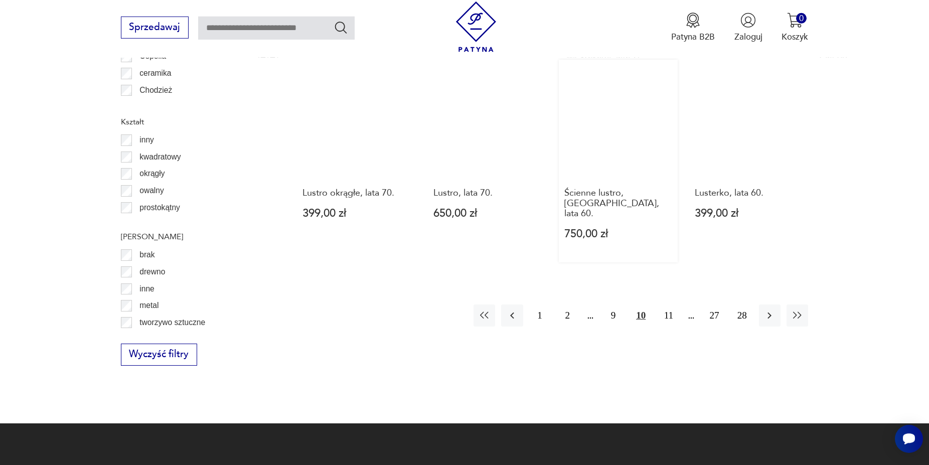
scroll to position [1203, 0]
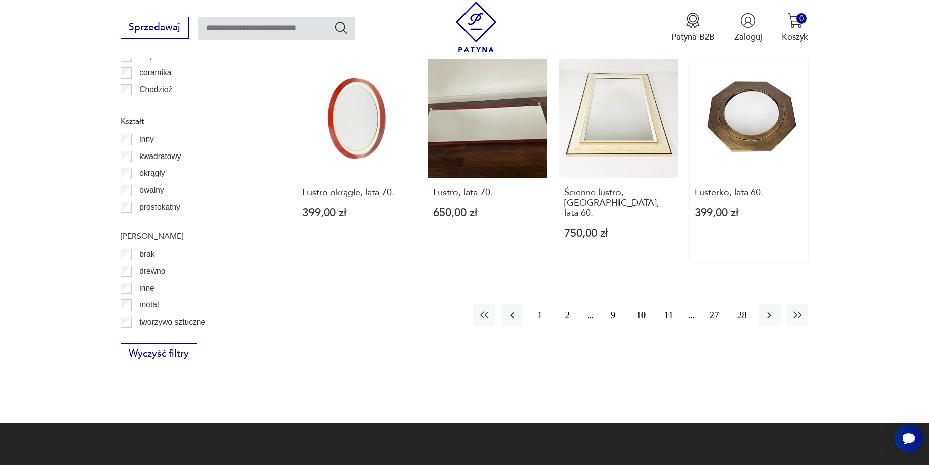
click at [727, 188] on h3 "Lusterko, lata 60." at bounding box center [748, 193] width 108 height 10
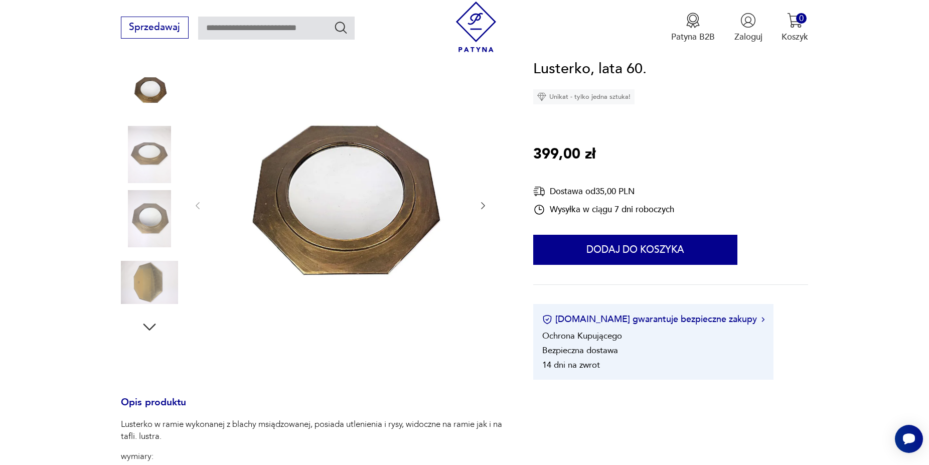
click at [484, 207] on icon "button" at bounding box center [483, 205] width 4 height 7
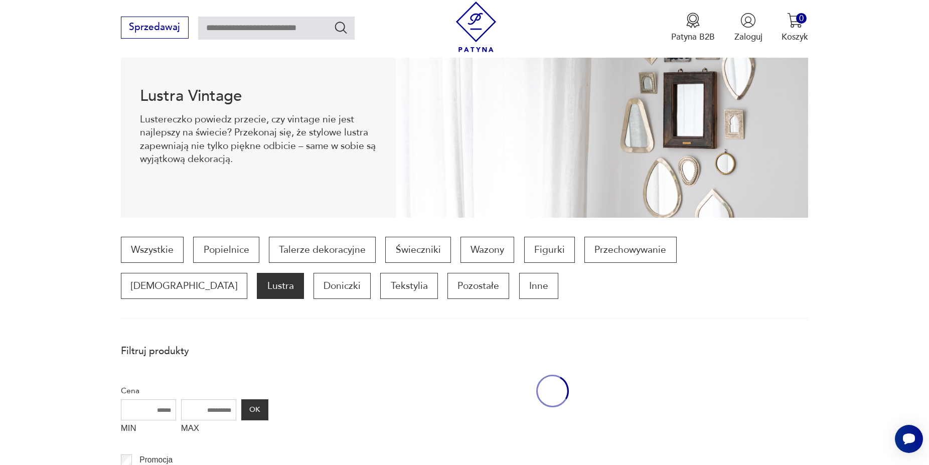
scroll to position [1203, 0]
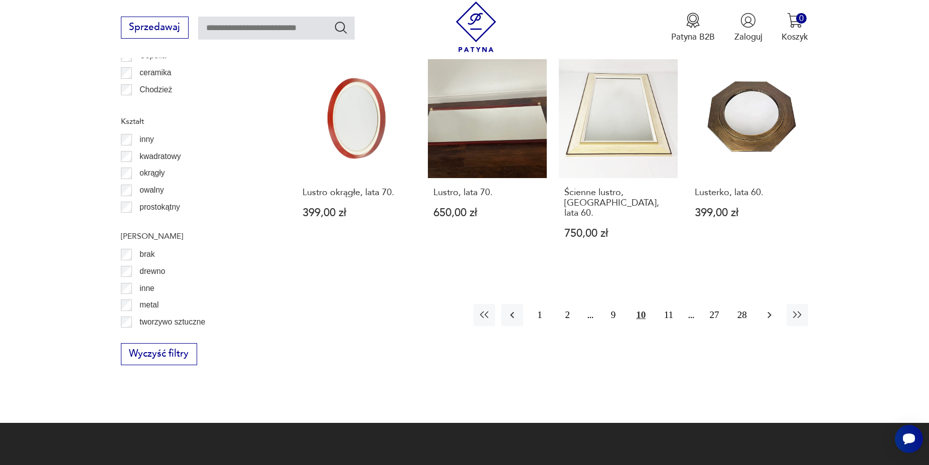
click at [772, 309] on icon "button" at bounding box center [769, 315] width 12 height 12
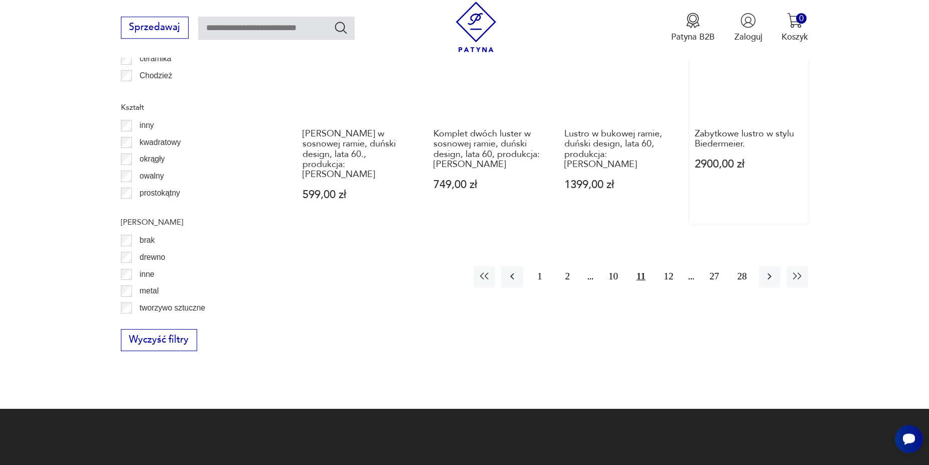
scroll to position [1254, 0]
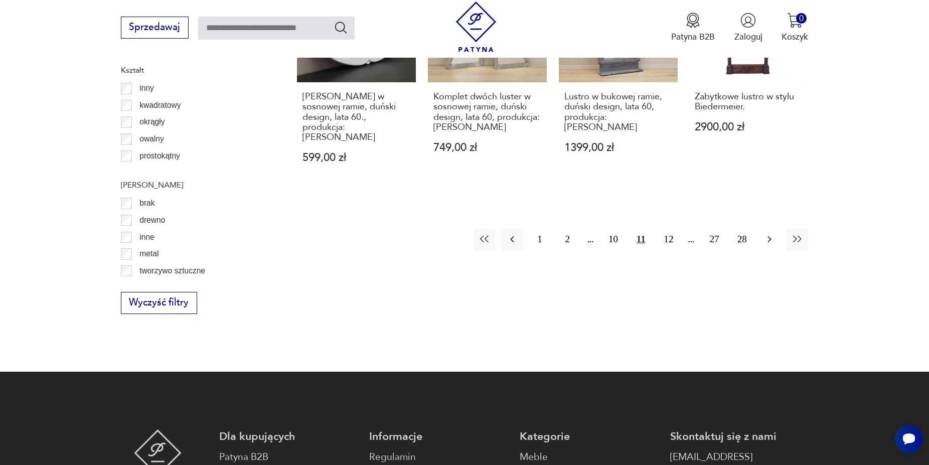
click at [765, 233] on icon "button" at bounding box center [769, 239] width 12 height 12
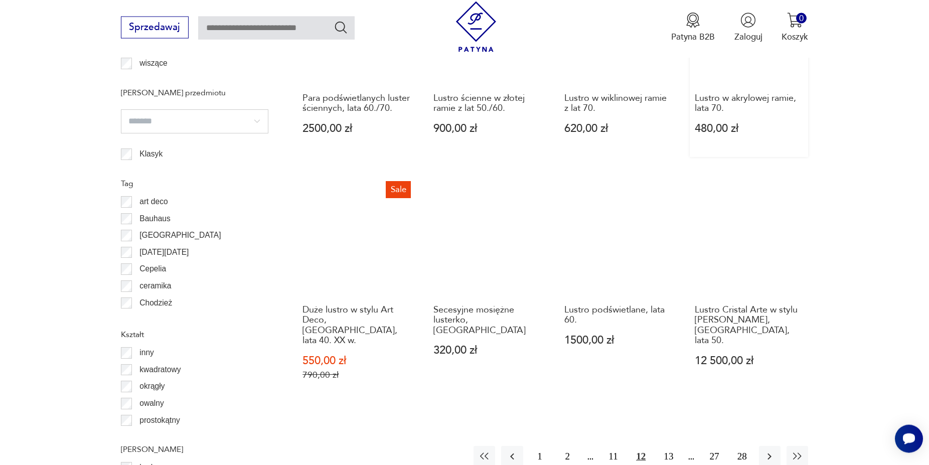
scroll to position [1050, 0]
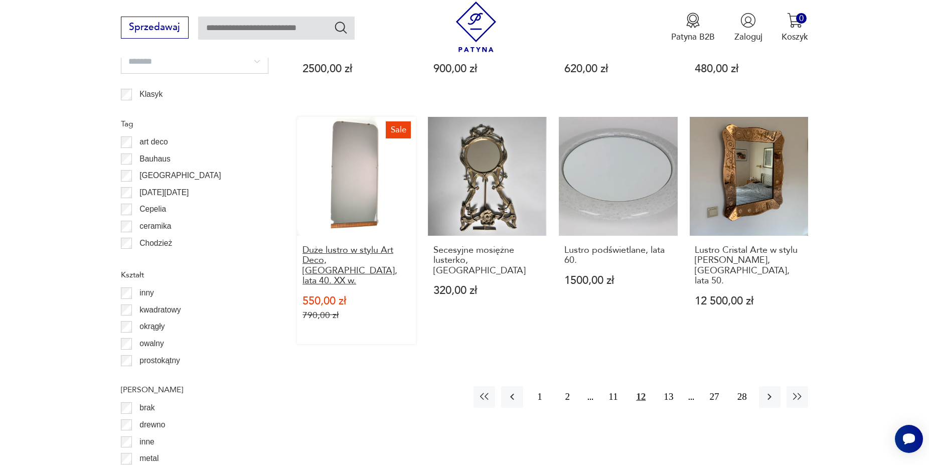
click at [371, 267] on h3 "Duże lustro w stylu Art Deco, Polska, lata 40. XX w." at bounding box center [356, 265] width 108 height 41
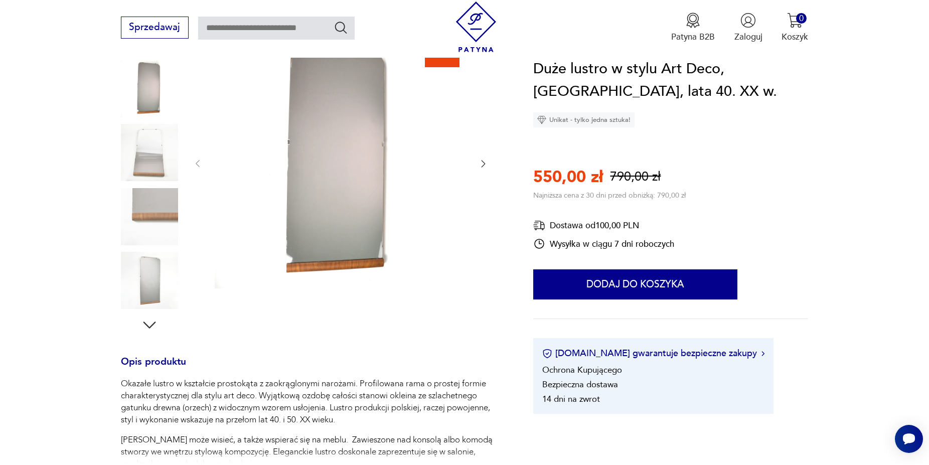
click at [482, 162] on icon "button" at bounding box center [483, 163] width 10 height 10
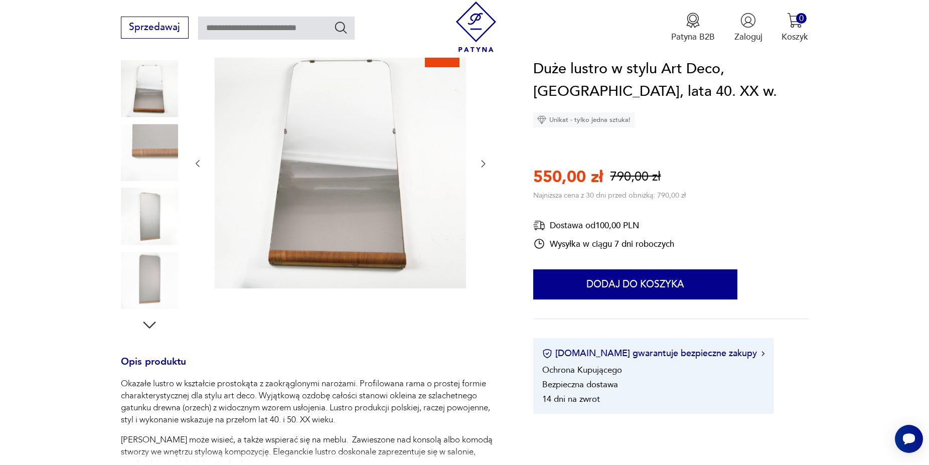
click at [482, 162] on icon "button" at bounding box center [483, 163] width 10 height 10
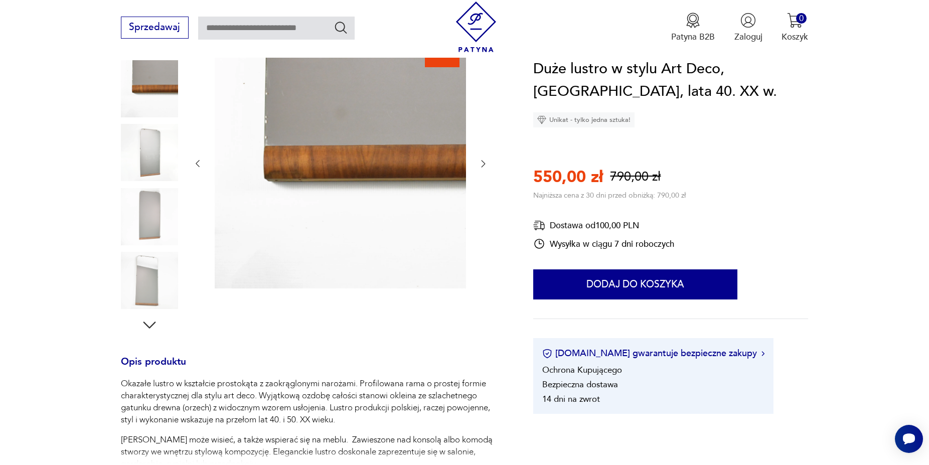
click at [482, 163] on icon "button" at bounding box center [483, 163] width 10 height 10
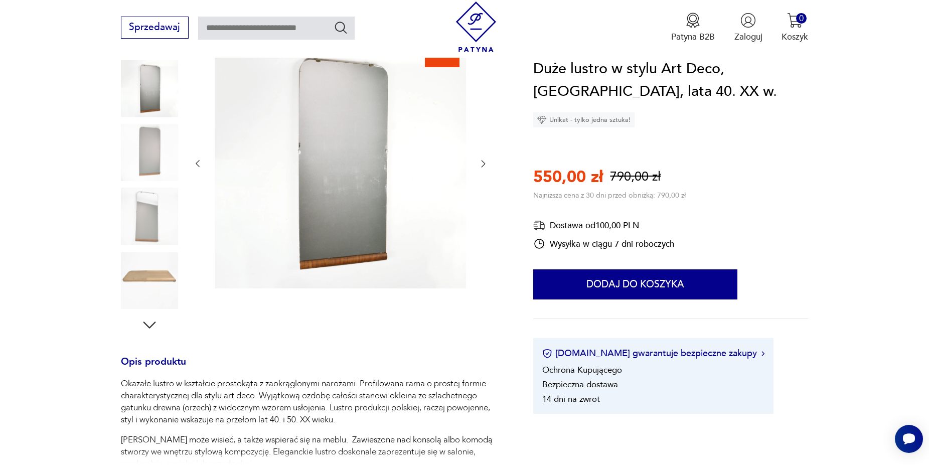
click at [482, 163] on icon "button" at bounding box center [483, 163] width 10 height 10
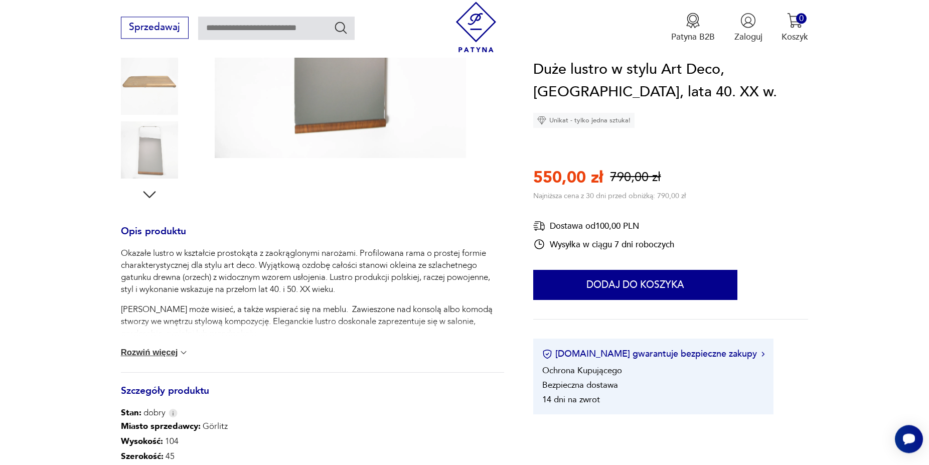
scroll to position [299, 0]
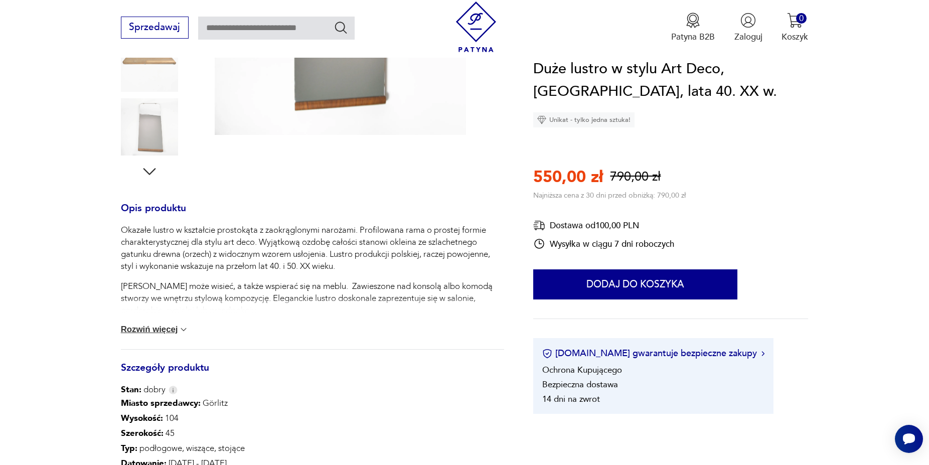
click at [189, 330] on img at bounding box center [183, 329] width 10 height 10
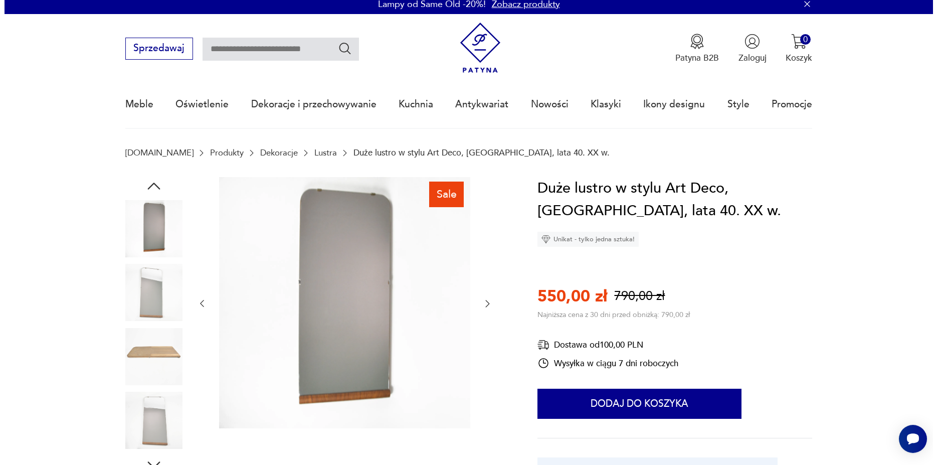
scroll to position [0, 0]
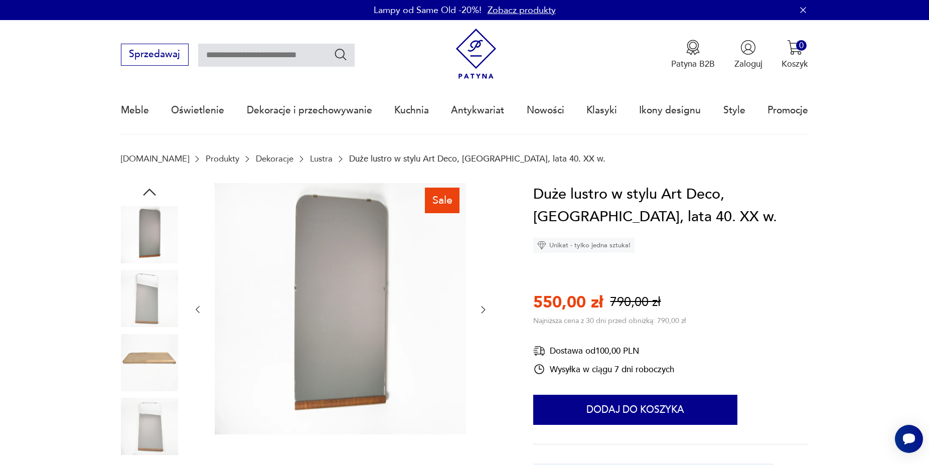
click at [327, 303] on img at bounding box center [340, 308] width 251 height 251
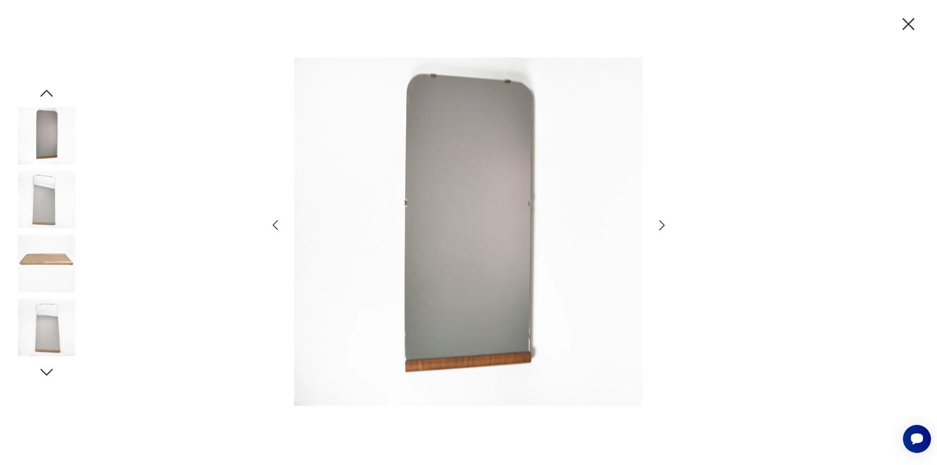
click at [659, 223] on icon "button" at bounding box center [662, 225] width 15 height 15
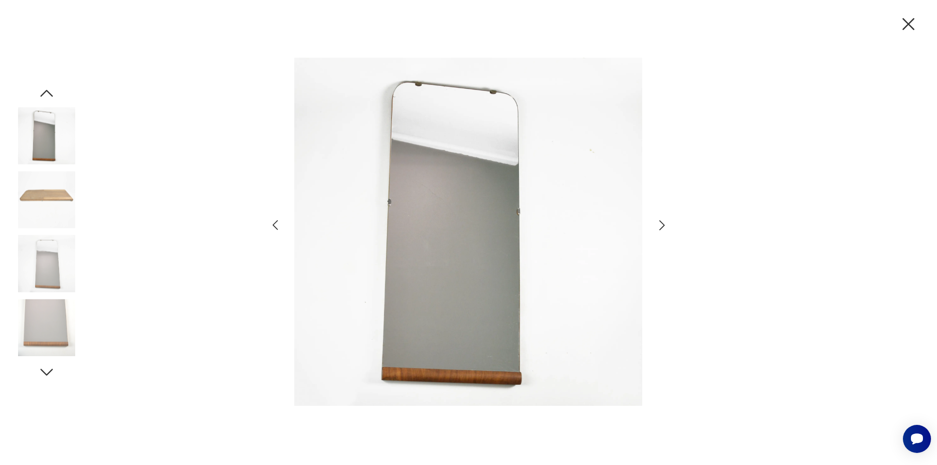
click at [659, 226] on icon "button" at bounding box center [662, 225] width 15 height 15
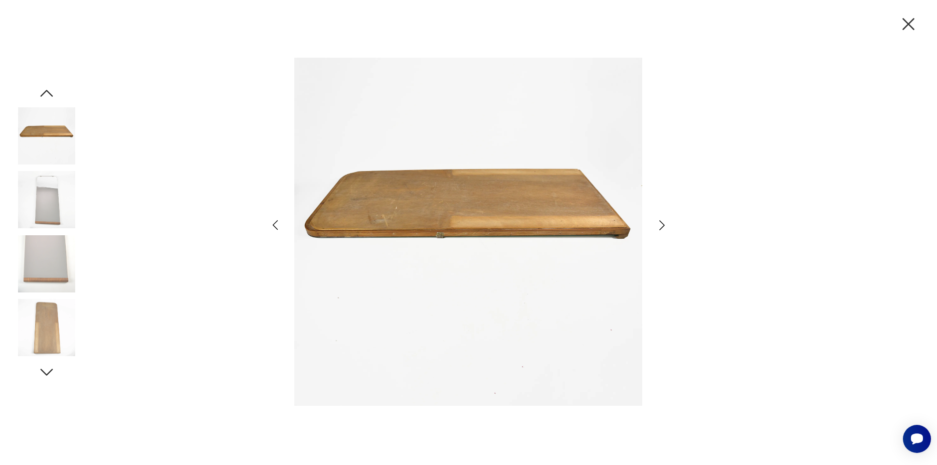
click at [659, 226] on icon "button" at bounding box center [662, 225] width 15 height 15
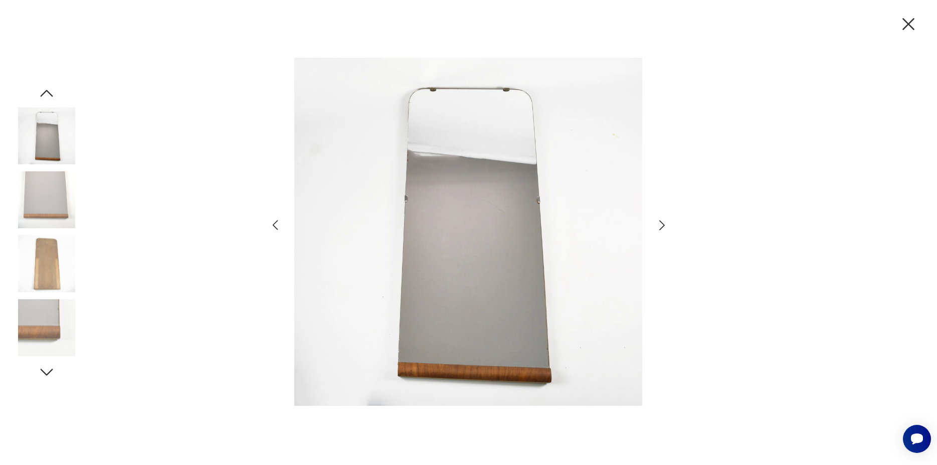
click at [659, 226] on icon "button" at bounding box center [662, 225] width 15 height 15
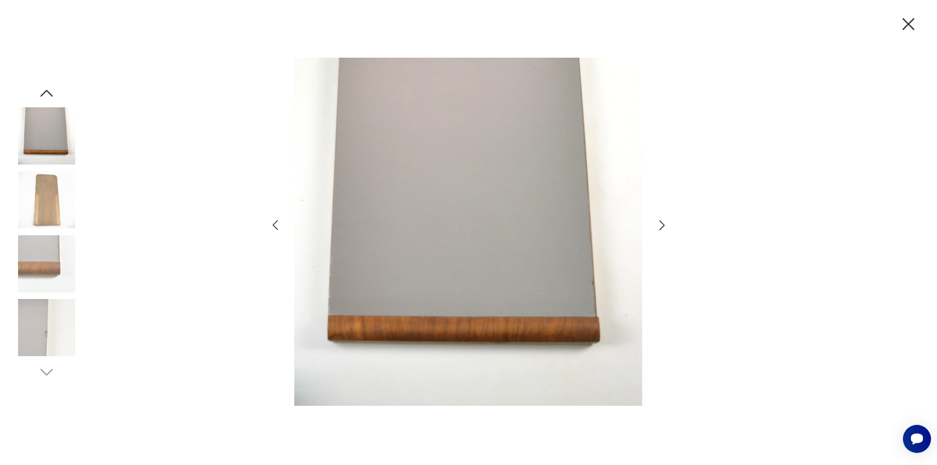
click at [659, 226] on icon "button" at bounding box center [662, 225] width 15 height 15
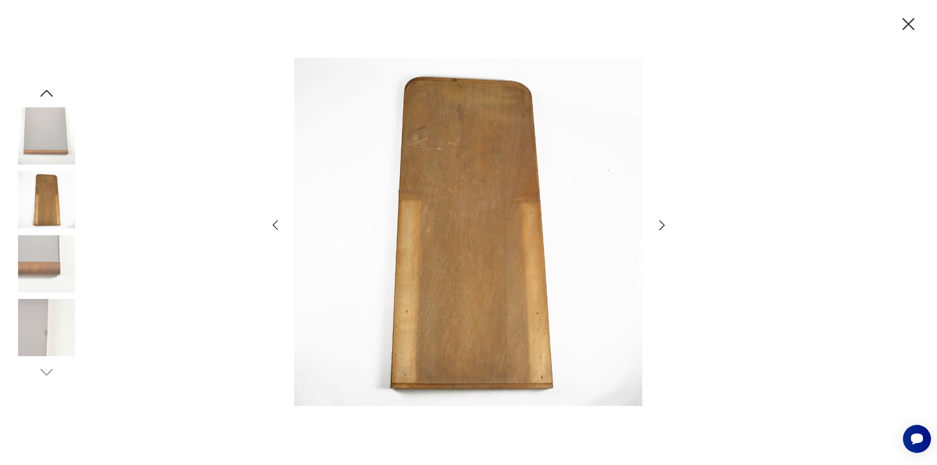
click at [659, 226] on icon "button" at bounding box center [662, 225] width 15 height 15
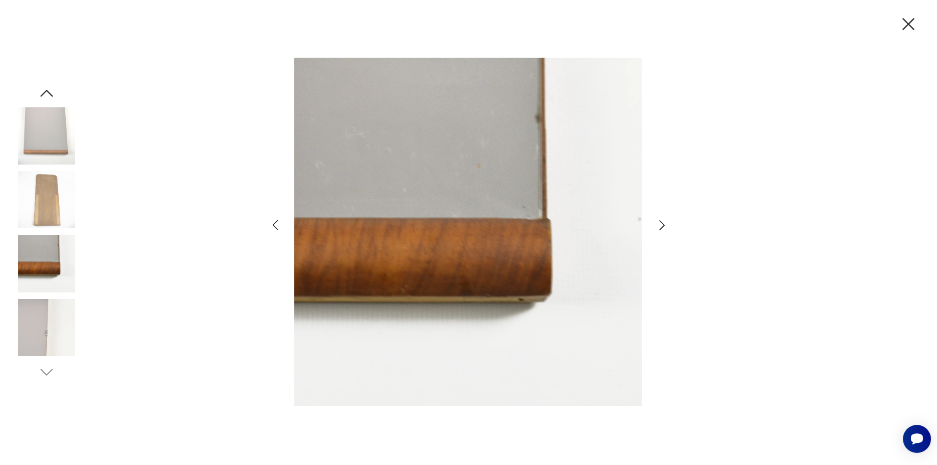
click at [659, 226] on icon "button" at bounding box center [662, 225] width 15 height 15
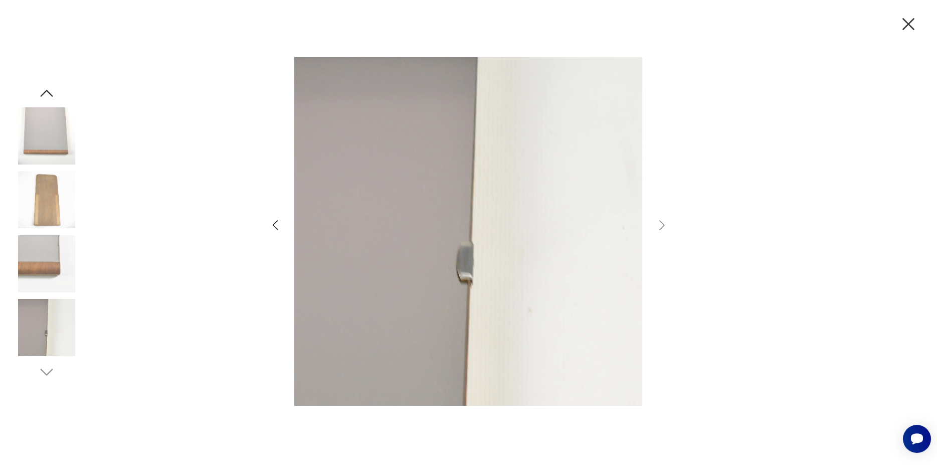
scroll to position [1050, 0]
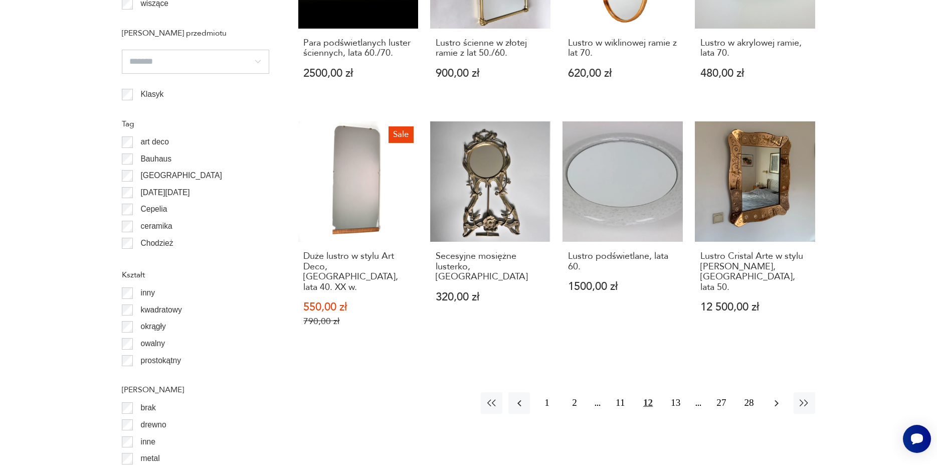
click at [776, 397] on icon "button" at bounding box center [777, 403] width 12 height 12
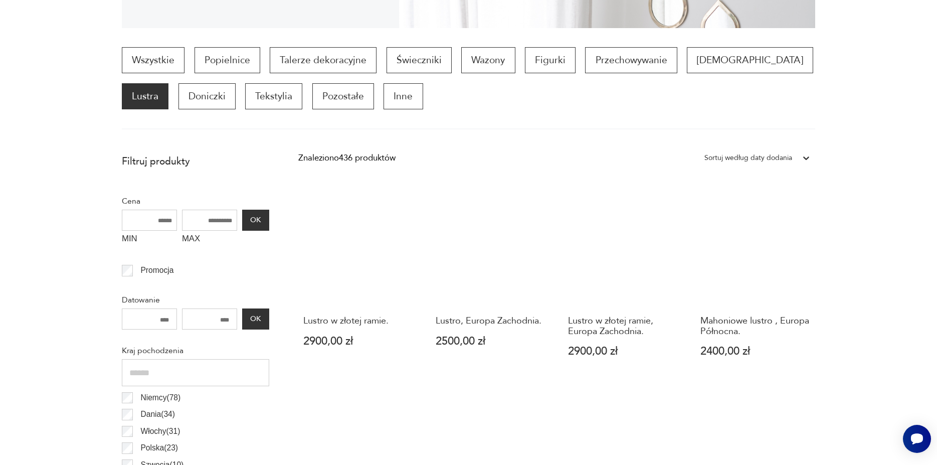
scroll to position [334, 0]
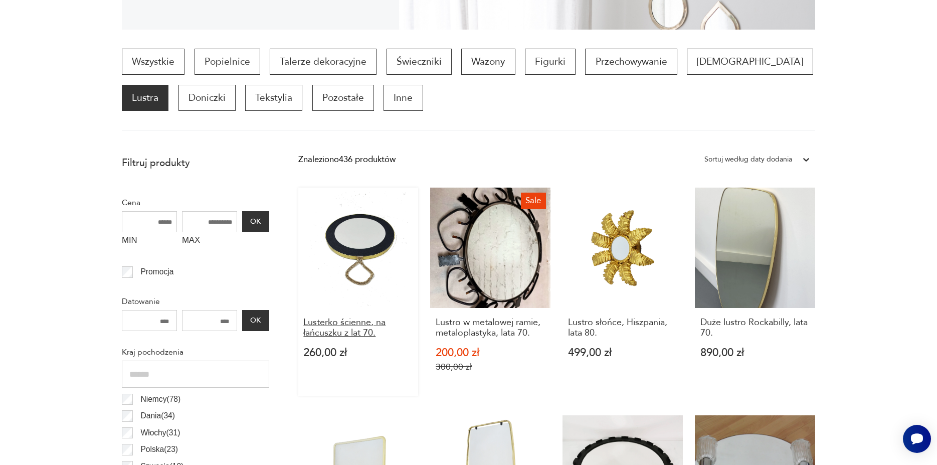
click at [352, 328] on h3 "Lusterko ścienne, na łańcuszku z lat 70." at bounding box center [357, 327] width 109 height 21
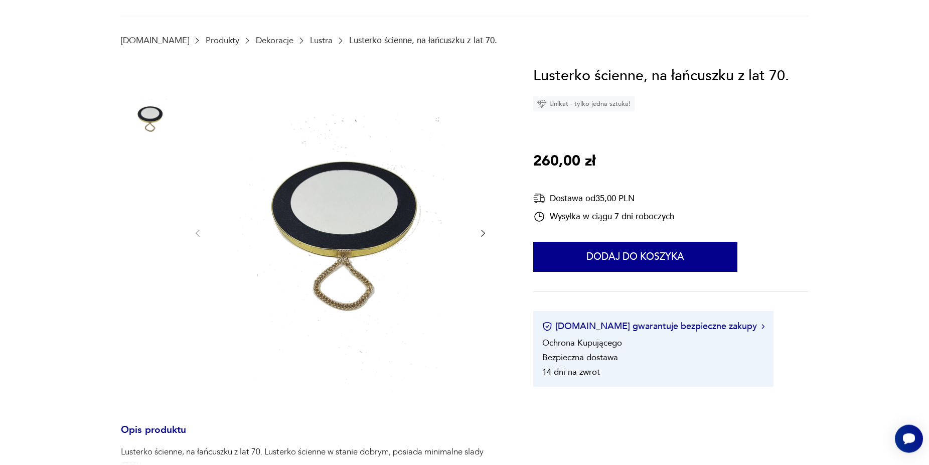
scroll to position [256, 0]
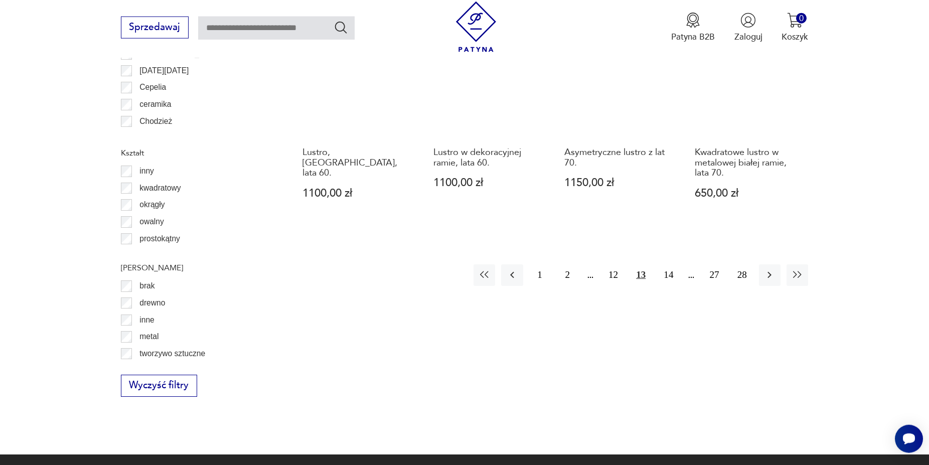
scroll to position [1233, 0]
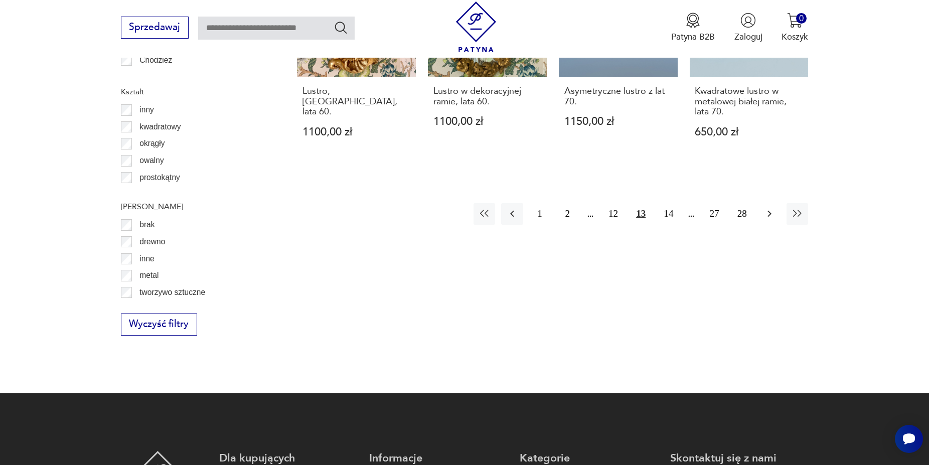
click at [773, 208] on icon "button" at bounding box center [769, 214] width 12 height 12
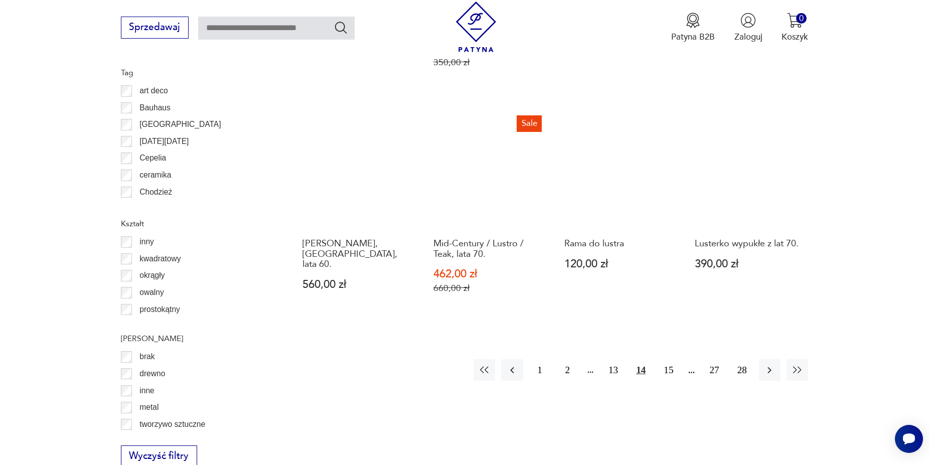
scroll to position [1254, 0]
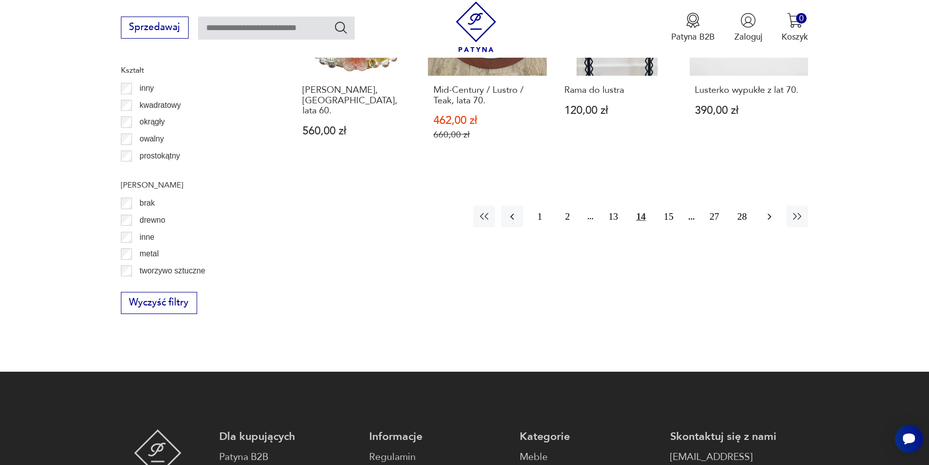
click at [767, 211] on icon "button" at bounding box center [769, 217] width 12 height 12
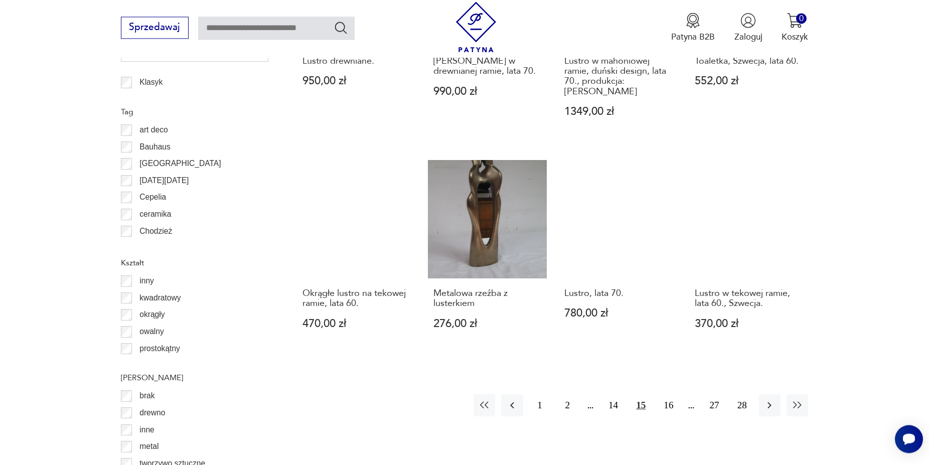
scroll to position [1152, 0]
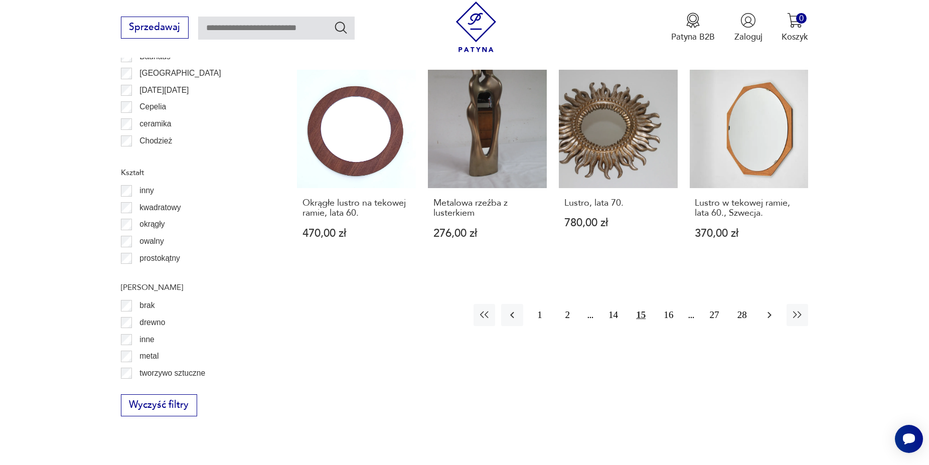
click at [765, 309] on icon "button" at bounding box center [769, 315] width 12 height 12
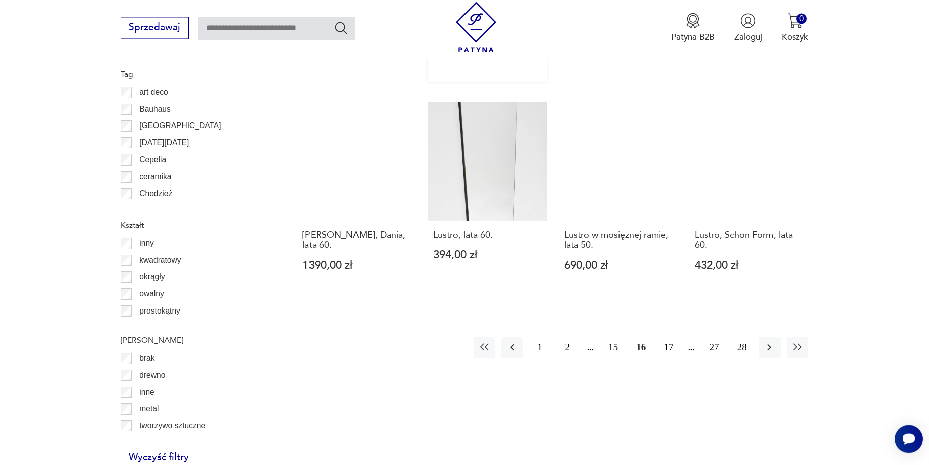
scroll to position [1101, 0]
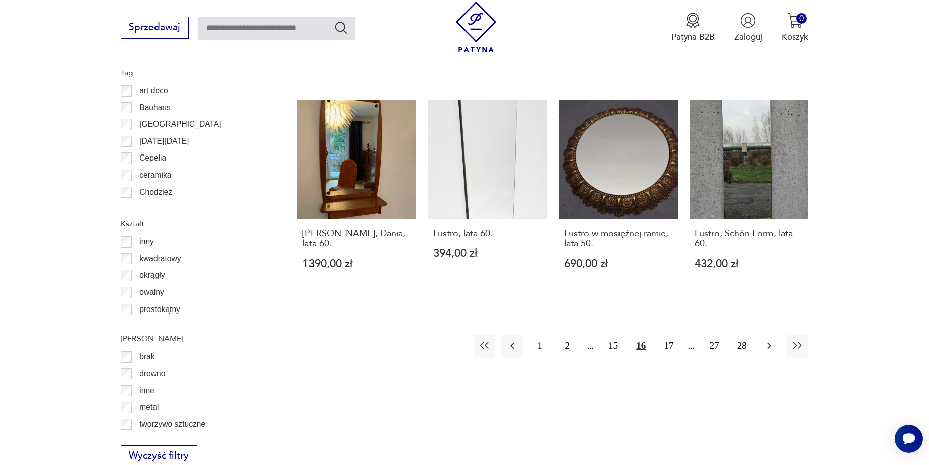
click at [768, 339] on icon "button" at bounding box center [769, 345] width 12 height 12
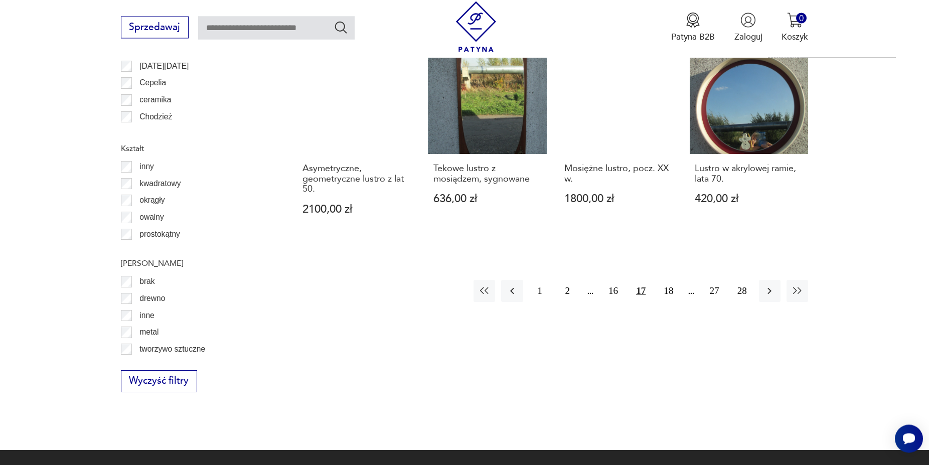
scroll to position [1254, 0]
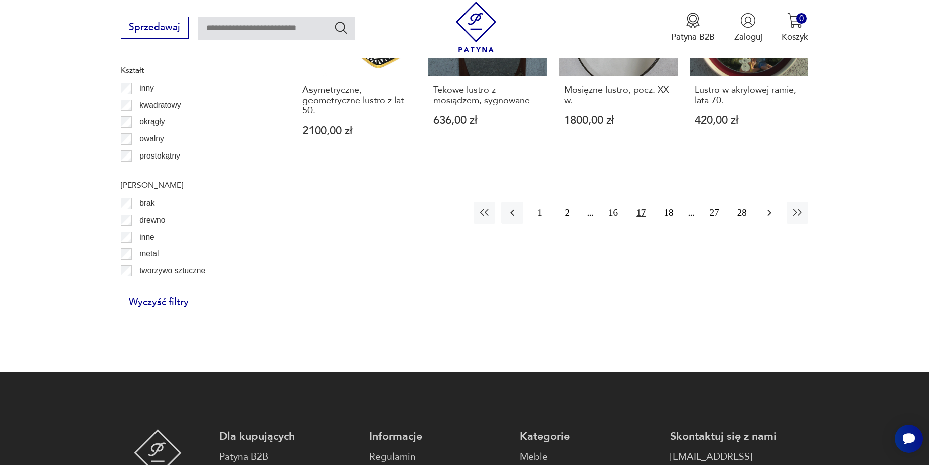
click at [770, 210] on icon "button" at bounding box center [770, 213] width 4 height 7
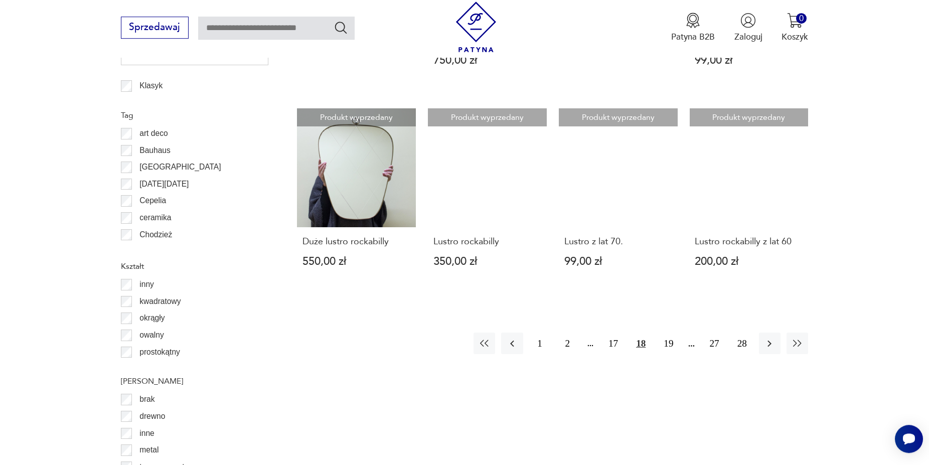
scroll to position [1152, 0]
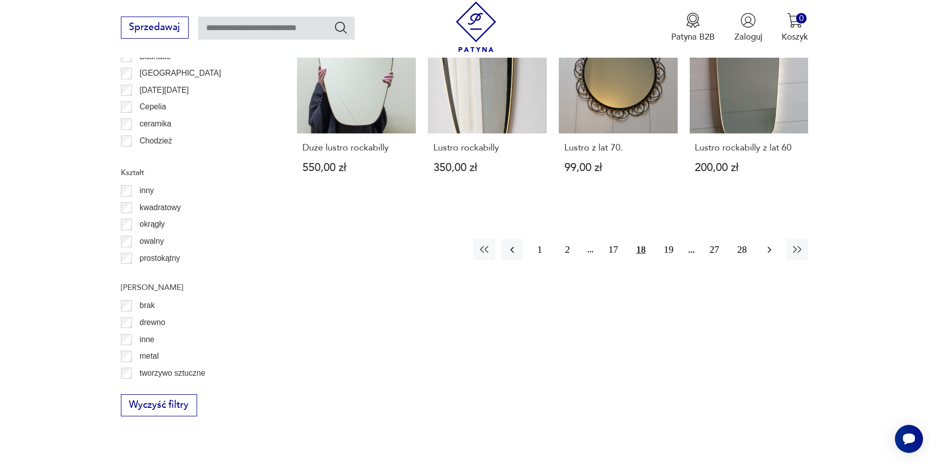
click at [768, 244] on icon "button" at bounding box center [769, 250] width 12 height 12
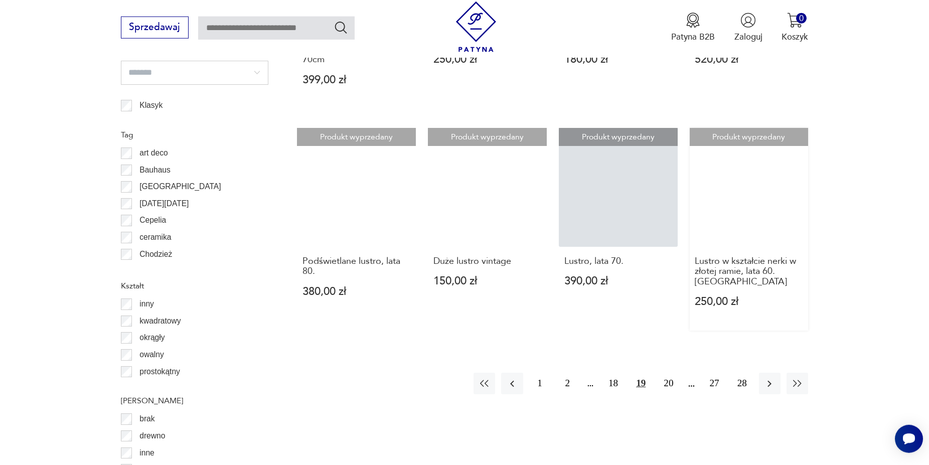
scroll to position [1050, 0]
